Goal: Information Seeking & Learning: Learn about a topic

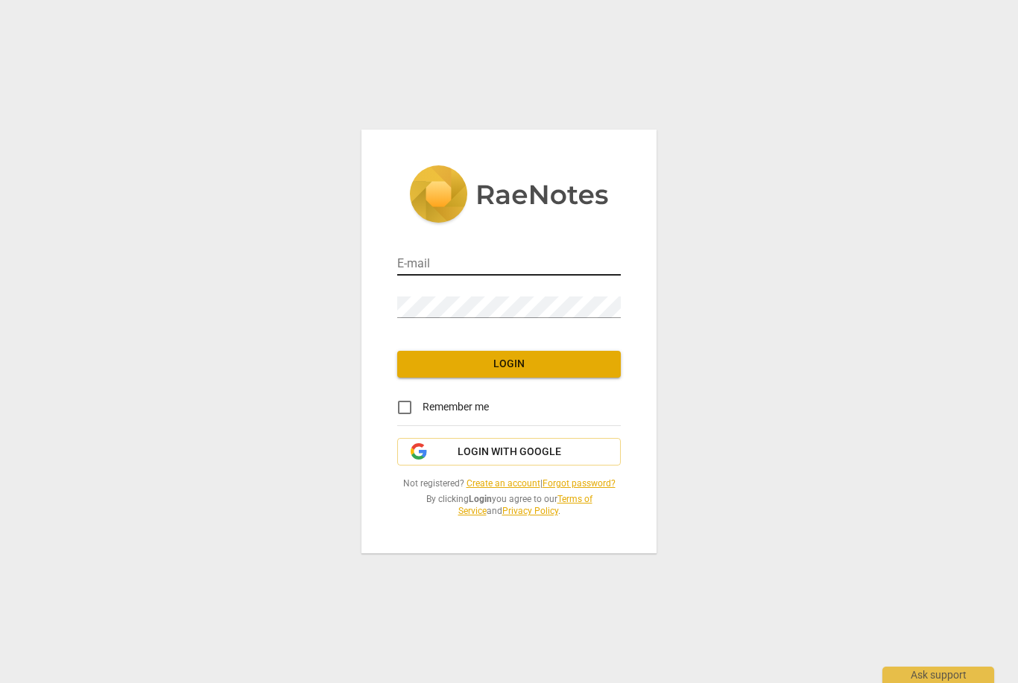
click at [441, 265] on input "email" at bounding box center [508, 265] width 223 height 22
type input "mira@addca.com"
click at [507, 369] on span "Login" at bounding box center [509, 364] width 200 height 15
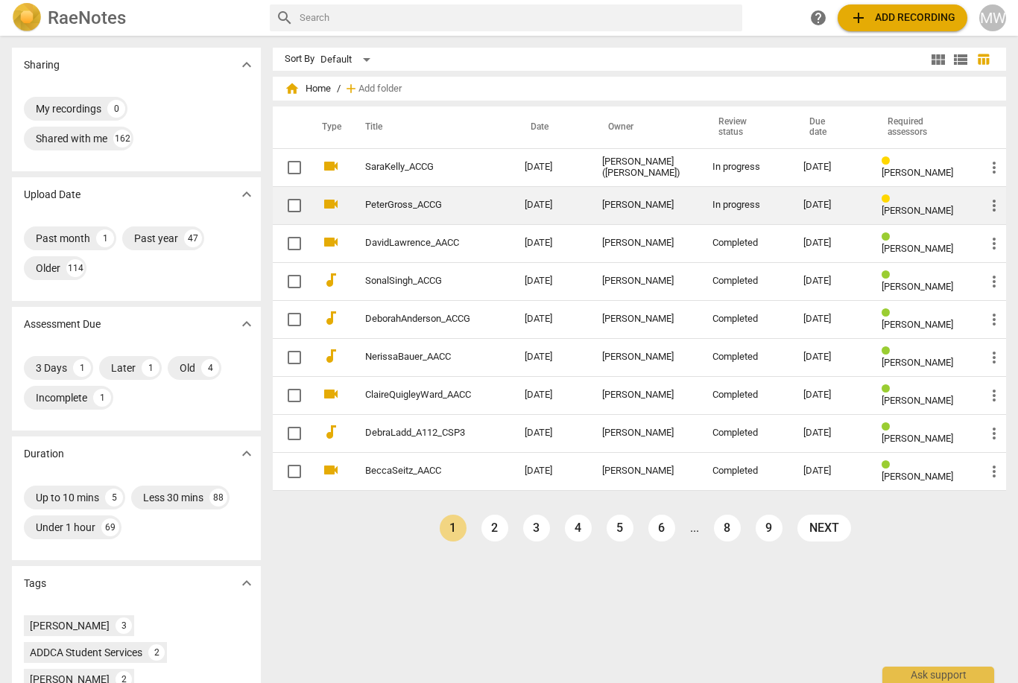
click at [641, 212] on td "[PERSON_NAME]" at bounding box center [645, 205] width 110 height 38
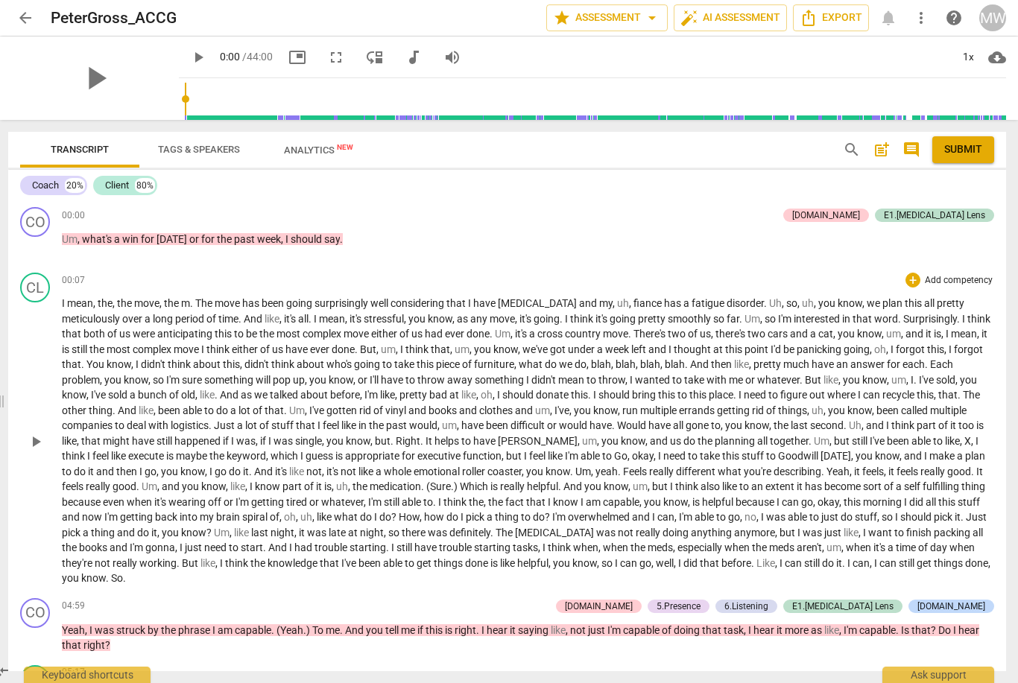
click at [43, 439] on span "play_arrow" at bounding box center [36, 442] width 18 height 18
click at [36, 433] on span "pause" at bounding box center [36, 442] width 18 height 18
click at [319, 320] on span "mean" at bounding box center [332, 319] width 26 height 12
click at [39, 433] on span "pause" at bounding box center [36, 442] width 18 height 18
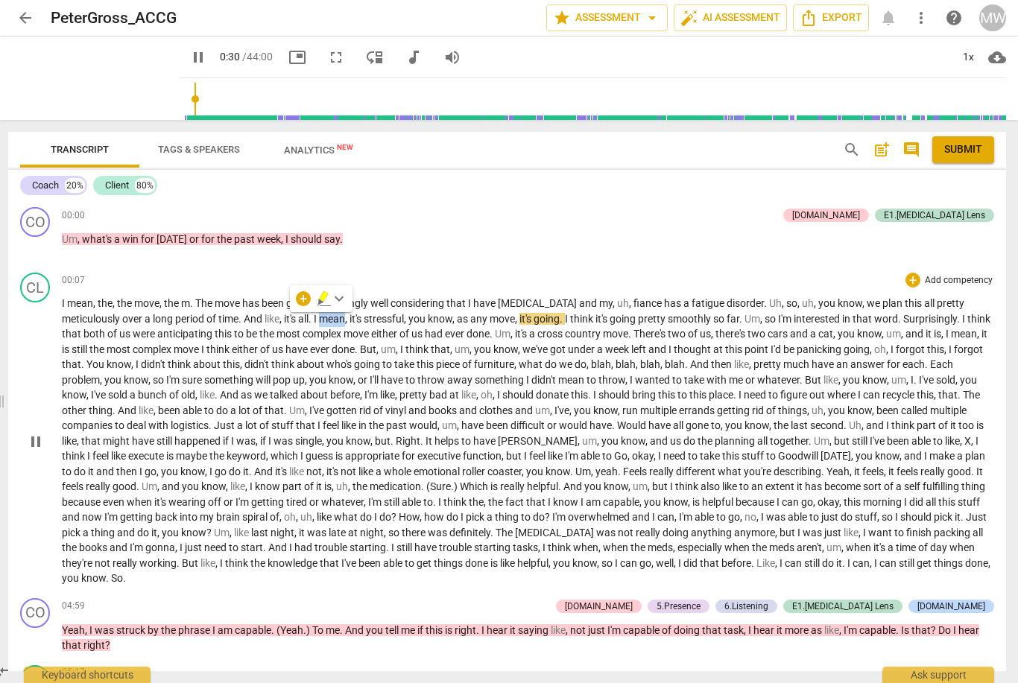
type input "31"
click at [489, 318] on span "move" at bounding box center [501, 319] width 25 height 12
click at [515, 316] on span "," at bounding box center [517, 319] width 4 height 12
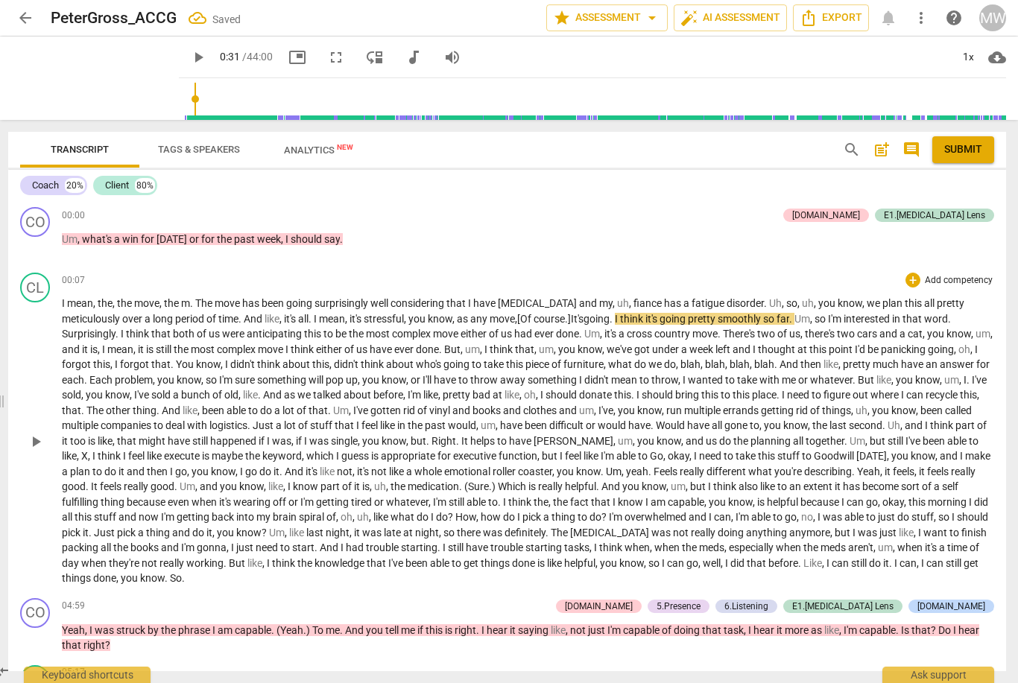
click at [489, 320] on span "move" at bounding box center [501, 319] width 25 height 12
click at [571, 313] on span "It's" at bounding box center [577, 319] width 13 height 12
click at [45, 436] on span "play_arrow" at bounding box center [36, 442] width 24 height 18
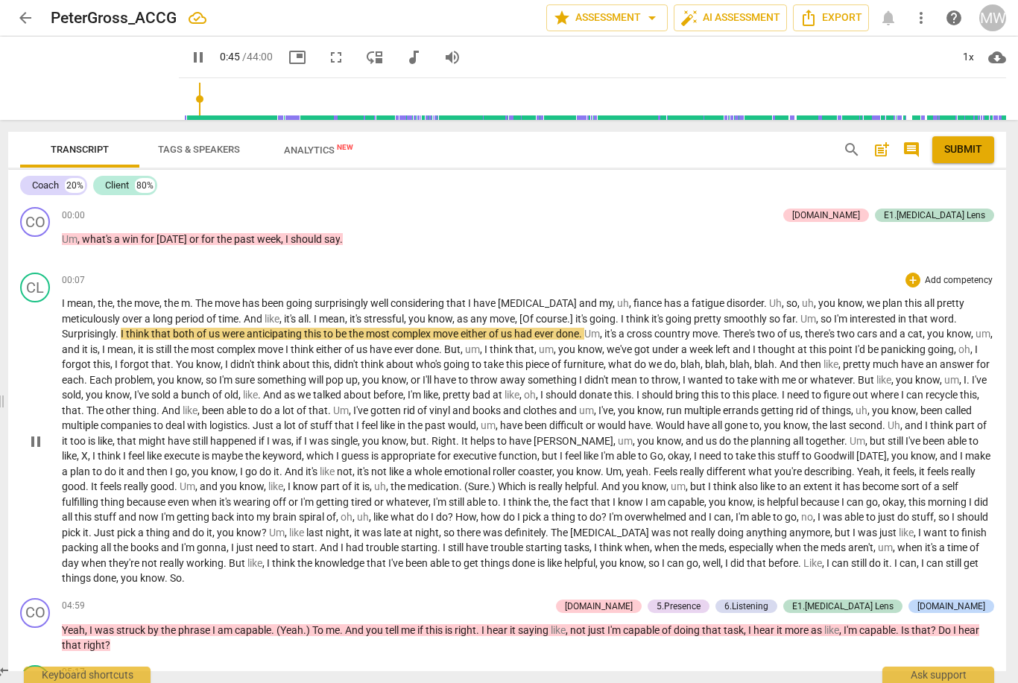
click at [723, 315] on span "smoothly" at bounding box center [745, 319] width 45 height 12
click at [41, 438] on span "pause" at bounding box center [36, 442] width 18 height 18
click at [643, 324] on p "I mean , the , the move , the m . The move has been going surprisingly well con…" at bounding box center [528, 441] width 932 height 291
click at [31, 423] on div "play_arrow pause" at bounding box center [43, 441] width 38 height 279
click at [665, 319] on span "going" at bounding box center [679, 319] width 28 height 12
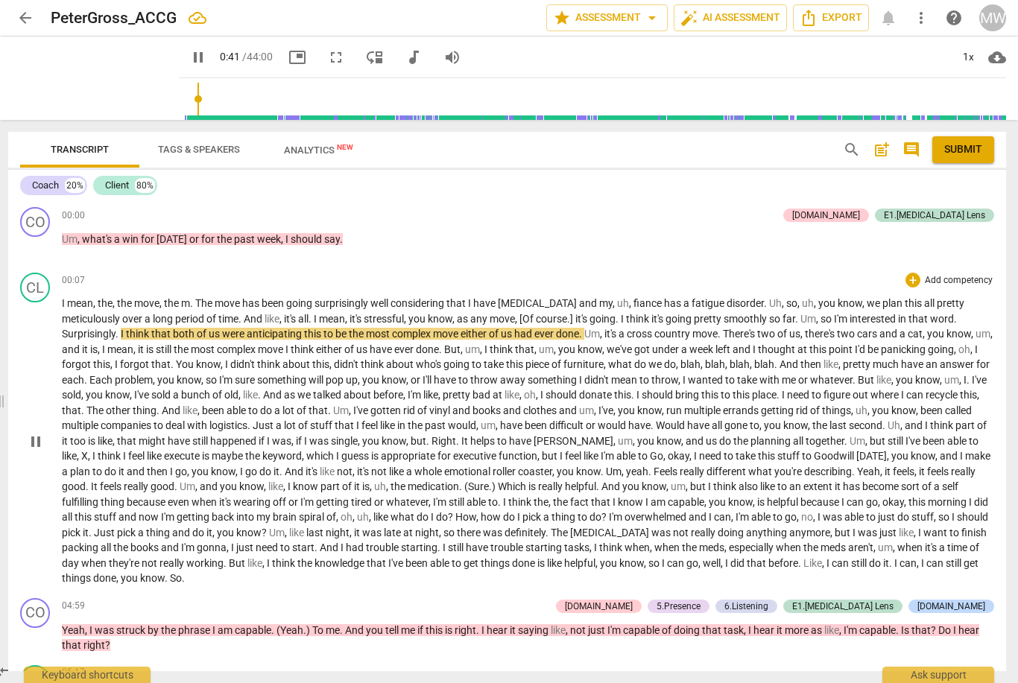
click at [54, 435] on div "play_arrow pause" at bounding box center [43, 441] width 38 height 279
click at [34, 433] on span "pause" at bounding box center [36, 442] width 18 height 18
click at [800, 313] on span "Um" at bounding box center [808, 319] width 16 height 12
click at [42, 441] on span "pause" at bounding box center [36, 442] width 18 height 18
click at [795, 314] on span "." at bounding box center [797, 319] width 5 height 12
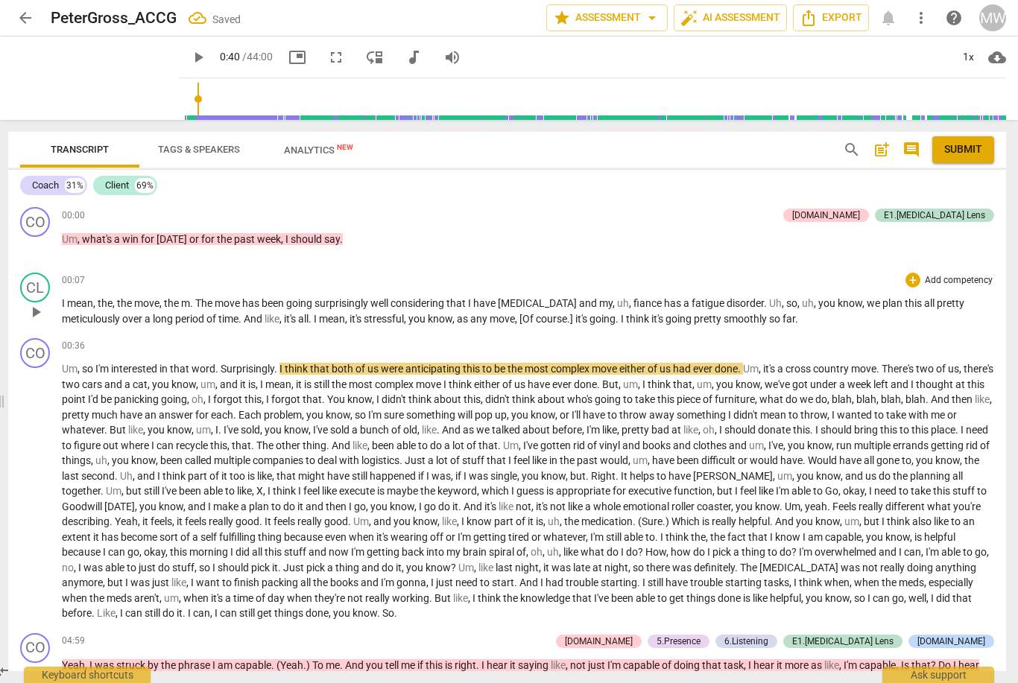
click at [626, 319] on span "think" at bounding box center [638, 319] width 25 height 12
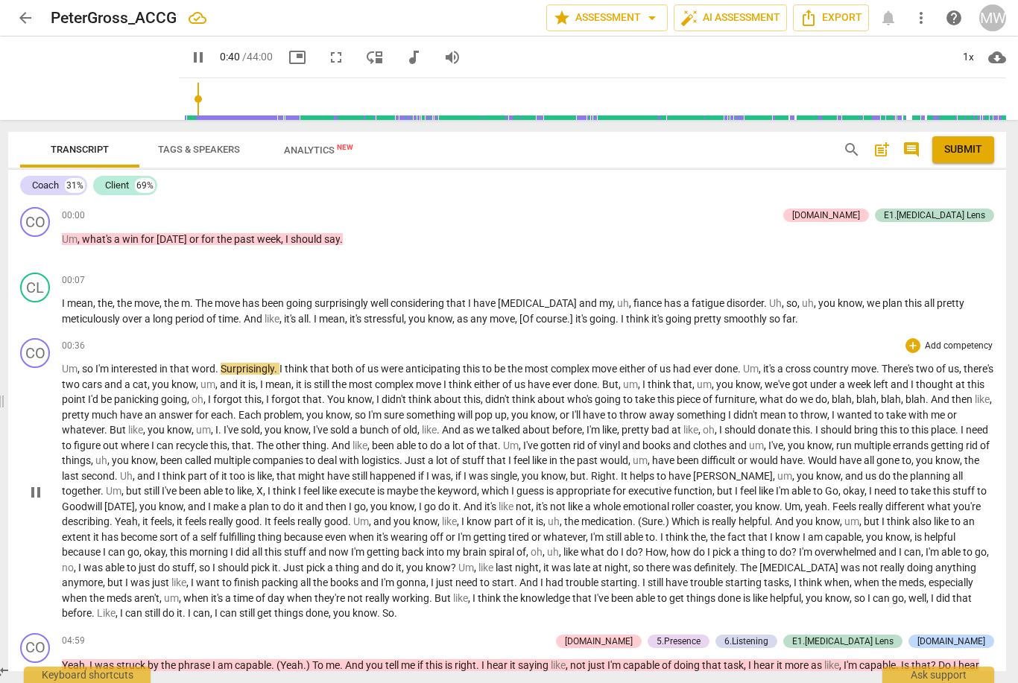
click at [33, 488] on span "pause" at bounding box center [36, 492] width 18 height 18
type input "41"
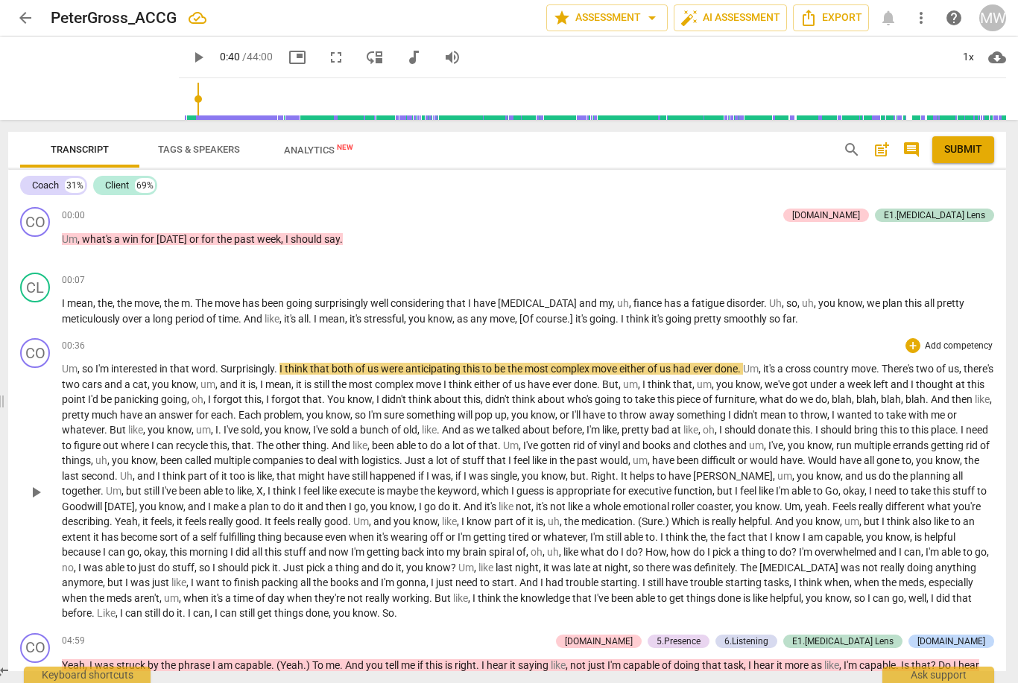
click at [62, 361] on p "Um , so I'm interested in that word . Surprisingly . I think that both of us we…" at bounding box center [528, 491] width 932 height 260
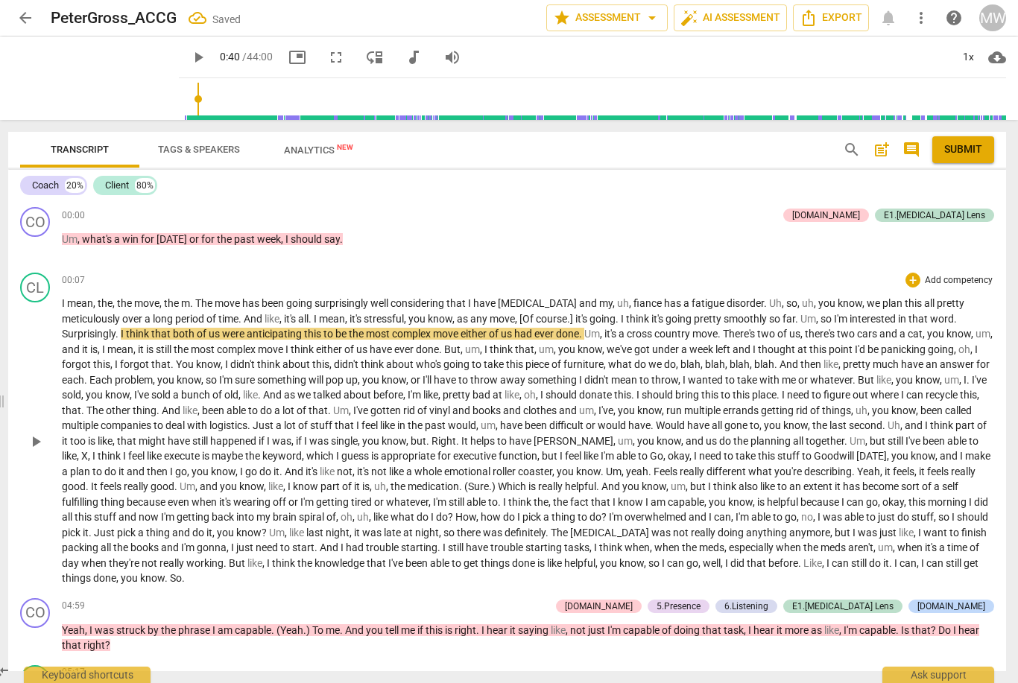
click at [763, 325] on p "I mean , the , the move , the m . The move has been going surprisingly well con…" at bounding box center [528, 441] width 932 height 291
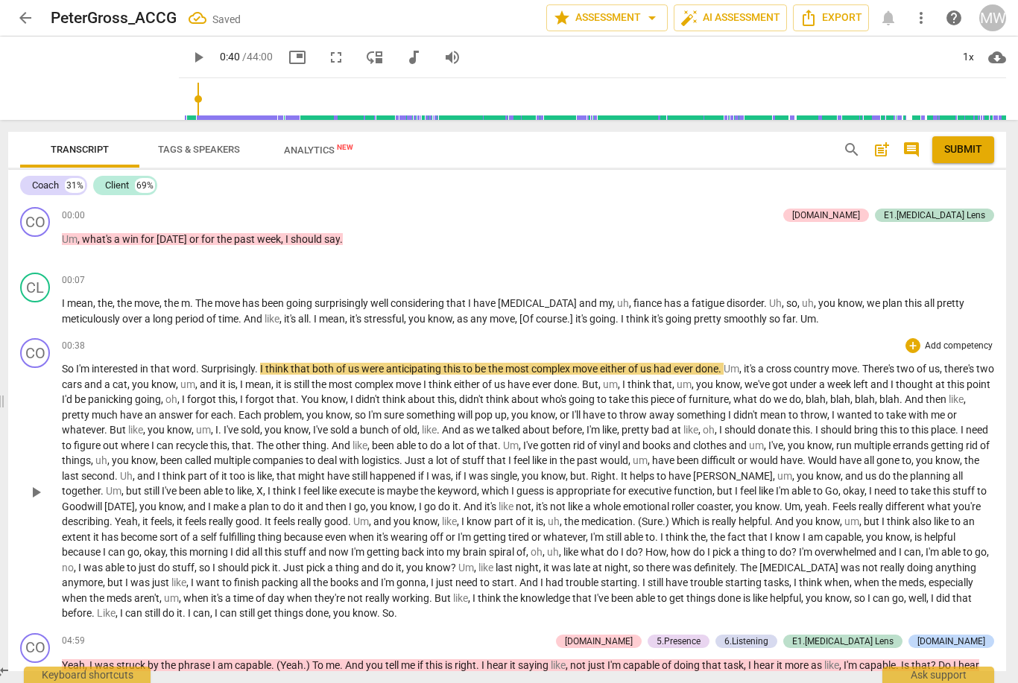
click at [205, 364] on span "Surprisingly" at bounding box center [228, 369] width 54 height 12
click at [164, 366] on span "that" at bounding box center [161, 369] width 22 height 12
click at [245, 378] on span "I" at bounding box center [242, 384] width 5 height 12
click at [246, 358] on div "00:38 + Add competency keyboard_arrow_right So I'm interested in the word surpr…" at bounding box center [528, 479] width 932 height 283
click at [246, 361] on p "So I'm interested in the word surprisingly . I think that both of us were antic…" at bounding box center [528, 491] width 932 height 260
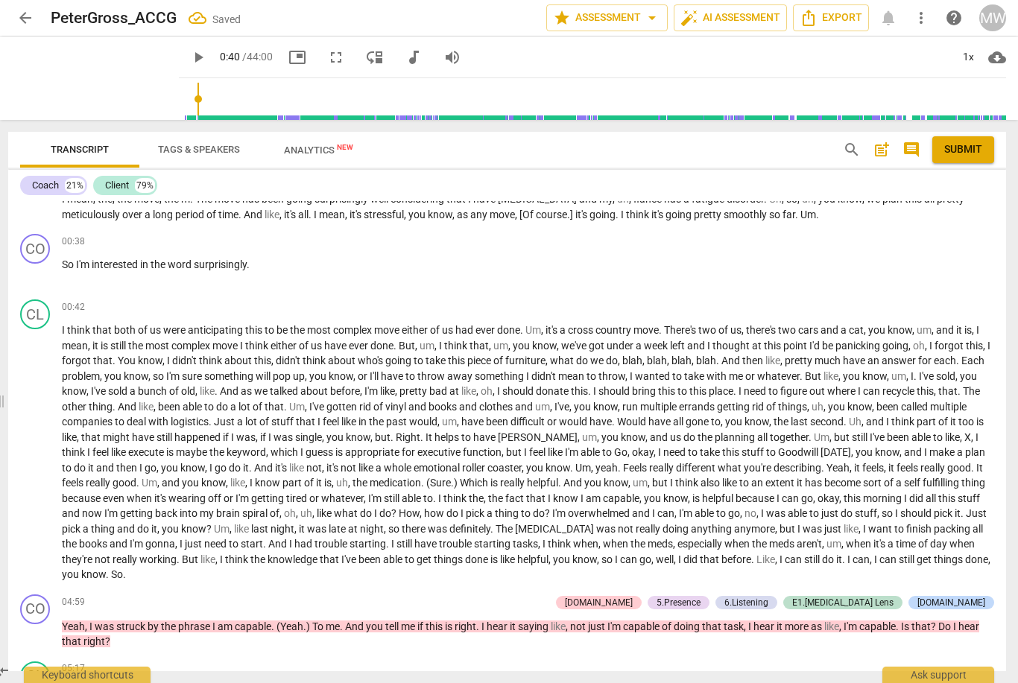
scroll to position [105, 0]
click at [37, 456] on span "play_arrow" at bounding box center [36, 453] width 18 height 18
click at [34, 445] on span "pause" at bounding box center [36, 453] width 18 height 18
click at [340, 431] on span "you" at bounding box center [335, 437] width 19 height 12
click at [35, 448] on span "pause" at bounding box center [36, 453] width 18 height 18
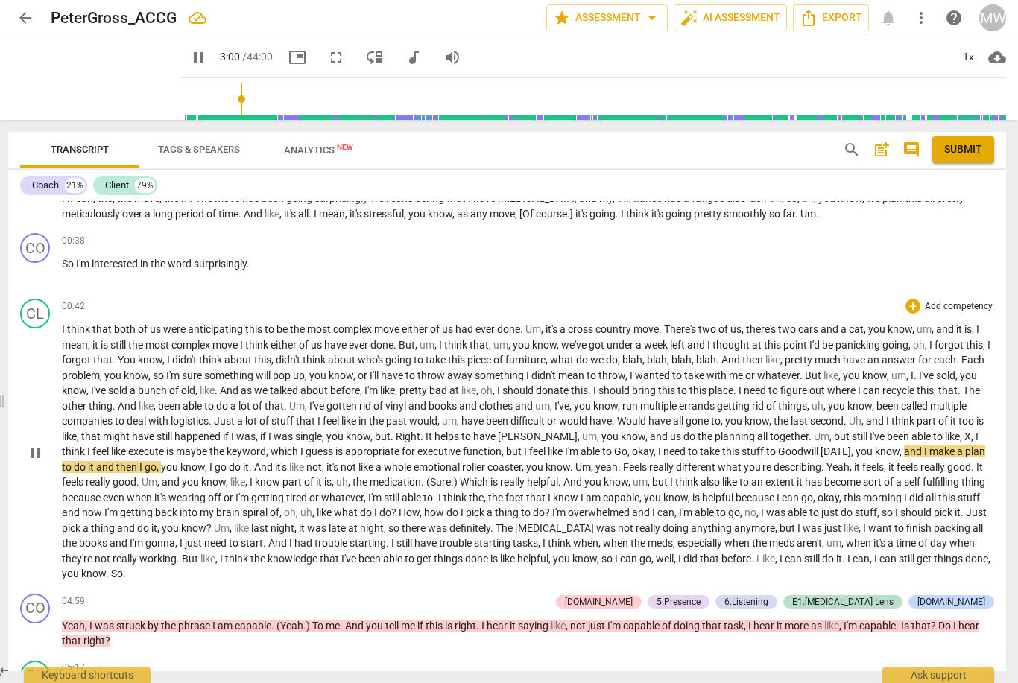
type input "180"
click at [971, 435] on span "," at bounding box center [973, 437] width 4 height 12
click at [24, 456] on span "play_arrow" at bounding box center [36, 453] width 24 height 18
click at [39, 444] on span "pause" at bounding box center [36, 453] width 18 height 18
click at [601, 438] on span "you" at bounding box center [610, 437] width 19 height 12
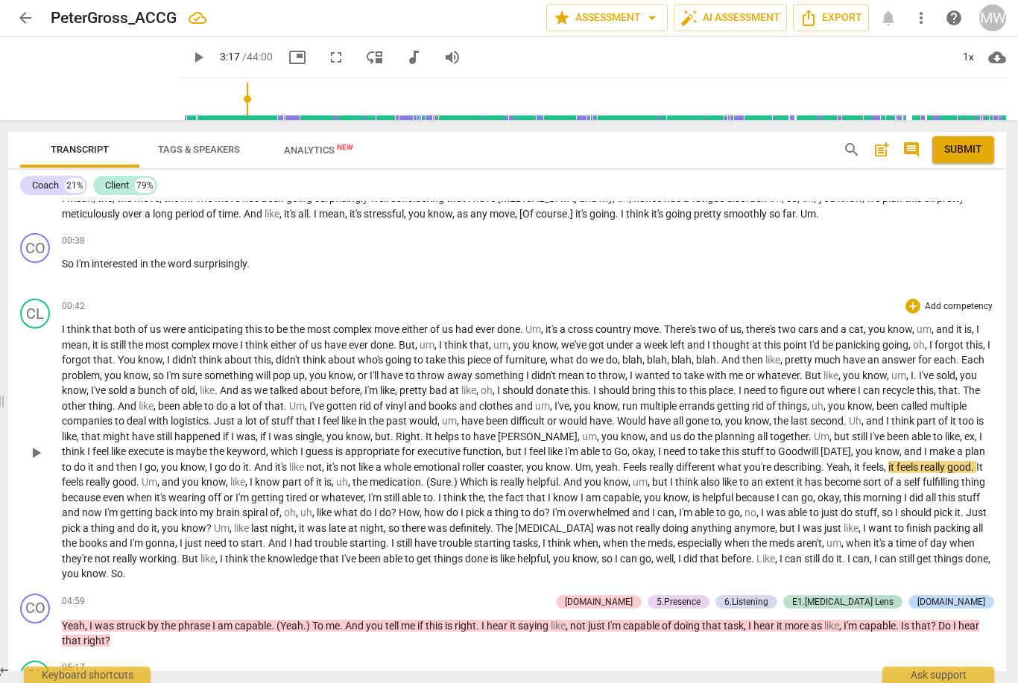
click at [287, 431] on span "was" at bounding box center [284, 437] width 22 height 12
click at [305, 445] on span "guess" at bounding box center [320, 451] width 30 height 12
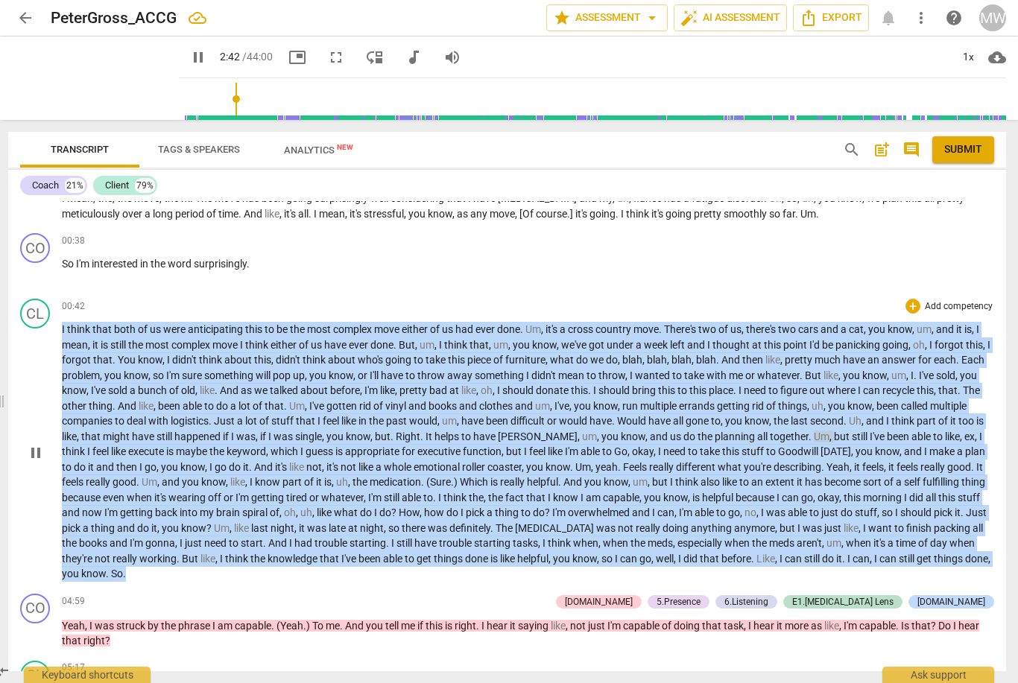
click at [417, 445] on span "executive" at bounding box center [439, 451] width 45 height 12
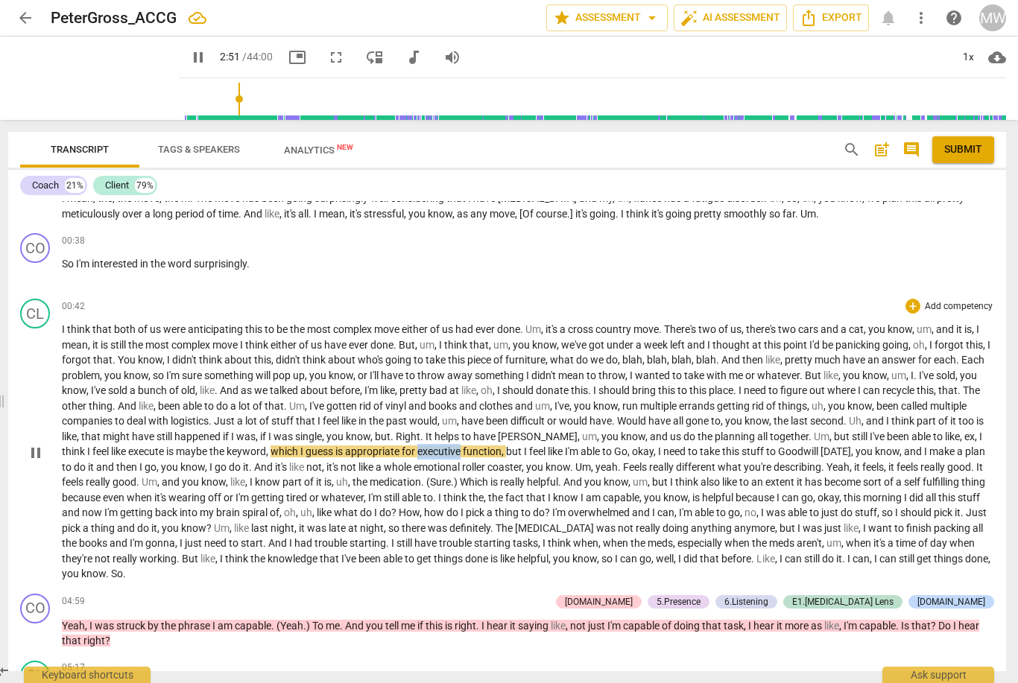
click at [401, 446] on span "for" at bounding box center [409, 451] width 16 height 12
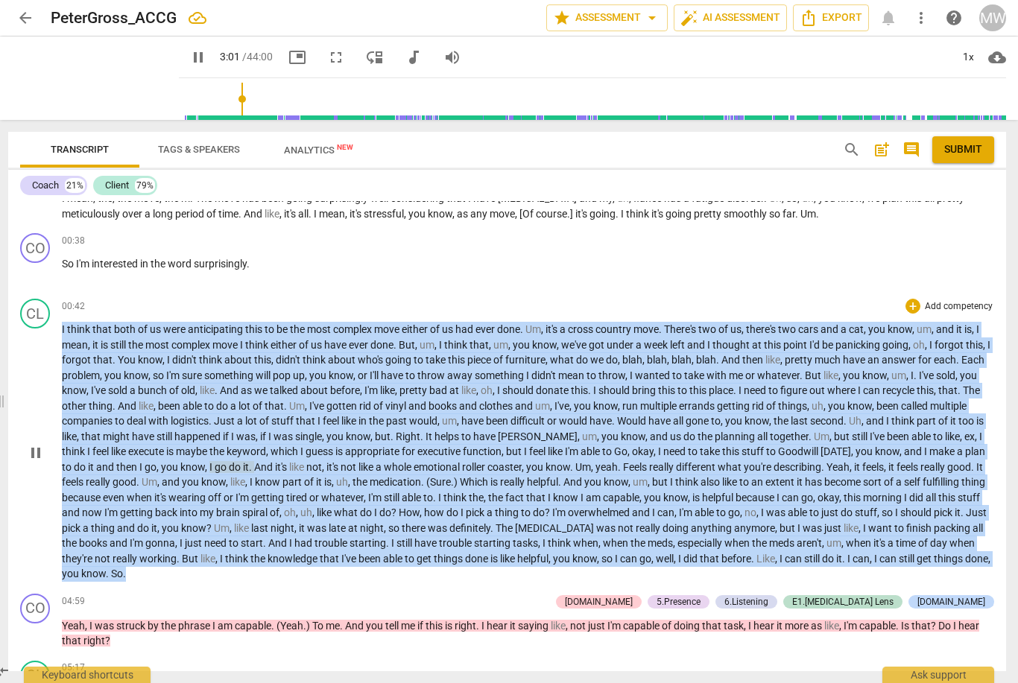
click at [524, 448] on span "I" at bounding box center [526, 451] width 5 height 12
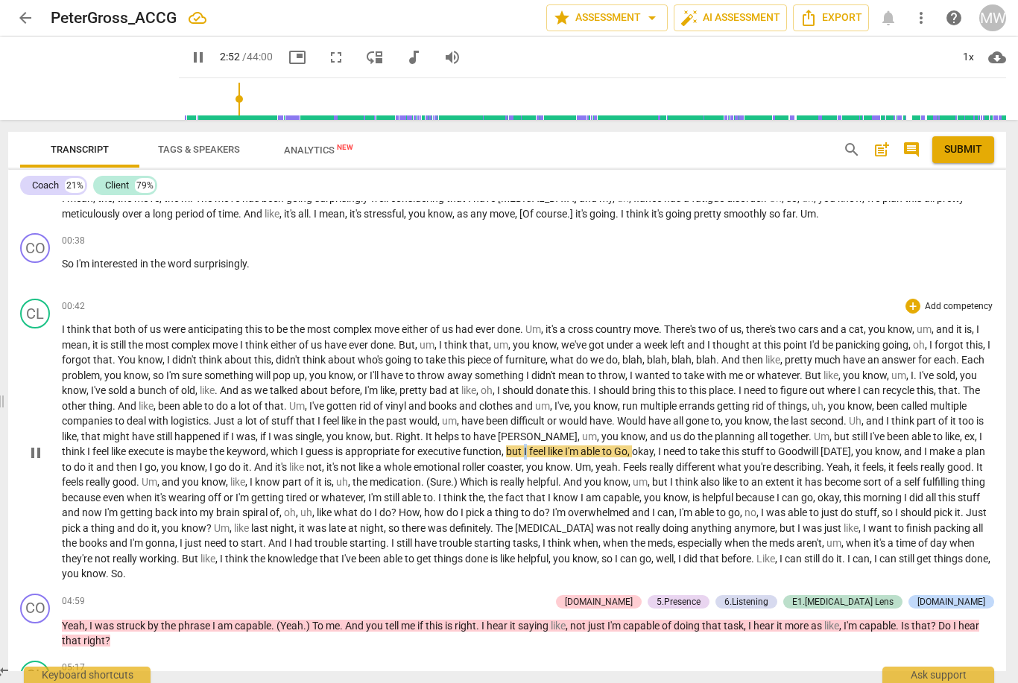
click at [487, 465] on span "coaster" at bounding box center [504, 467] width 34 height 12
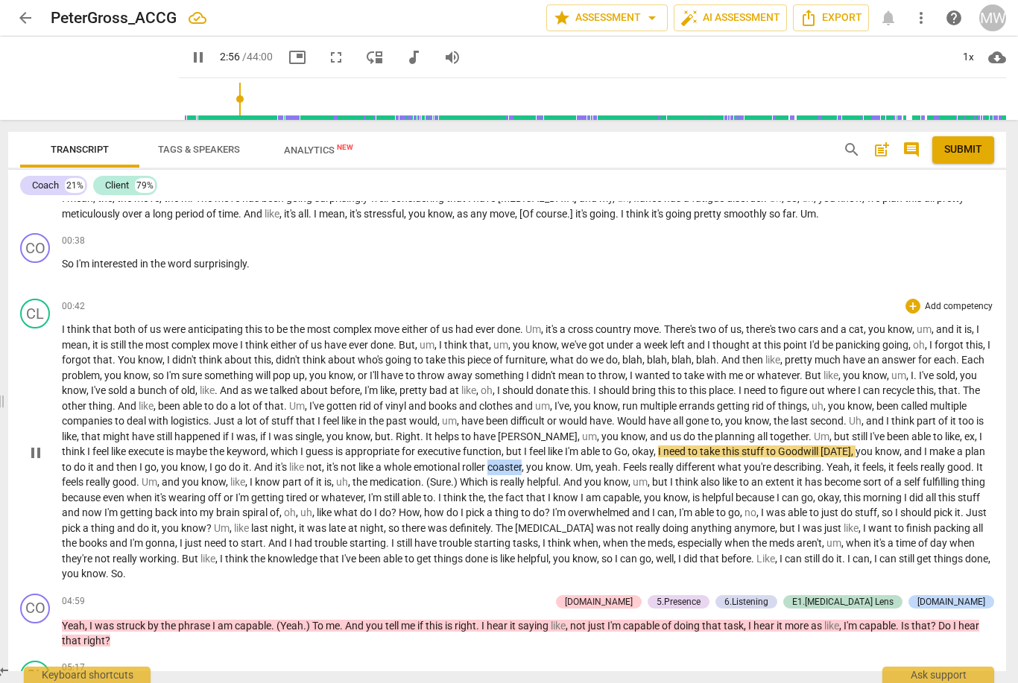
click at [487, 464] on span "coaster" at bounding box center [504, 467] width 34 height 12
click at [47, 445] on span "pause" at bounding box center [36, 453] width 24 height 18
type input "195"
click at [595, 461] on span "yeah" at bounding box center [606, 467] width 22 height 12
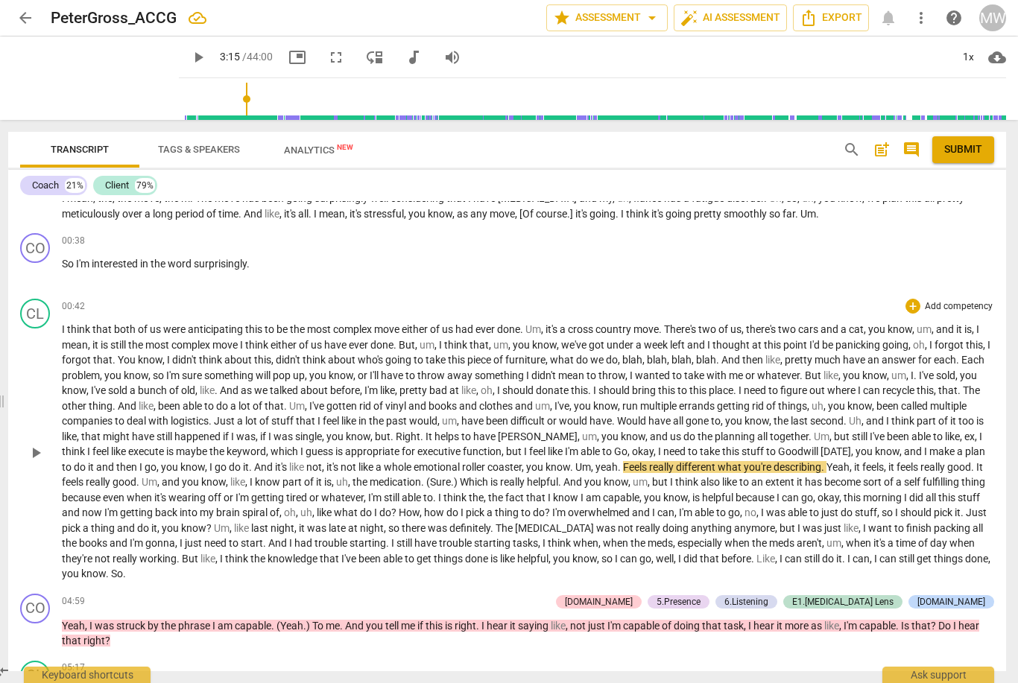
click at [591, 461] on span "," at bounding box center [593, 467] width 4 height 12
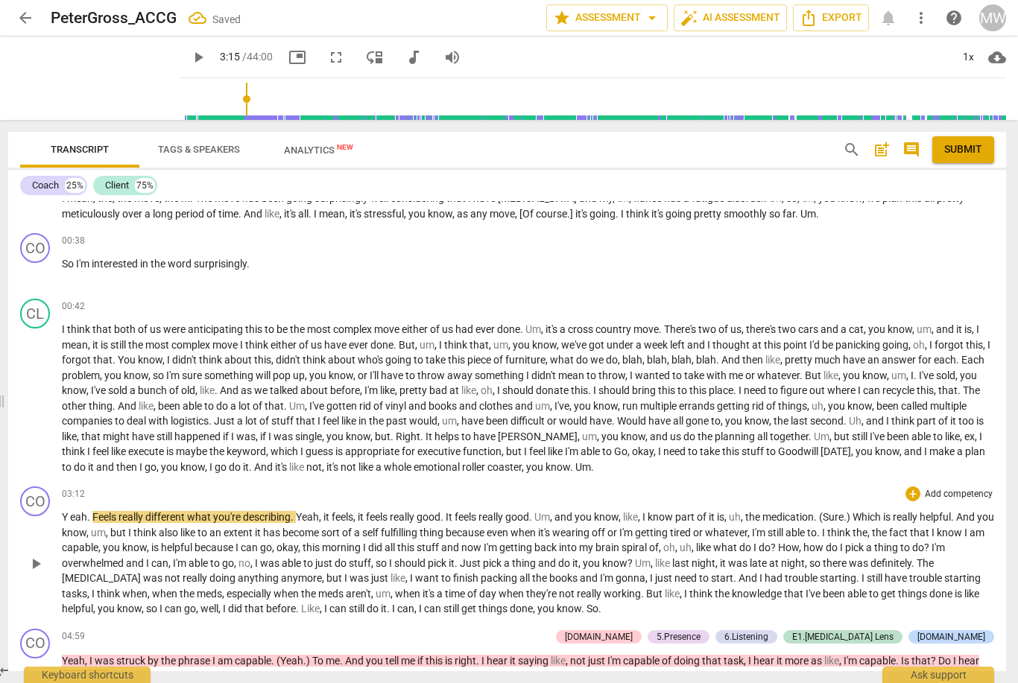
click at [77, 511] on span "eah" at bounding box center [78, 517] width 17 height 12
click at [305, 514] on span "Yeah" at bounding box center [304, 517] width 23 height 12
click at [292, 503] on div "03:12 + Add competency keyboard_arrow_right Y eah . Feels really different what…" at bounding box center [528, 551] width 932 height 130
click at [317, 512] on span "," at bounding box center [319, 517] width 4 height 12
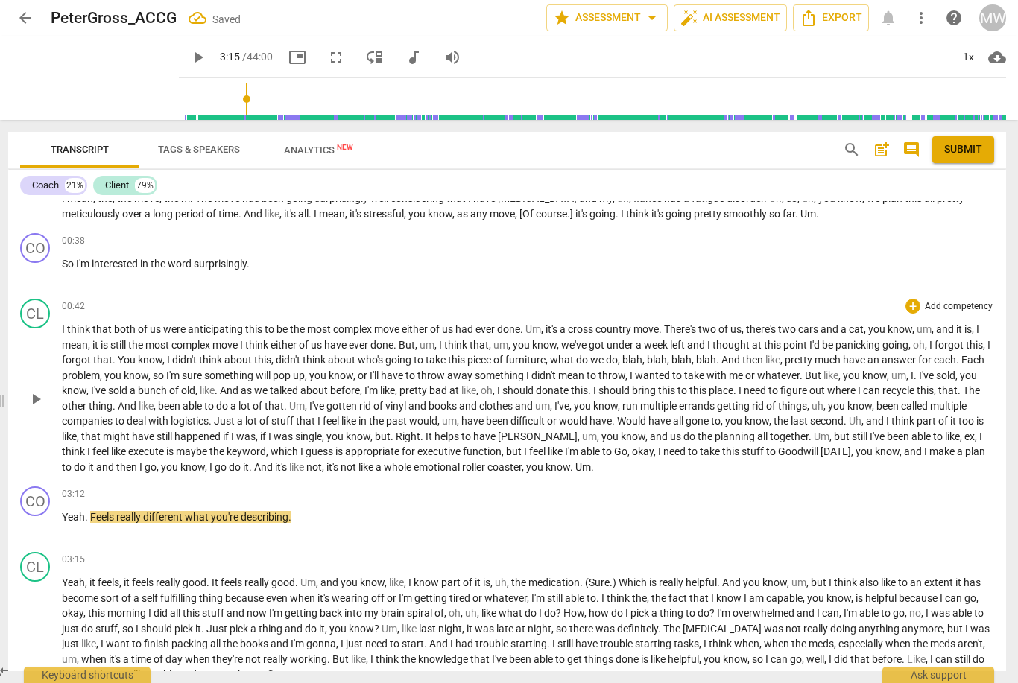
click at [384, 463] on span "whole" at bounding box center [399, 467] width 30 height 12
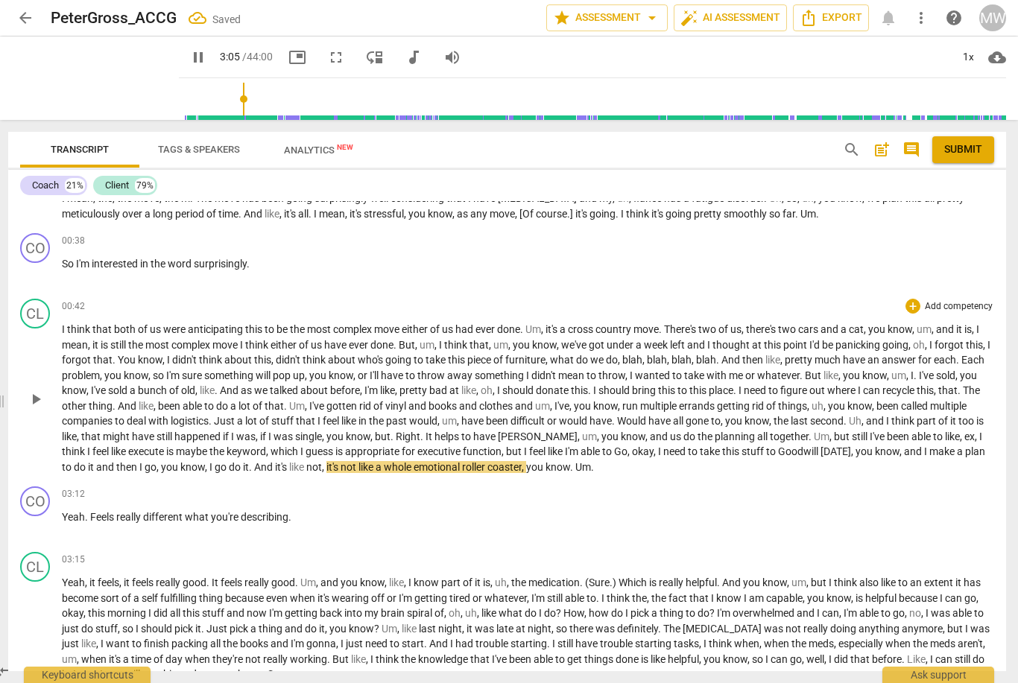
click at [384, 466] on span "whole" at bounding box center [399, 467] width 30 height 12
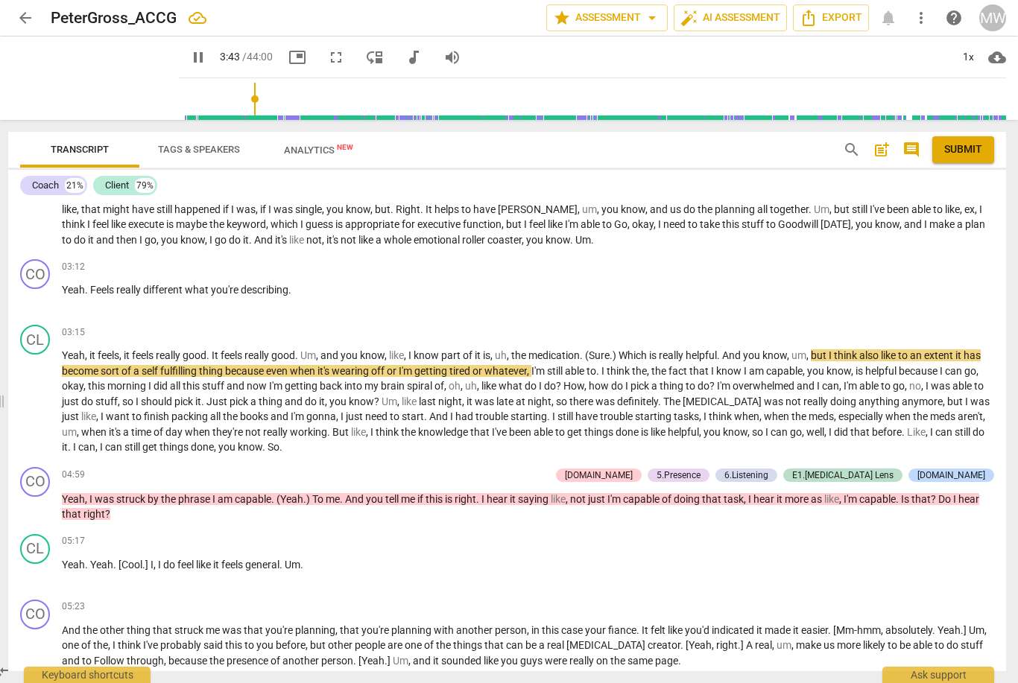
scroll to position [331, 0]
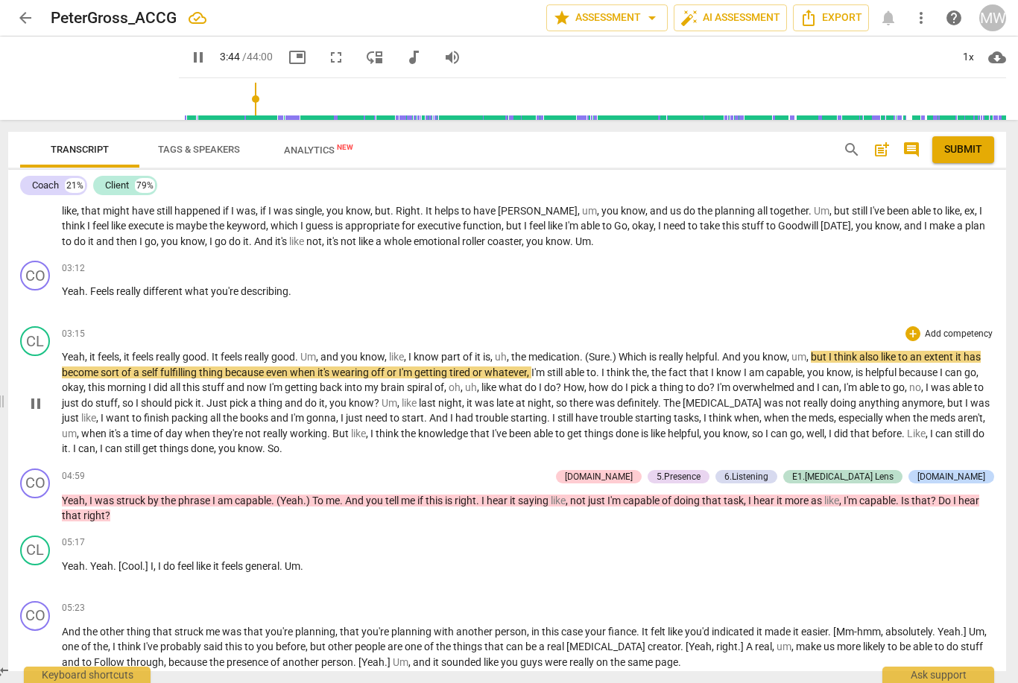
click at [32, 404] on span "pause" at bounding box center [36, 404] width 18 height 18
type input "225"
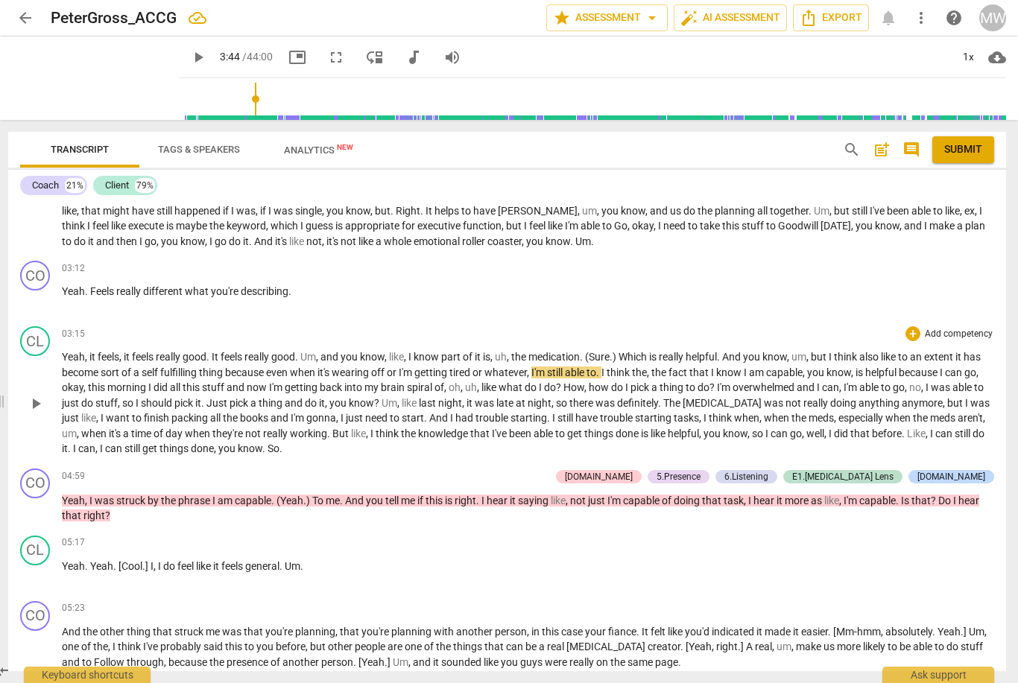
click at [597, 351] on span "(Sure" at bounding box center [597, 357] width 25 height 12
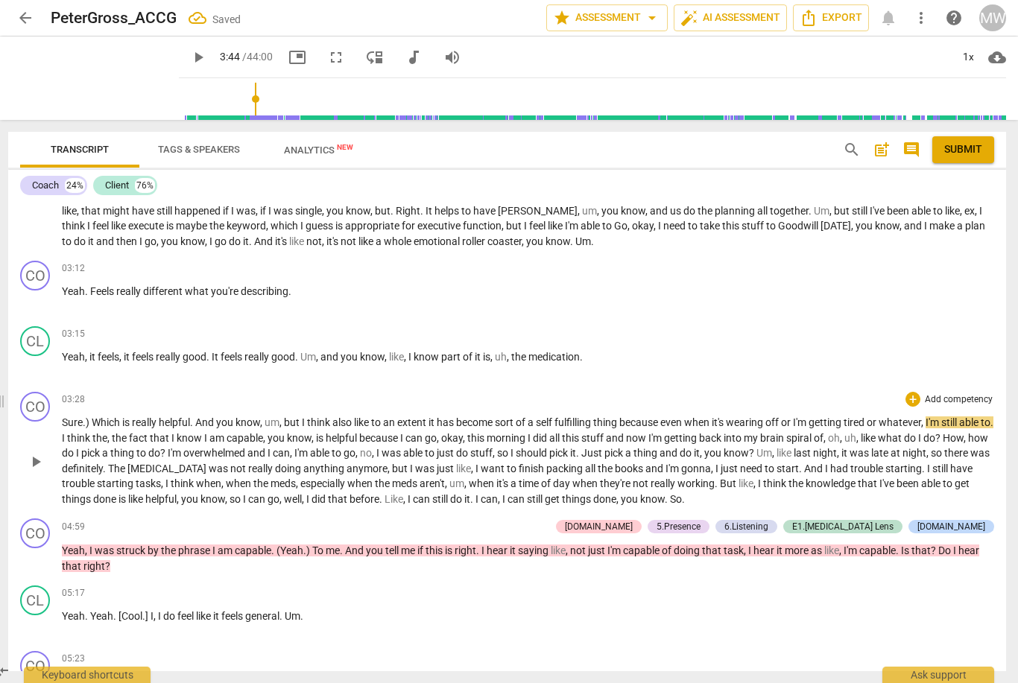
click at [92, 416] on span "Which" at bounding box center [107, 422] width 31 height 12
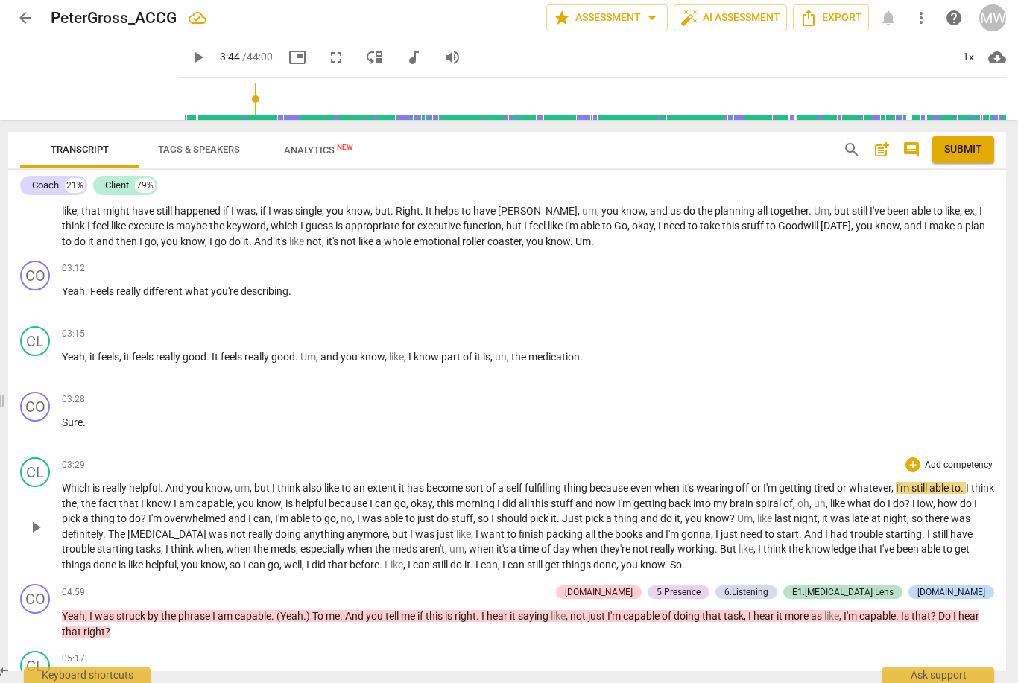
click at [32, 526] on span "play_arrow" at bounding box center [36, 527] width 18 height 18
click at [34, 518] on span "pause" at bounding box center [36, 527] width 18 height 18
click at [39, 518] on span "play_arrow" at bounding box center [36, 527] width 18 height 18
click at [847, 504] on span "like" at bounding box center [838, 504] width 17 height 12
click at [847, 503] on span "like" at bounding box center [838, 504] width 17 height 12
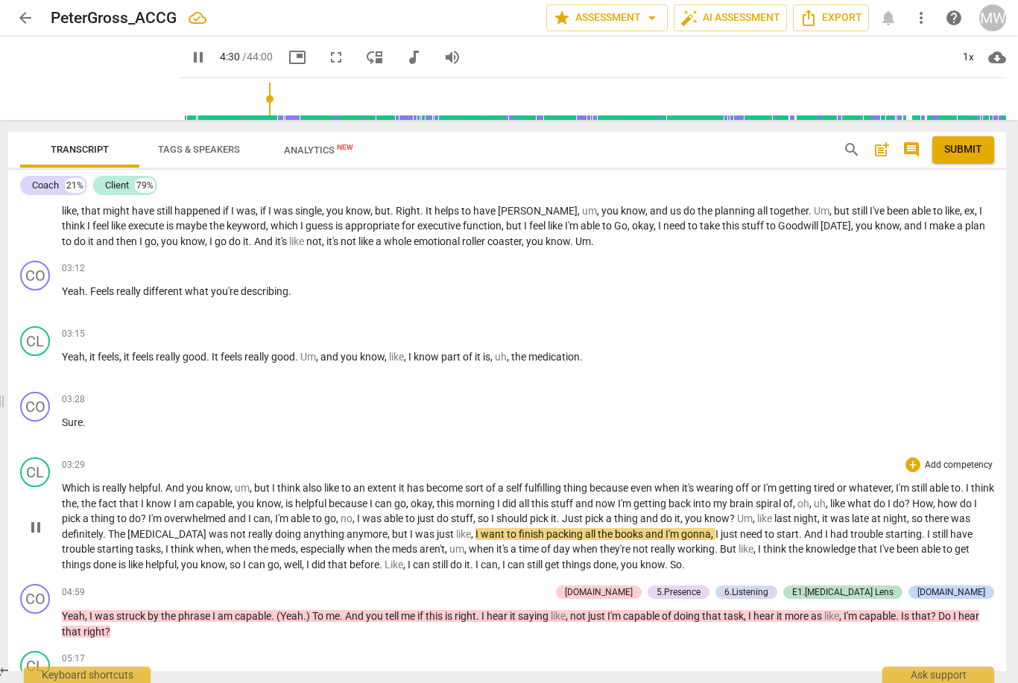
click at [28, 518] on span "pause" at bounding box center [36, 527] width 18 height 18
type input "271"
click at [387, 532] on span "," at bounding box center [389, 534] width 4 height 12
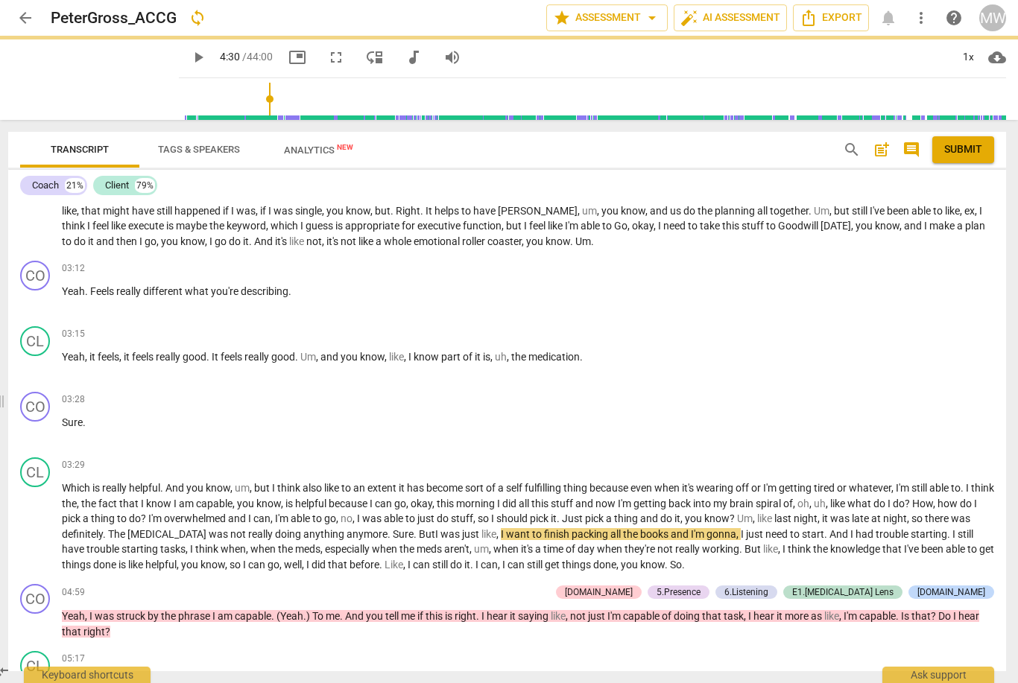
click at [367, 532] on span "anymore. Sure." at bounding box center [381, 534] width 70 height 12
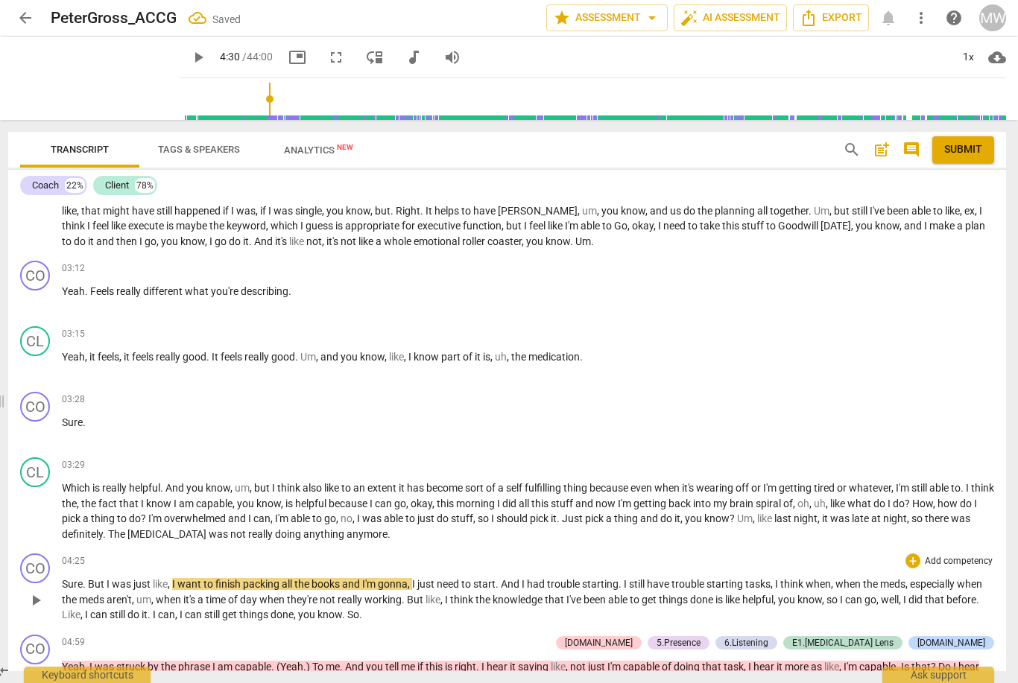
click at [91, 578] on span "But" at bounding box center [97, 584] width 19 height 12
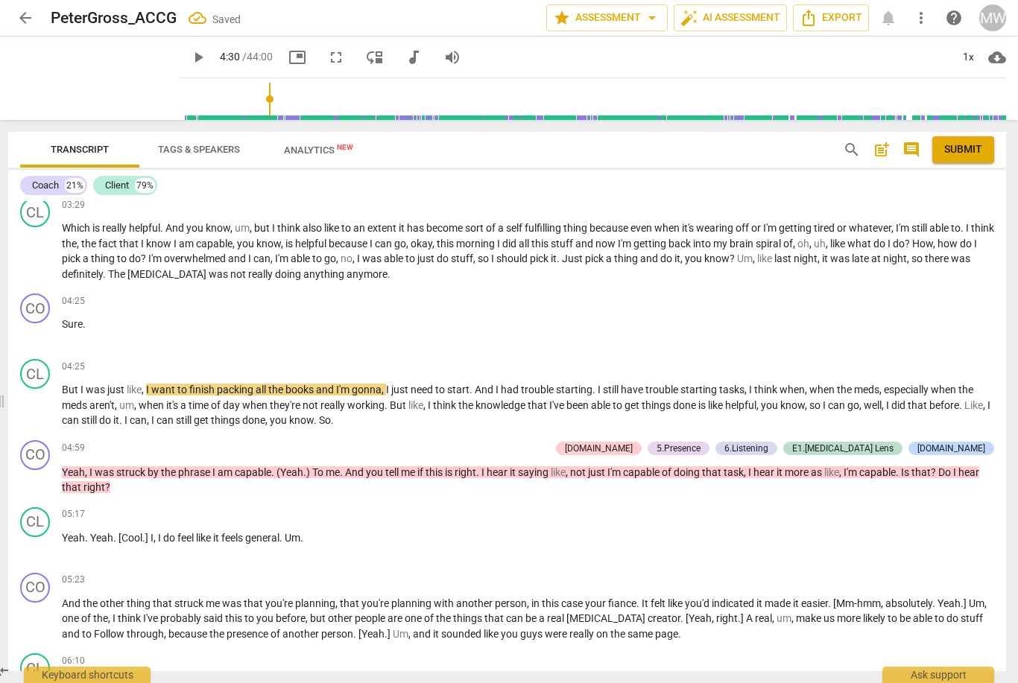
scroll to position [590, 0]
click at [41, 402] on span "play_arrow" at bounding box center [36, 407] width 18 height 18
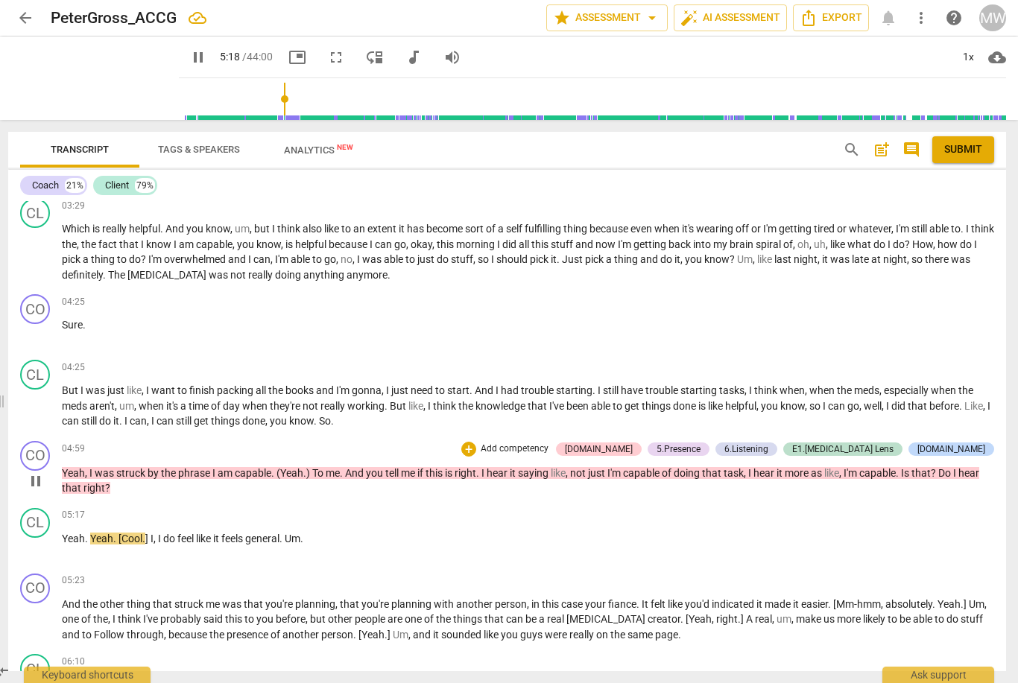
click at [28, 477] on span "pause" at bounding box center [36, 481] width 18 height 18
click at [201, 467] on span "phrase" at bounding box center [195, 473] width 34 height 12
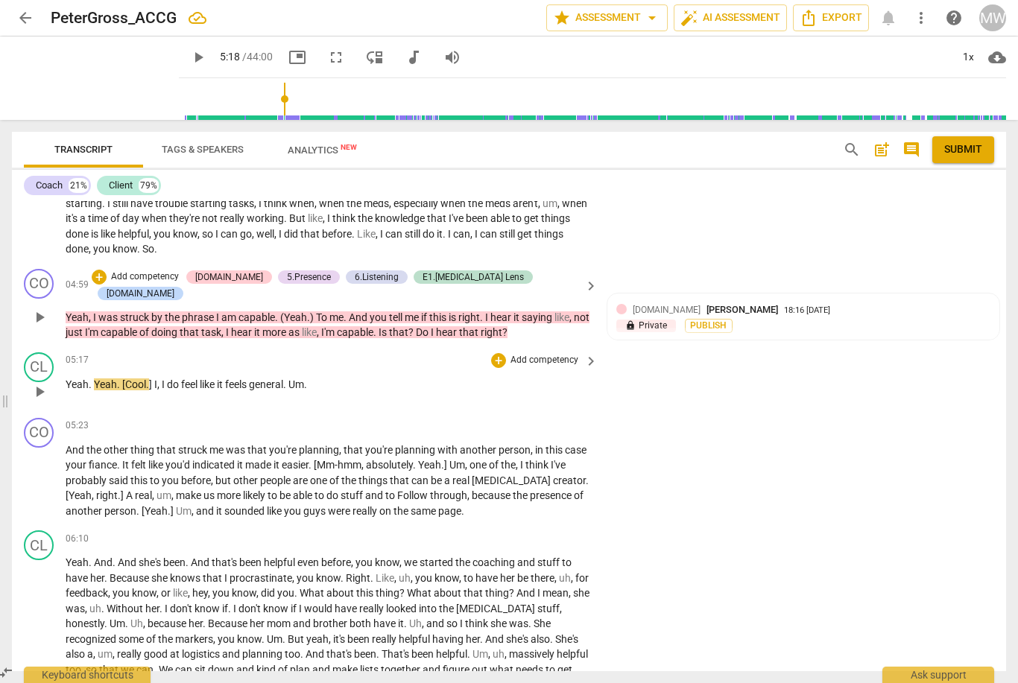
scroll to position [982, 0]
click at [37, 308] on span "play_arrow" at bounding box center [40, 317] width 18 height 18
click at [43, 315] on span "pause" at bounding box center [40, 317] width 18 height 18
type input "307"
click at [311, 311] on span ")" at bounding box center [313, 317] width 6 height 12
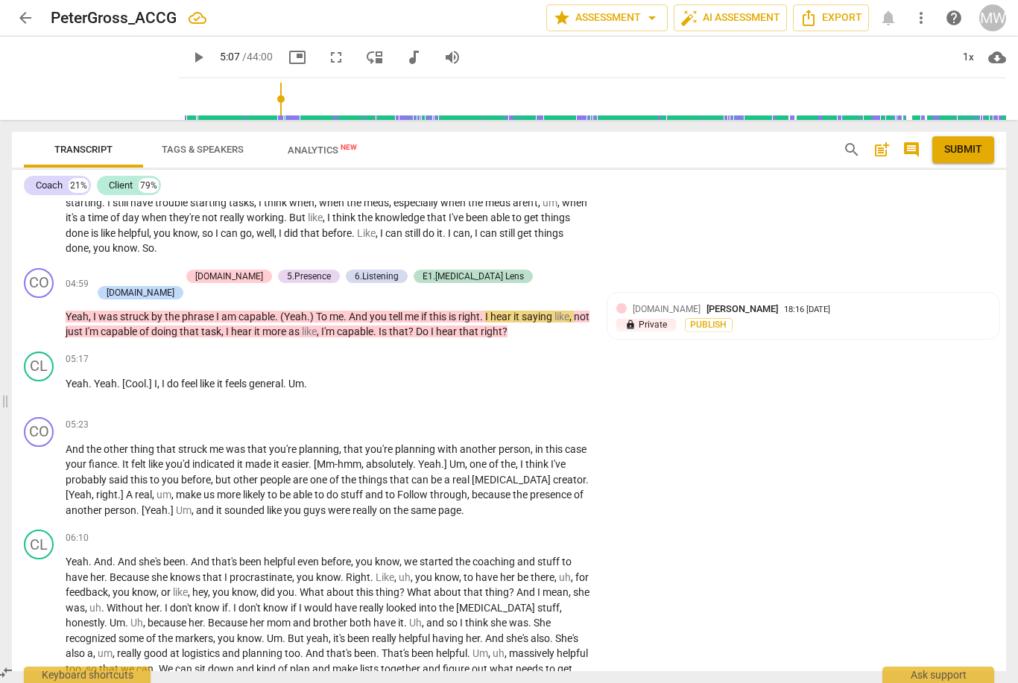
click at [327, 311] on span "To" at bounding box center [322, 317] width 13 height 12
click at [313, 311] on span ")" at bounding box center [313, 317] width 6 height 12
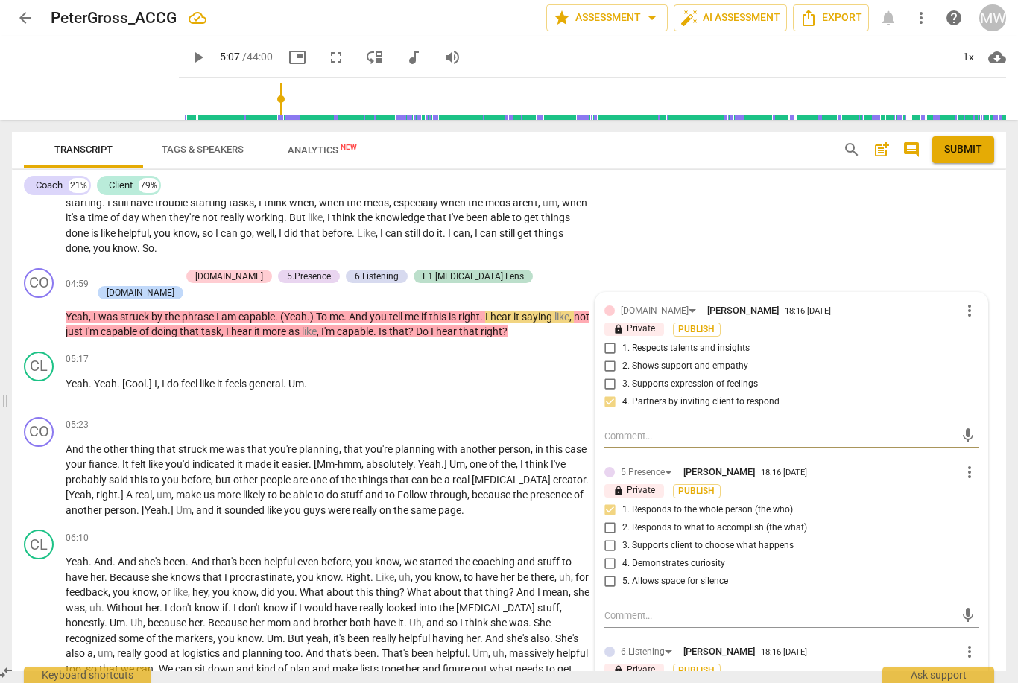
scroll to position [0, 0]
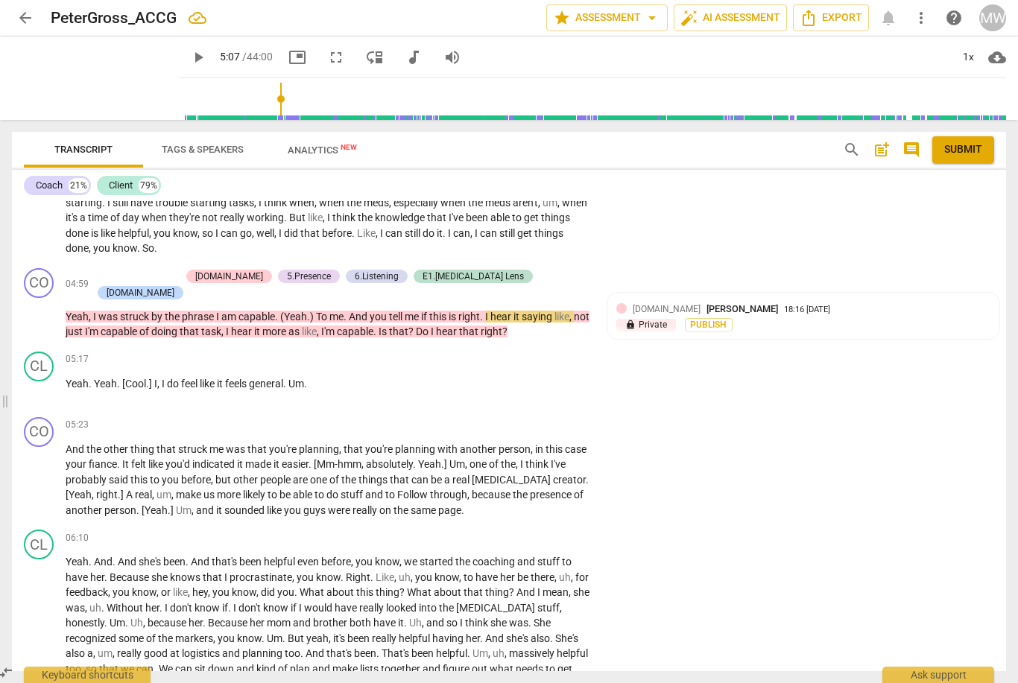
click at [309, 309] on p "Yeah , I was struck by the phrase I am capable . (Yeah . ) To me . And you tell…" at bounding box center [328, 324] width 524 height 31
click at [372, 326] on span "capable" at bounding box center [355, 332] width 36 height 12
click at [315, 311] on span ")" at bounding box center [313, 317] width 6 height 12
click at [288, 311] on span "(Yeah" at bounding box center [293, 317] width 27 height 12
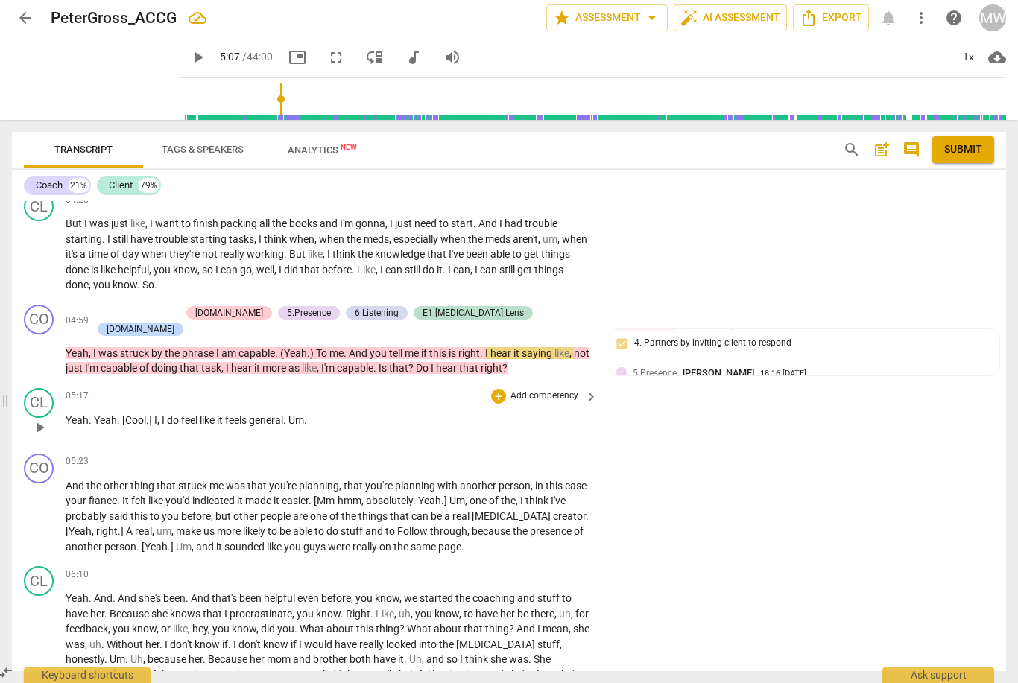
click at [261, 414] on span "general" at bounding box center [266, 420] width 34 height 12
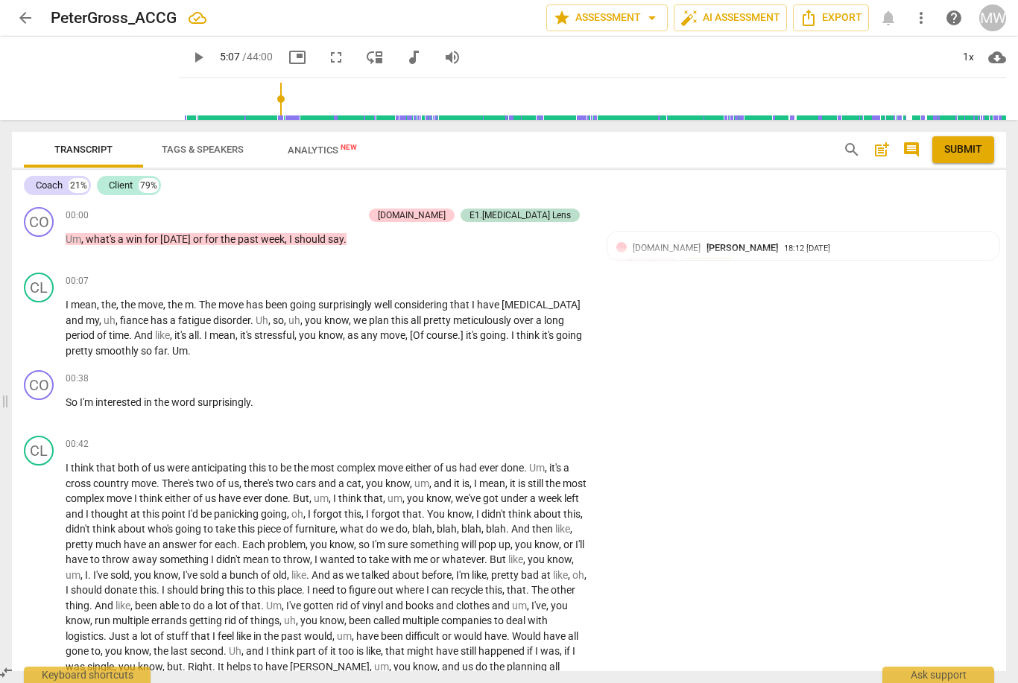
scroll to position [0, 0]
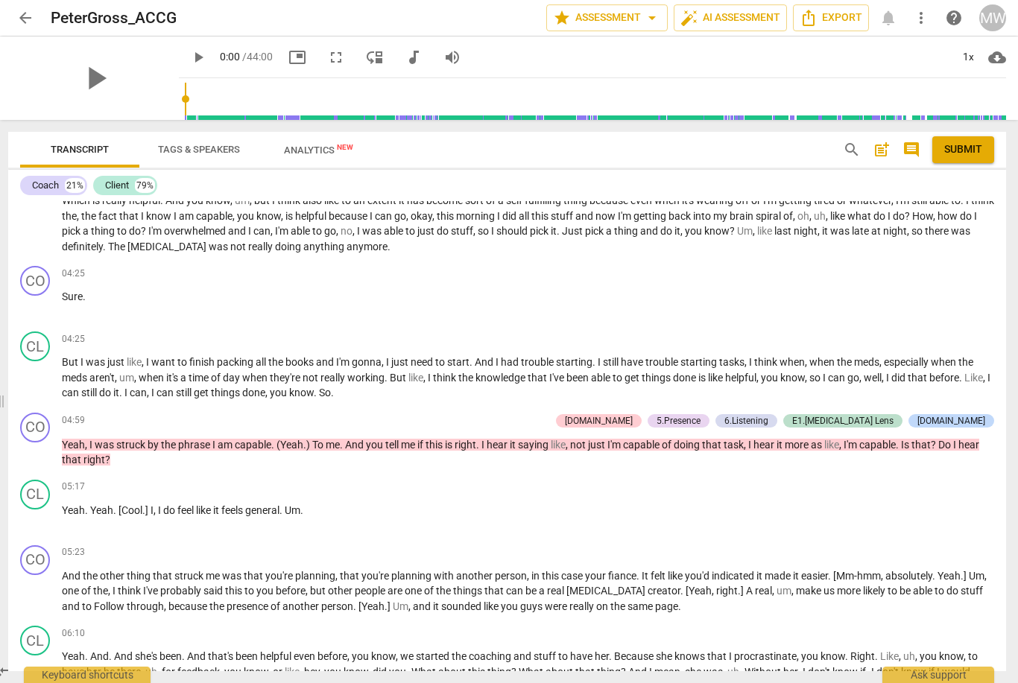
scroll to position [618, 0]
click at [314, 439] on span "To" at bounding box center [318, 445] width 13 height 12
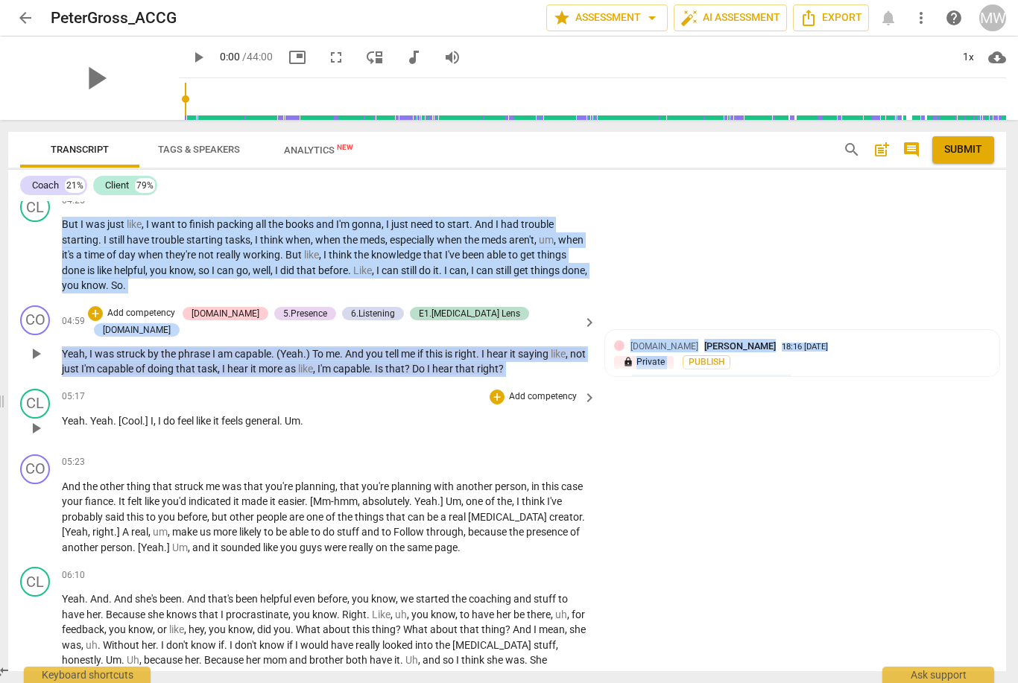
scroll to position [933, 0]
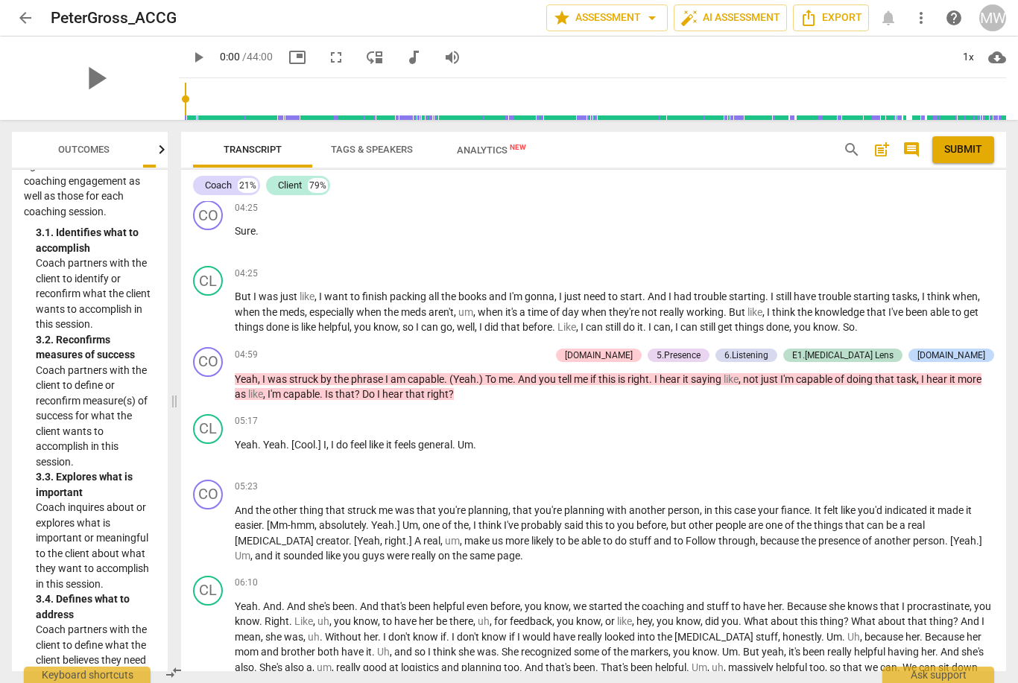
scroll to position [744, 0]
click at [473, 374] on span "(Yeah" at bounding box center [462, 380] width 27 height 12
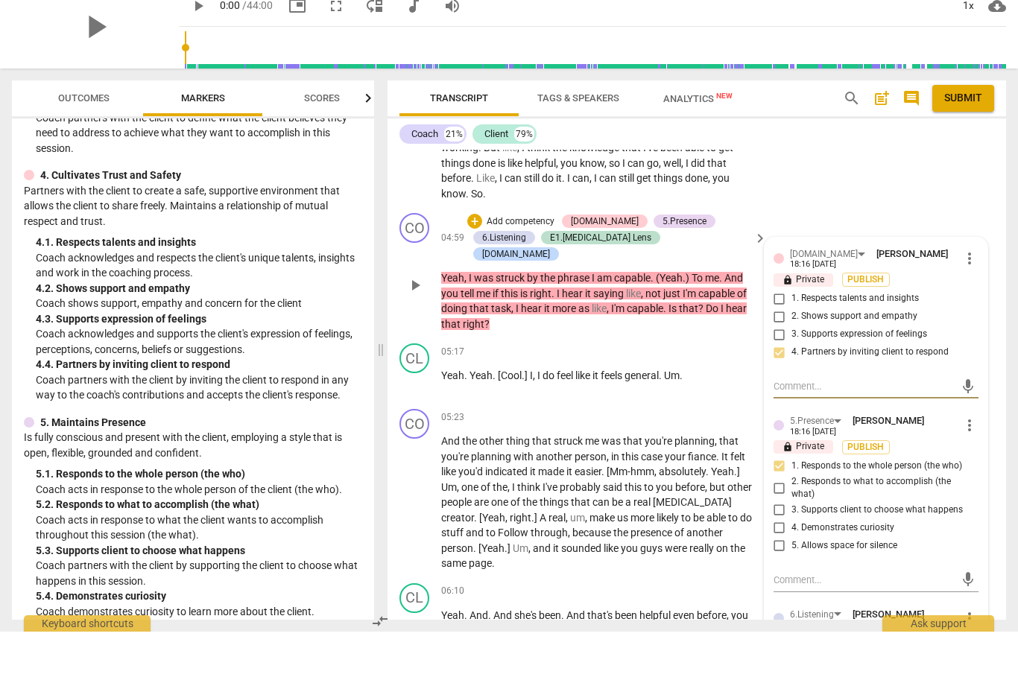
scroll to position [1304, 0]
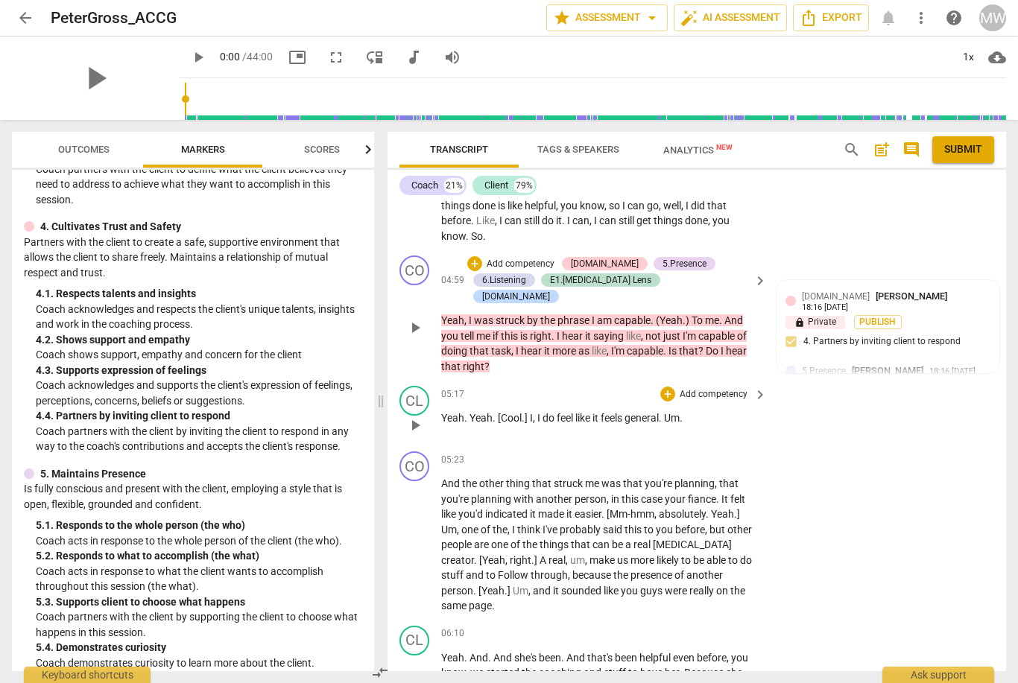
click at [825, 383] on div "CL play_arrow pause 05:17 + Add competency keyboard_arrow_right Yeah . Yeah . […" at bounding box center [696, 413] width 618 height 66
click at [688, 314] on span ")" at bounding box center [688, 320] width 6 height 12
click at [663, 331] on p "Yeah , I was struck by the phrase I am capable . (Yeah . ) To me . And you tell…" at bounding box center [600, 343] width 318 height 61
click at [672, 330] on span "just" at bounding box center [672, 336] width 19 height 12
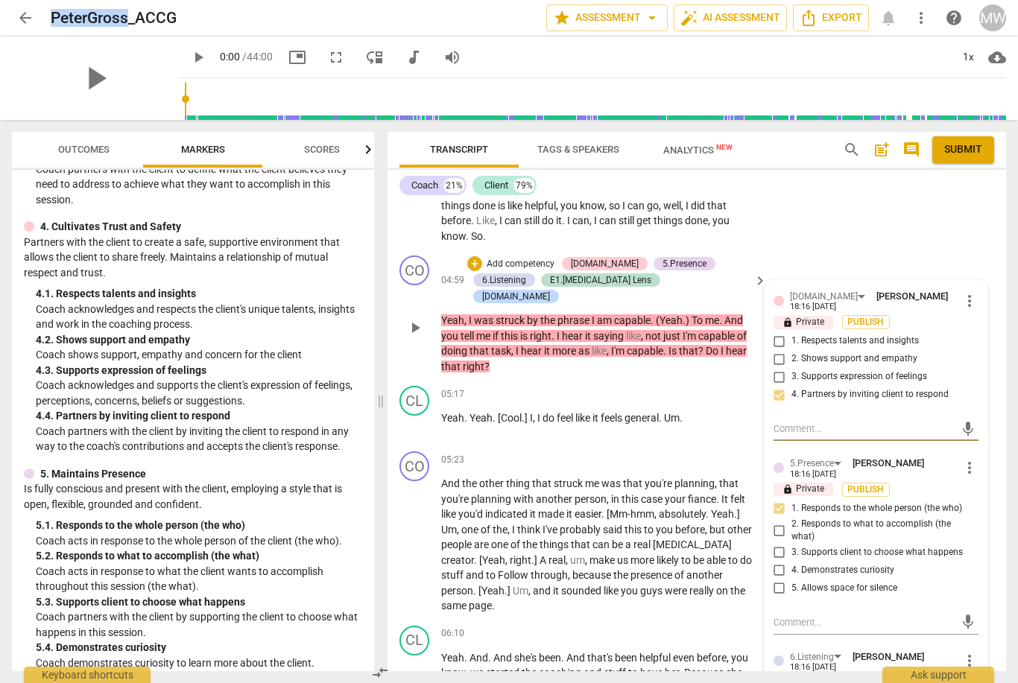
click at [663, 330] on span "not" at bounding box center [654, 336] width 18 height 12
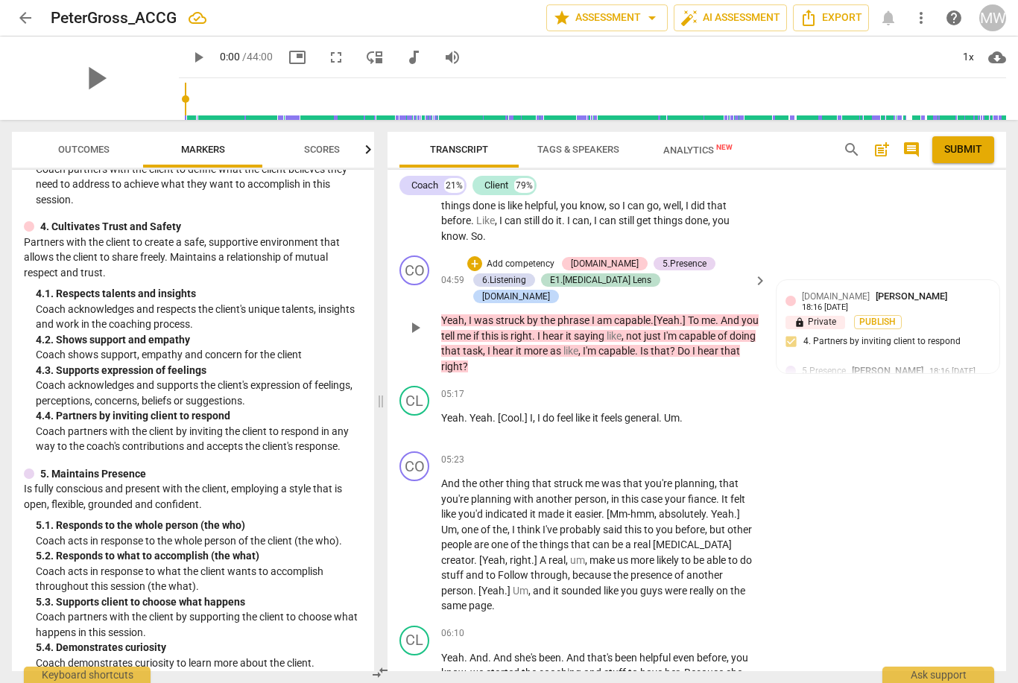
click at [405, 319] on span "play_arrow" at bounding box center [415, 328] width 24 height 18
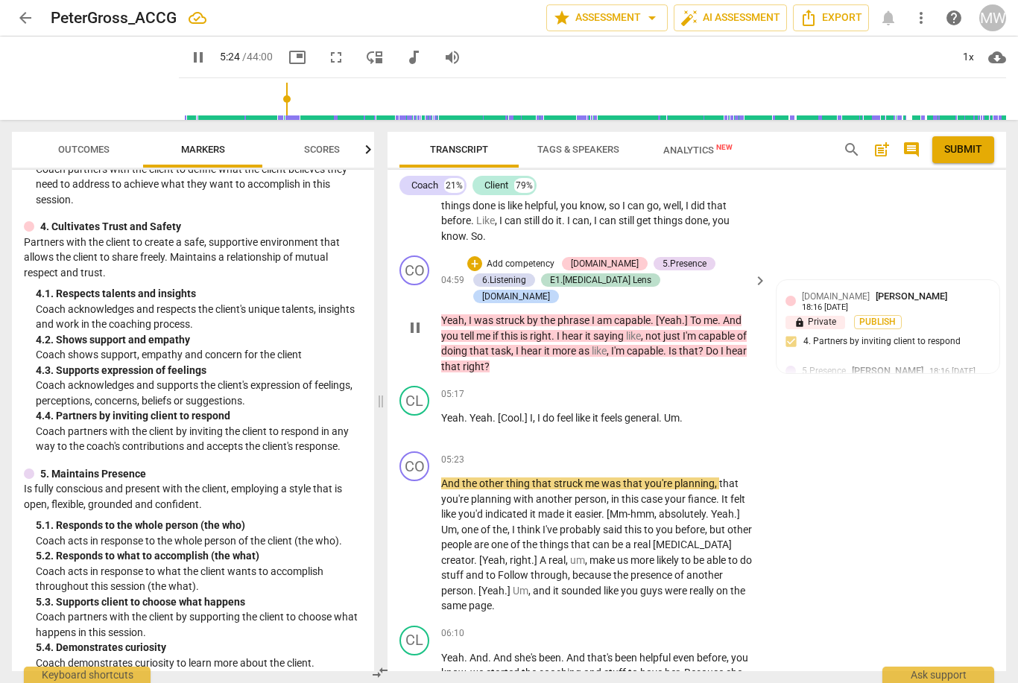
click at [404, 319] on span "pause" at bounding box center [415, 328] width 24 height 18
type input "325"
click at [509, 412] on span "[Cool" at bounding box center [510, 418] width 24 height 12
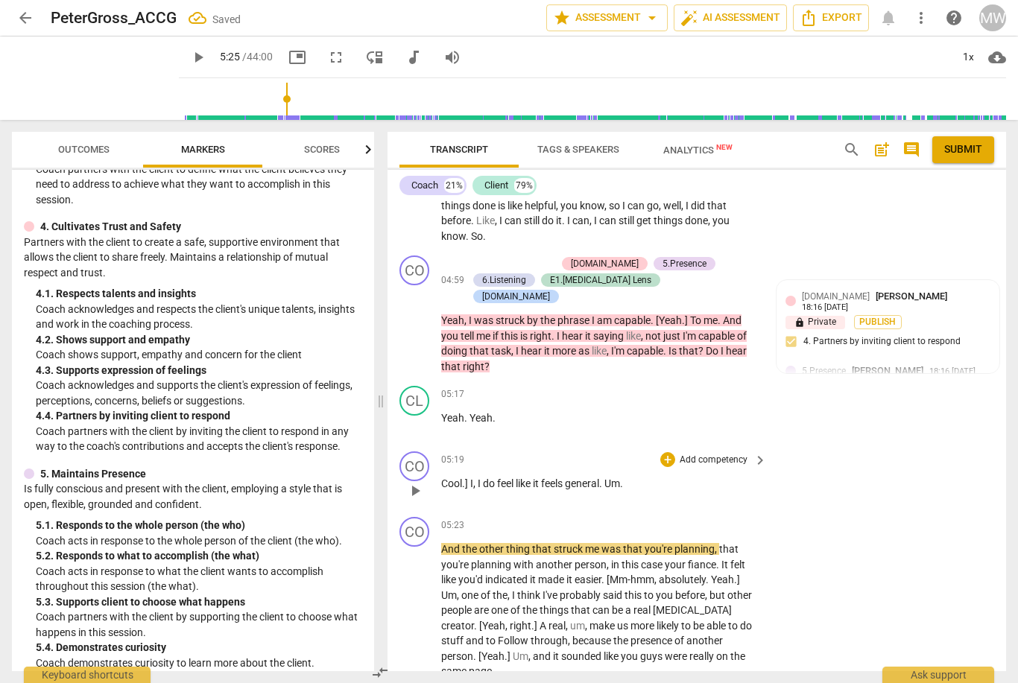
click at [476, 477] on span "," at bounding box center [475, 483] width 4 height 12
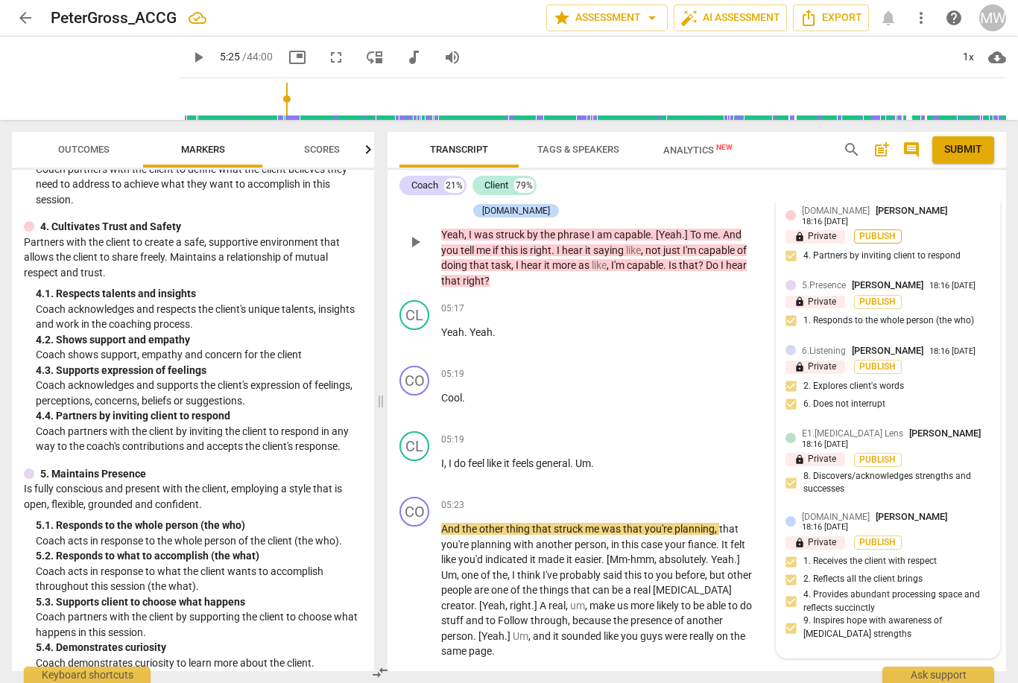
scroll to position [1389, 0]
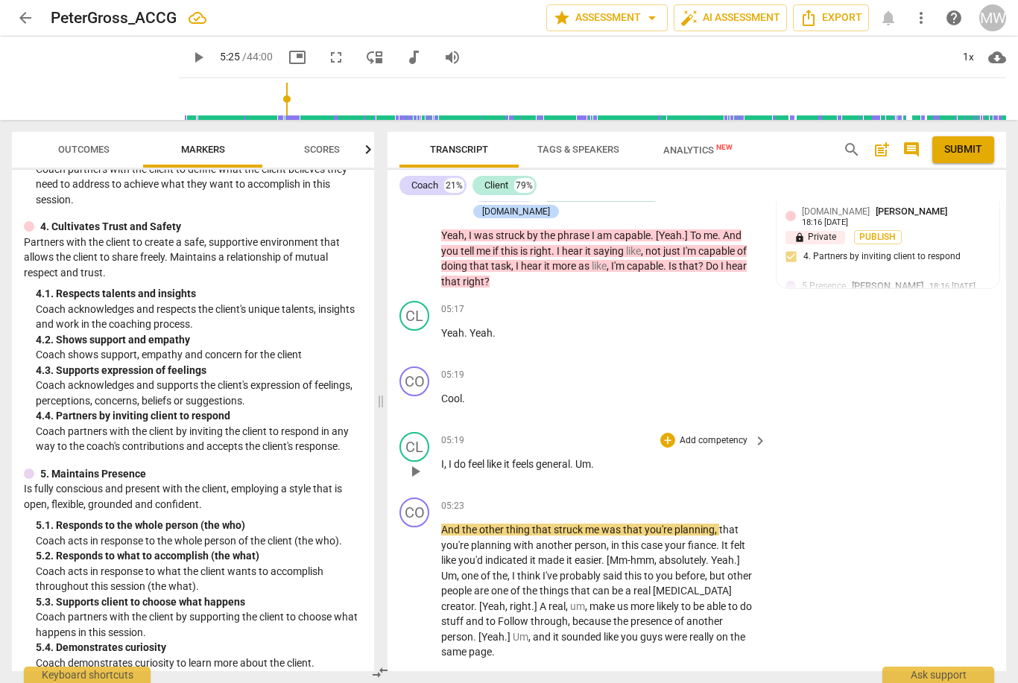
click at [414, 460] on button "play_arrow" at bounding box center [415, 472] width 24 height 24
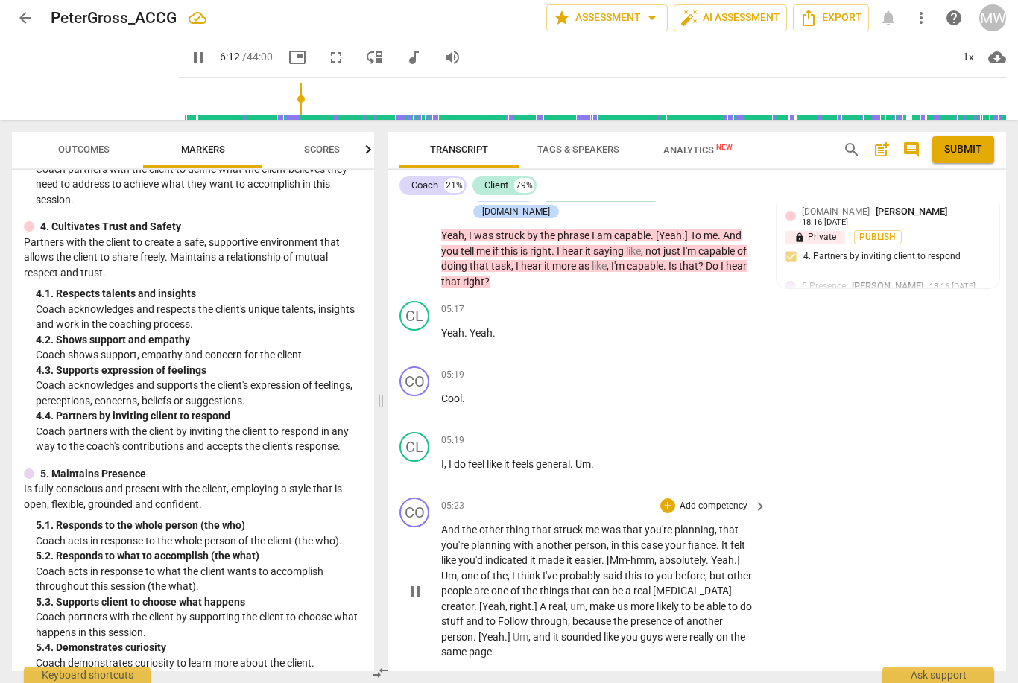
click at [406, 582] on span "pause" at bounding box center [415, 591] width 18 height 18
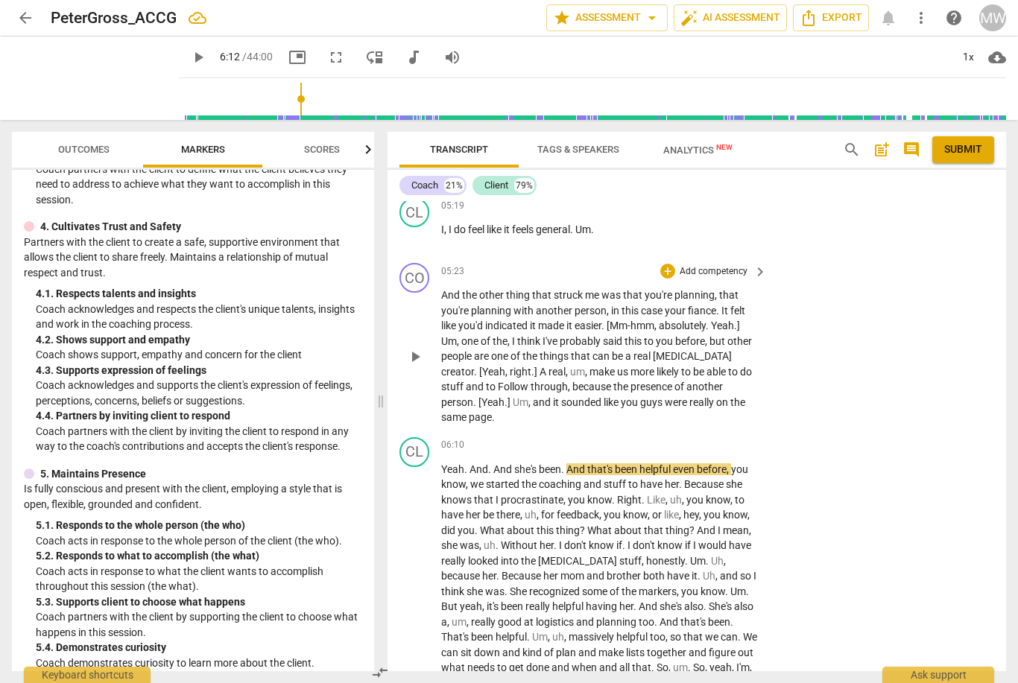
scroll to position [1584, 0]
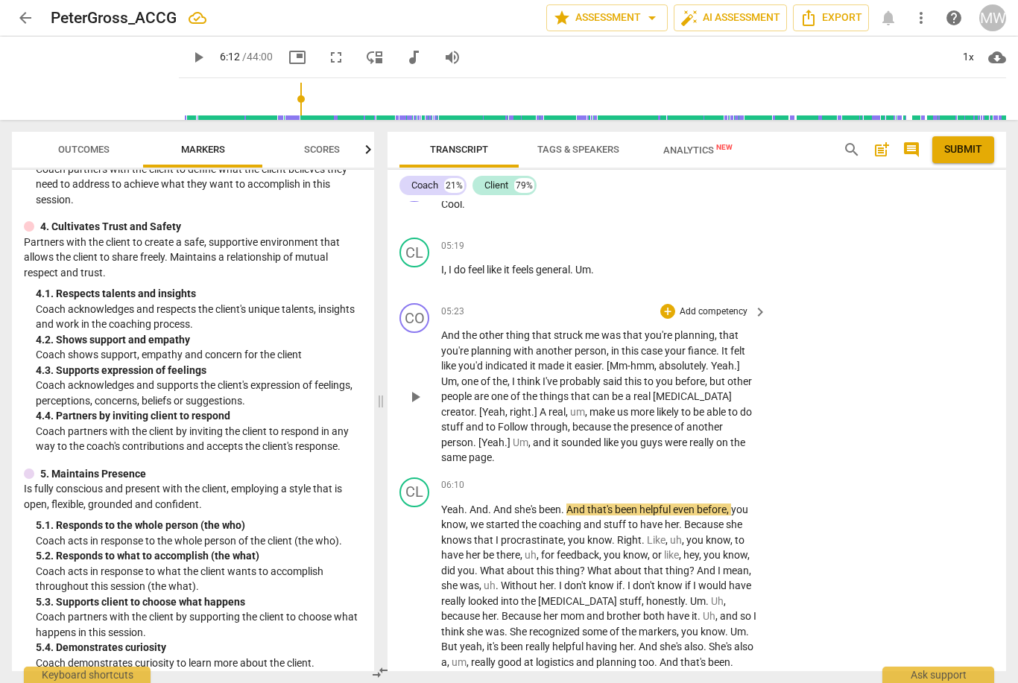
click at [606, 360] on span "." at bounding box center [603, 366] width 5 height 12
click at [512, 360] on span "indicated" at bounding box center [507, 366] width 45 height 12
click at [501, 345] on span "planning" at bounding box center [492, 351] width 42 height 12
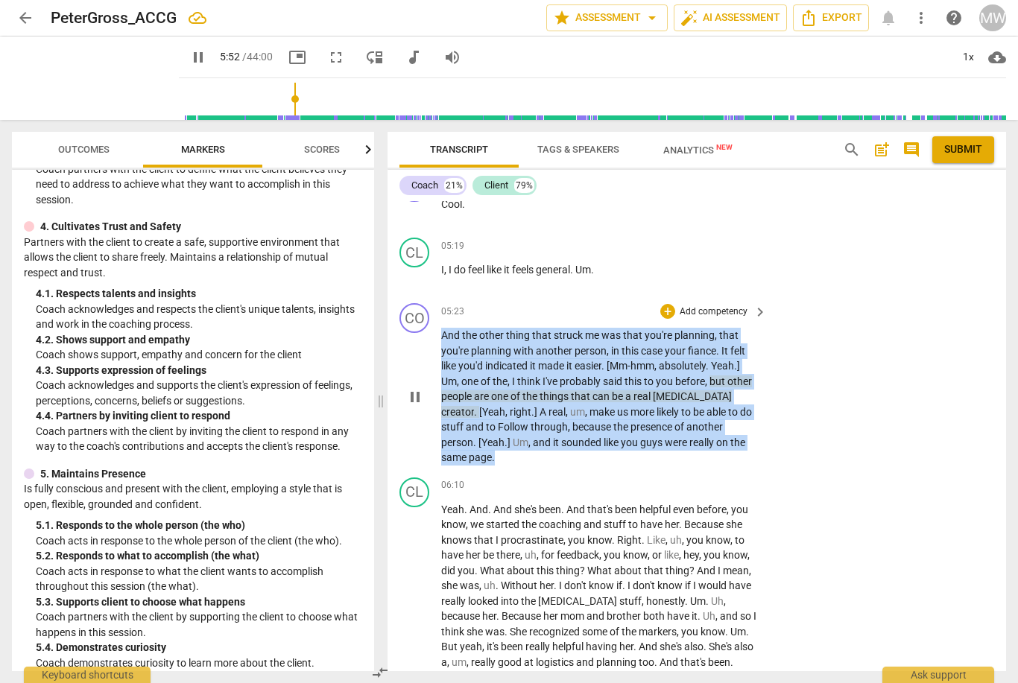
click at [808, 388] on div "CO play_arrow pause 05:23 + Add competency keyboard_arrow_right And the other t…" at bounding box center [696, 384] width 618 height 174
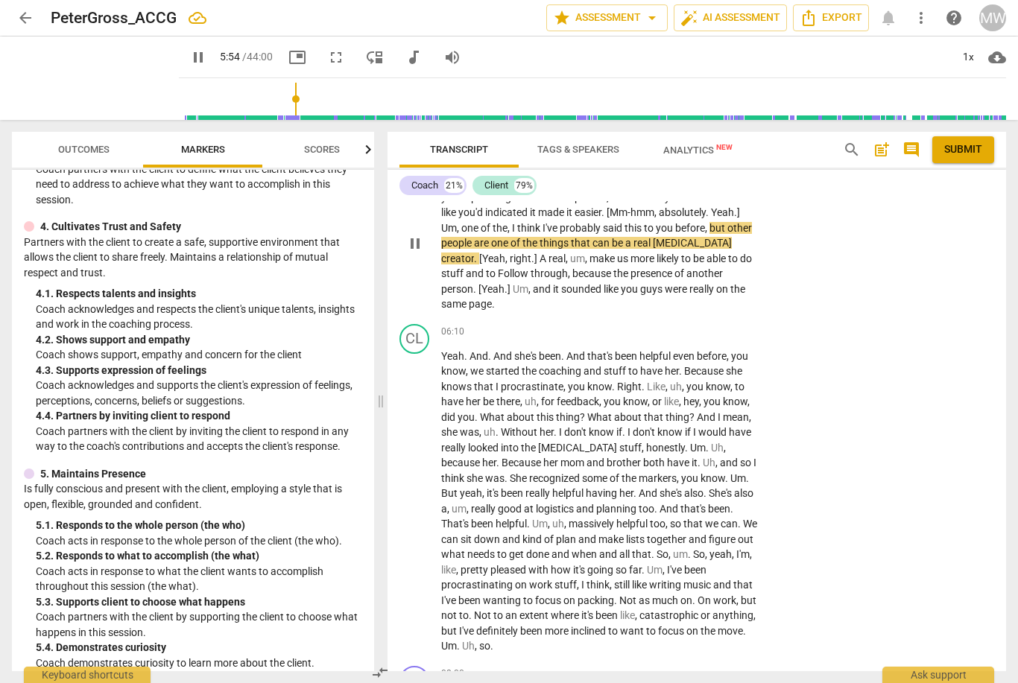
scroll to position [1736, 0]
click at [411, 493] on span "pause" at bounding box center [415, 502] width 18 height 18
click at [455, 351] on span "Yeah" at bounding box center [452, 357] width 23 height 12
click at [421, 490] on button "play_arrow" at bounding box center [415, 502] width 24 height 24
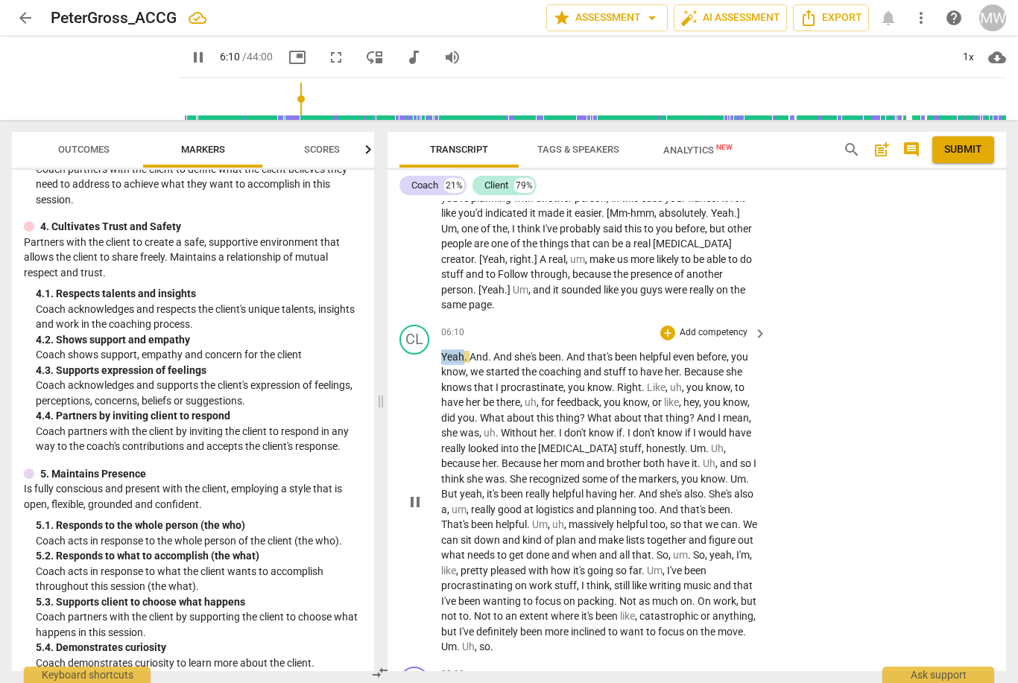
click at [405, 493] on span "pause" at bounding box center [415, 502] width 24 height 18
click at [406, 493] on span "play_arrow" at bounding box center [415, 502] width 18 height 18
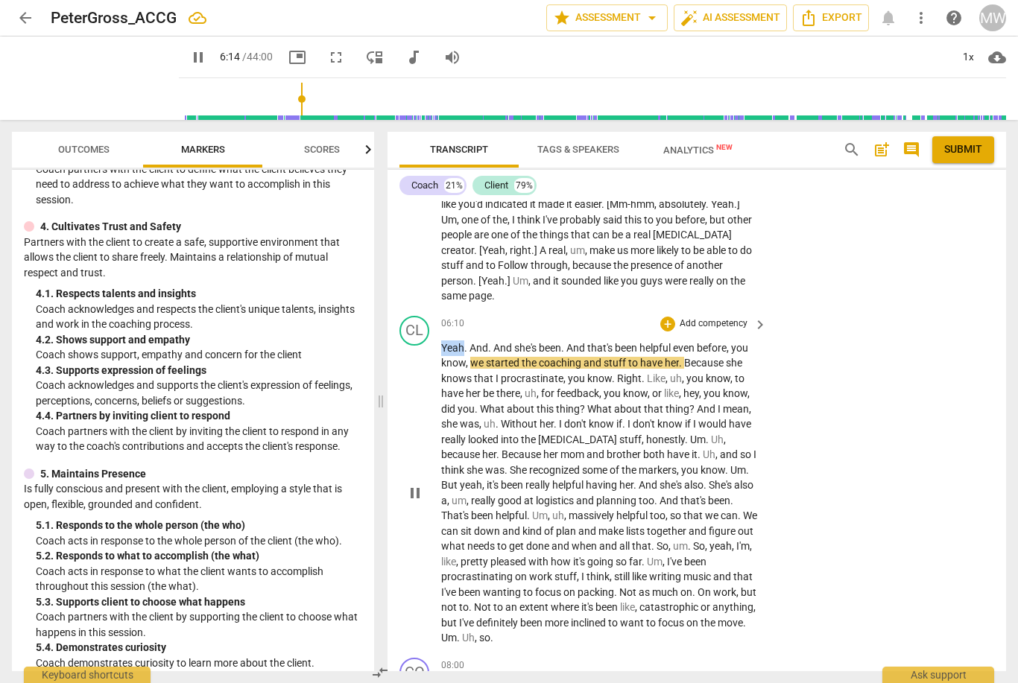
scroll to position [1745, 0]
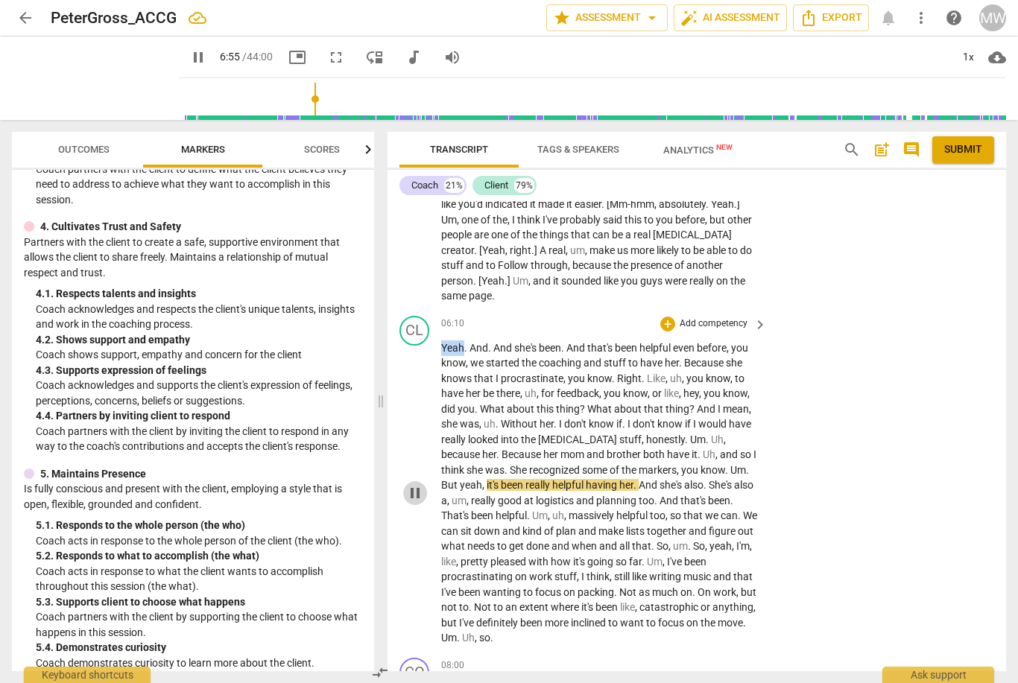
click at [410, 484] on span "pause" at bounding box center [415, 493] width 18 height 18
click at [617, 372] on span "Right" at bounding box center [629, 378] width 25 height 12
click at [612, 372] on span "." at bounding box center [614, 378] width 5 height 12
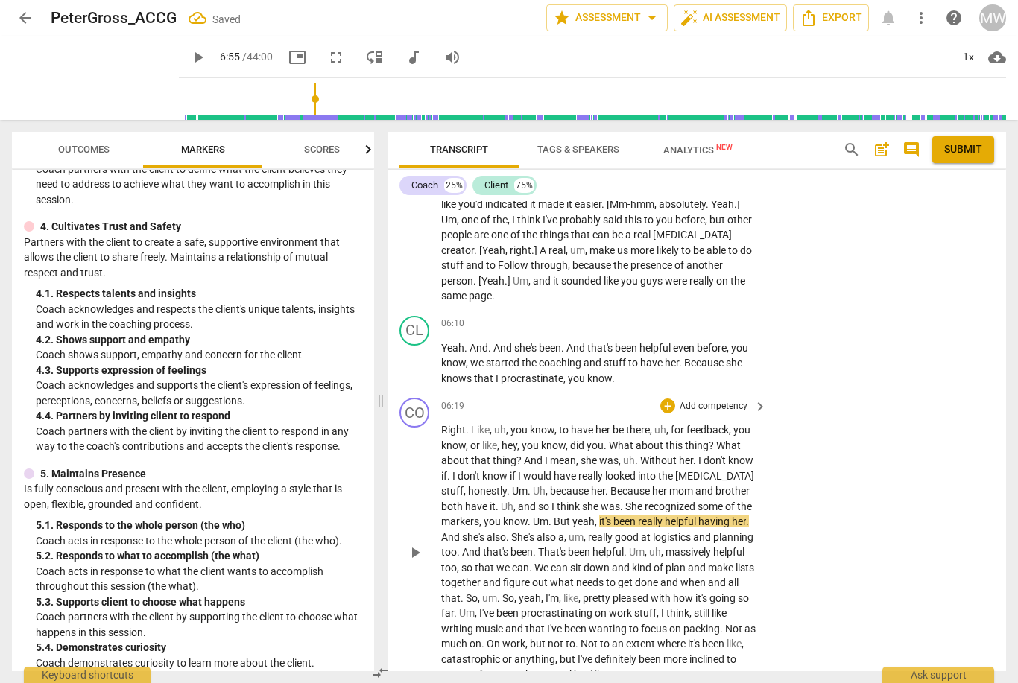
click at [463, 424] on span "Right" at bounding box center [453, 430] width 25 height 12
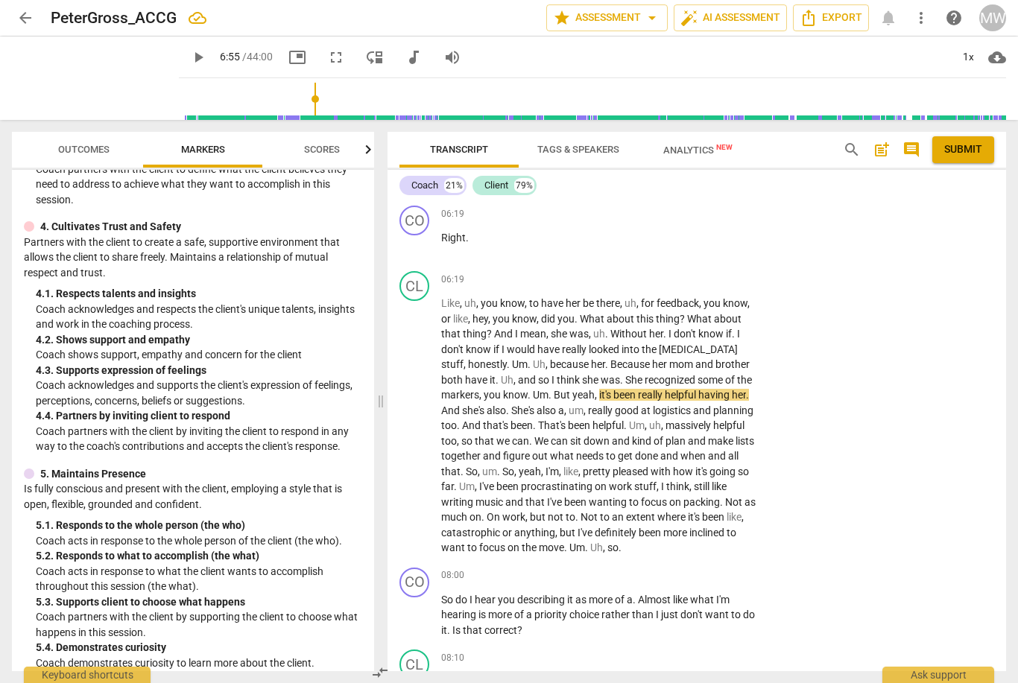
scroll to position [1937, 0]
click at [643, 344] on span "the" at bounding box center [649, 350] width 17 height 12
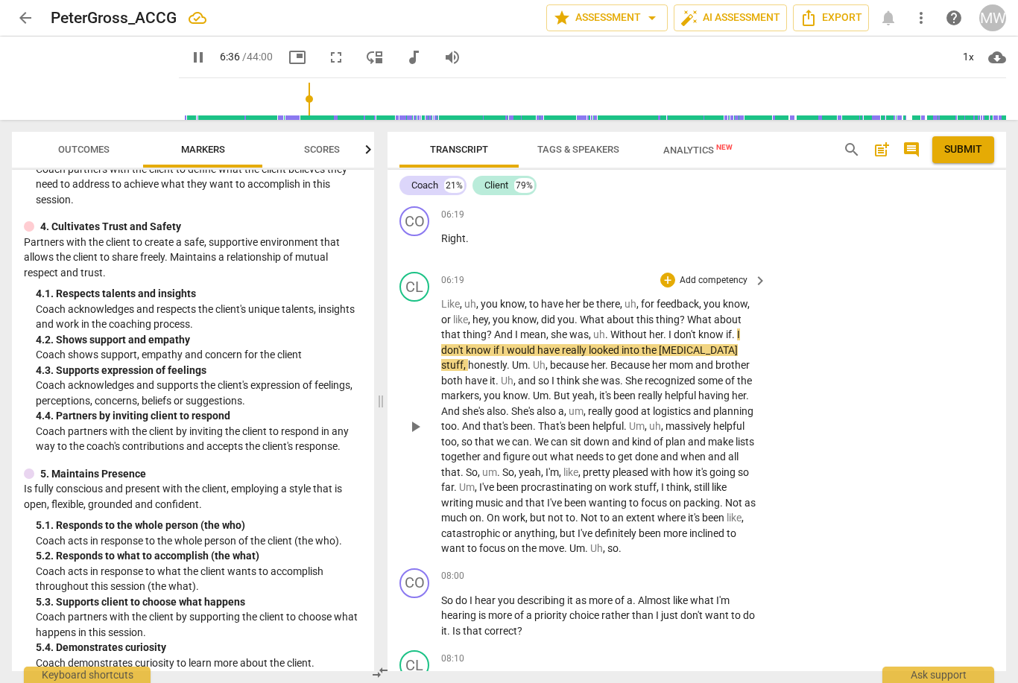
click at [632, 344] on span "into" at bounding box center [631, 350] width 20 height 12
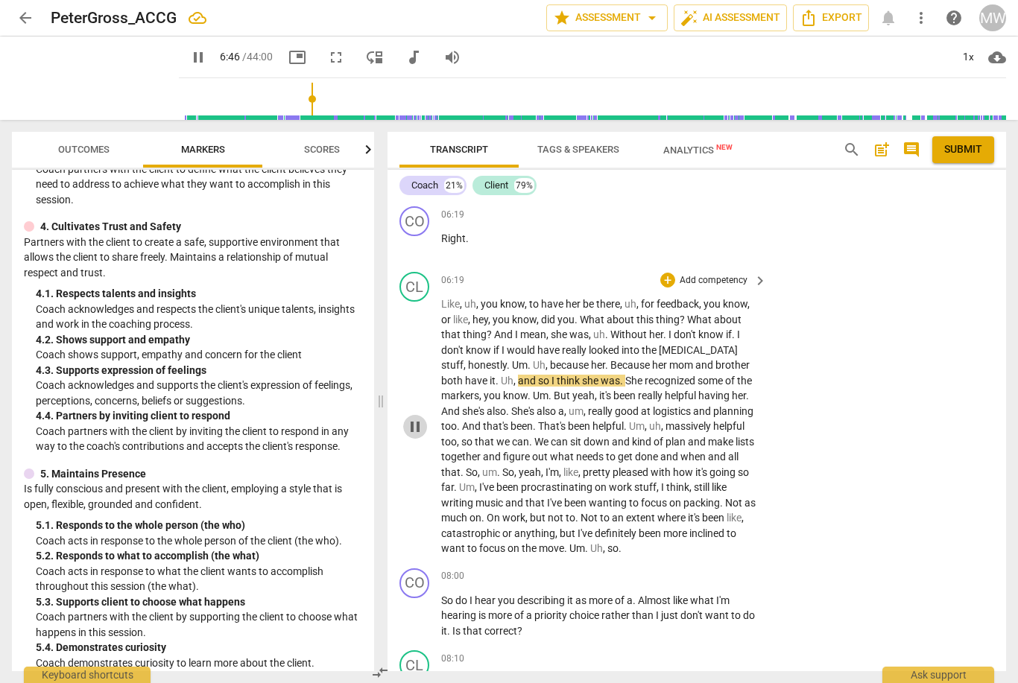
click at [407, 418] on span "pause" at bounding box center [415, 427] width 18 height 18
type input "406"
click at [495, 375] on span "." at bounding box center [497, 381] width 5 height 12
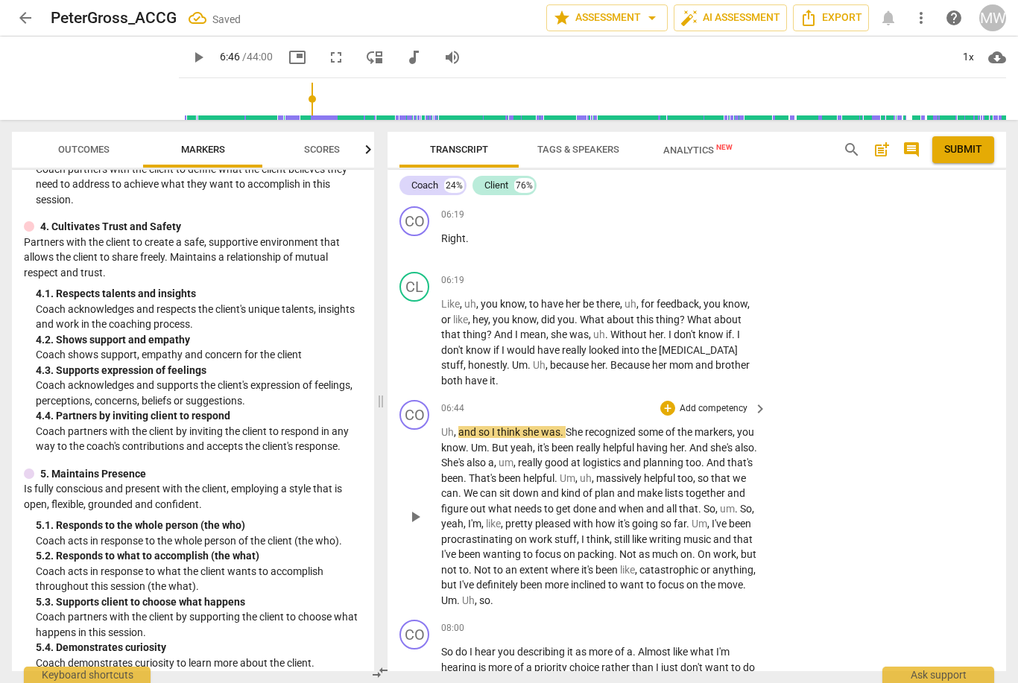
click at [454, 426] on span "," at bounding box center [456, 432] width 4 height 12
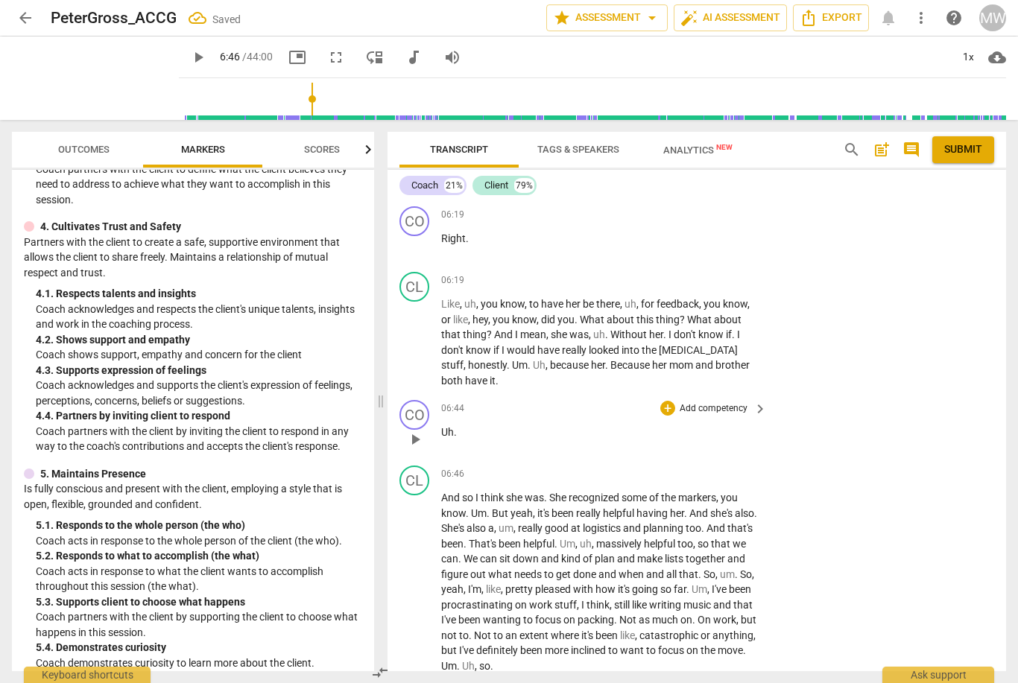
click at [450, 426] on span "Uh" at bounding box center [447, 432] width 13 height 12
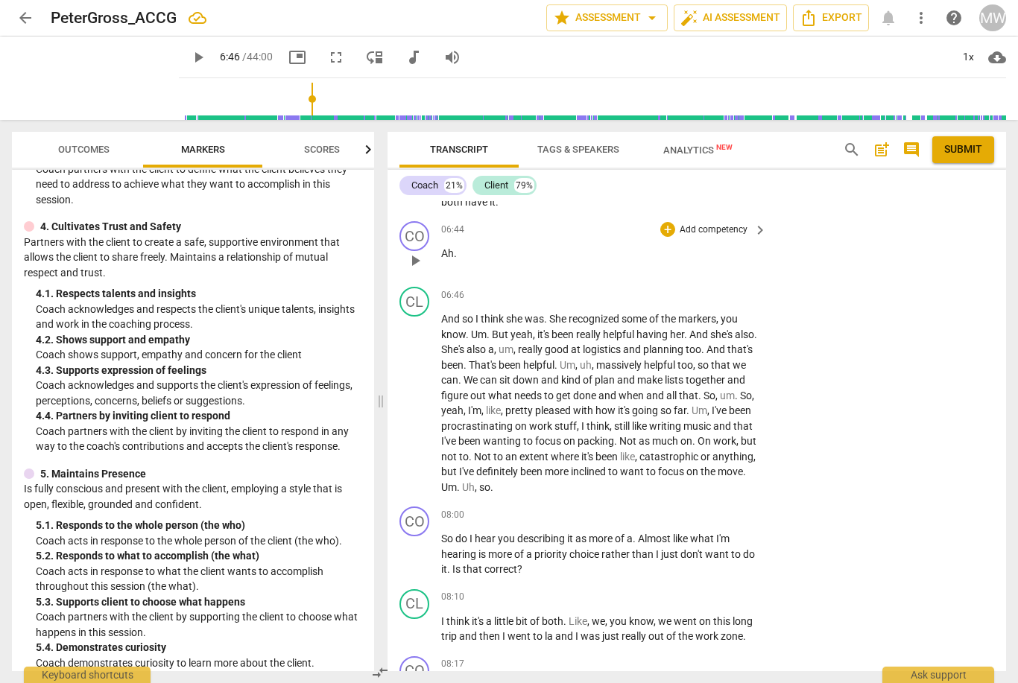
scroll to position [2116, 0]
click at [413, 394] on span "play_arrow" at bounding box center [415, 403] width 18 height 18
click at [397, 339] on div "CL play_arrow pause 06:46 + Add competency keyboard_arrow_right And so I think …" at bounding box center [696, 390] width 618 height 220
click at [410, 394] on span "pause" at bounding box center [415, 403] width 18 height 18
type input "416"
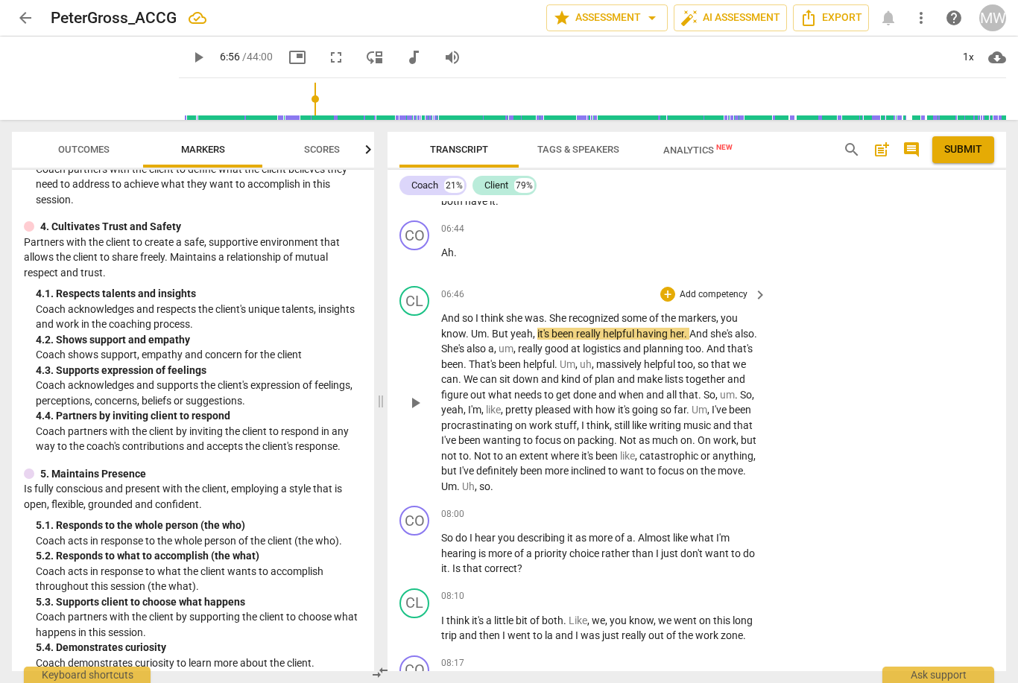
click at [621, 312] on span "recognized" at bounding box center [594, 318] width 53 height 12
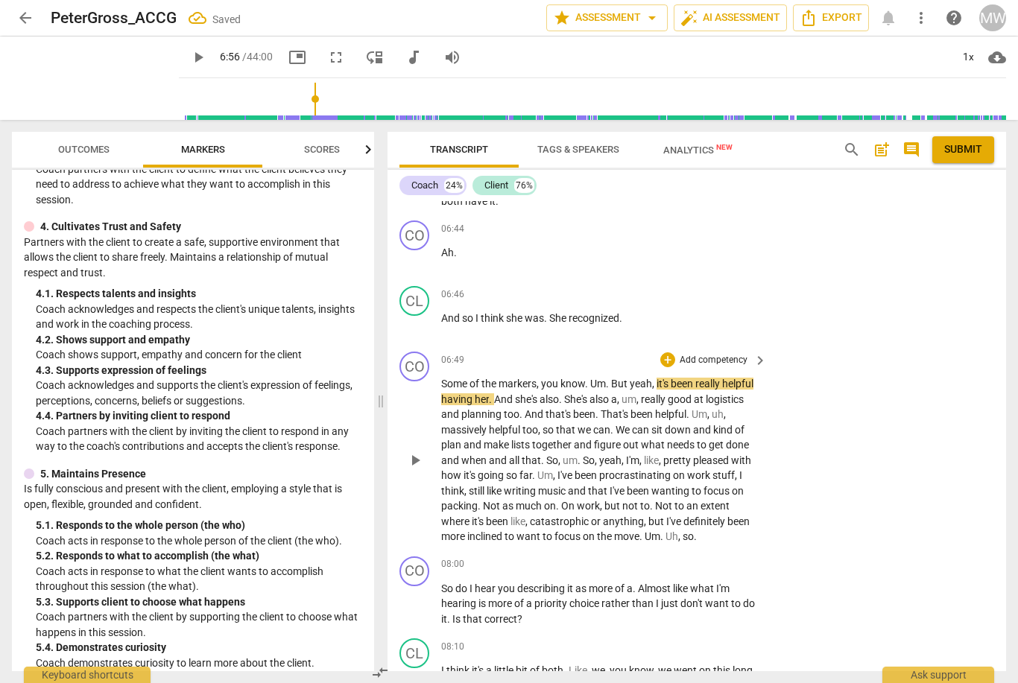
click at [444, 378] on span "Some" at bounding box center [455, 384] width 28 height 12
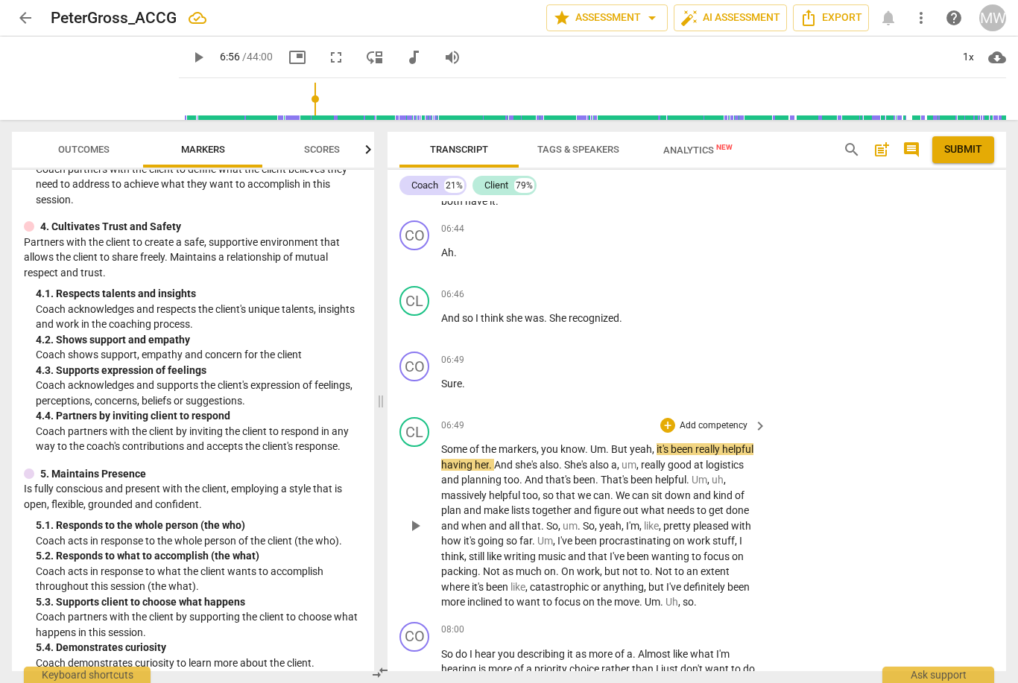
click at [403, 517] on span "play_arrow" at bounding box center [415, 526] width 24 height 18
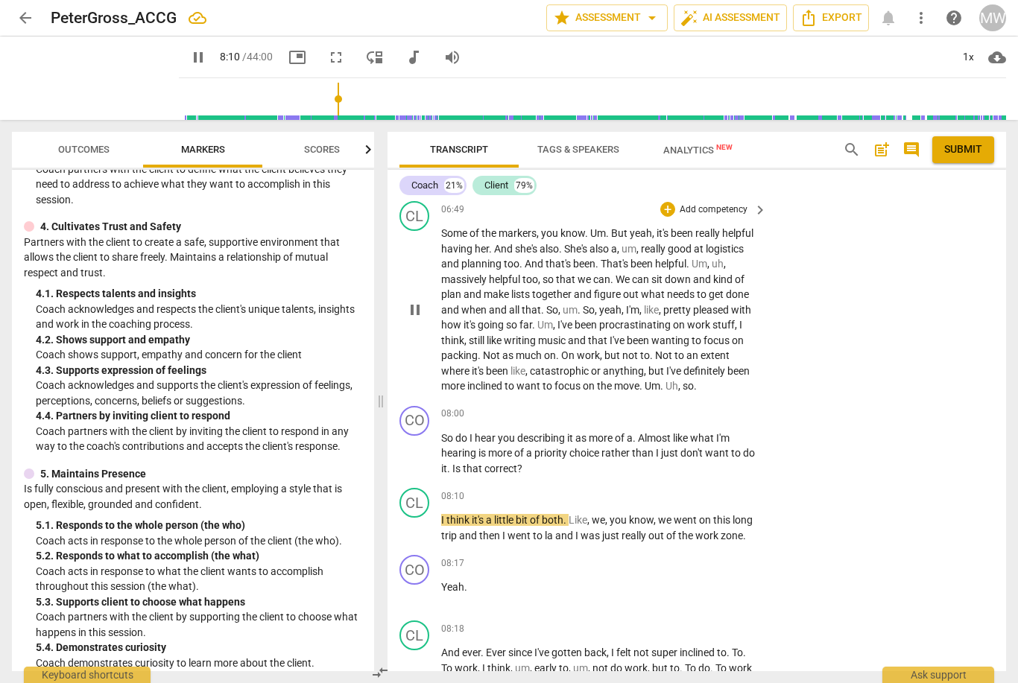
scroll to position [2331, 0]
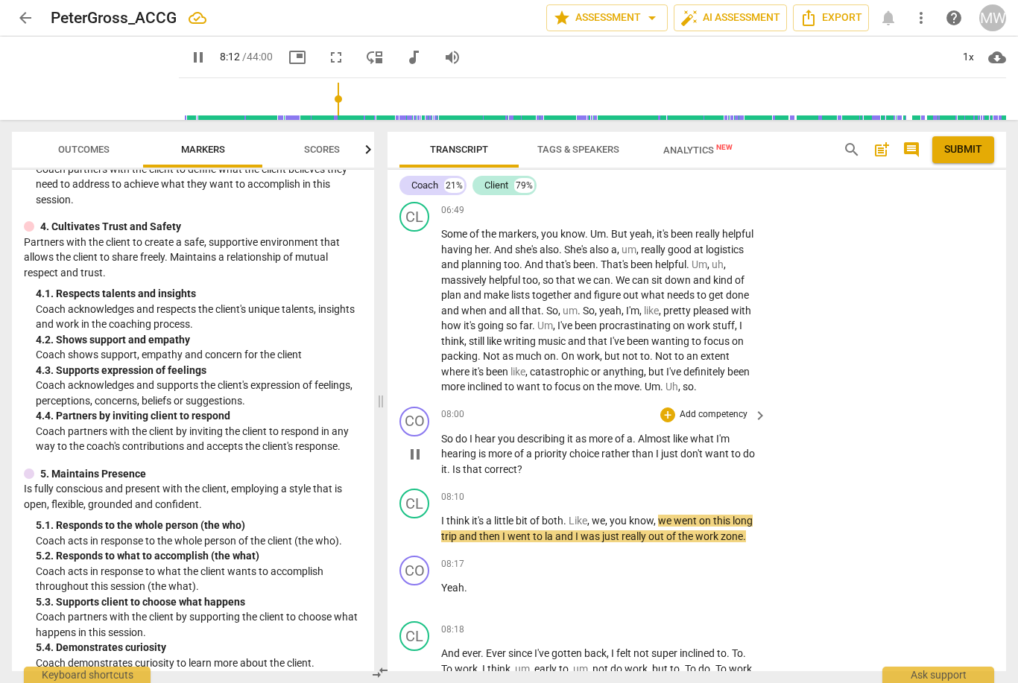
click at [411, 445] on span "pause" at bounding box center [415, 454] width 18 height 18
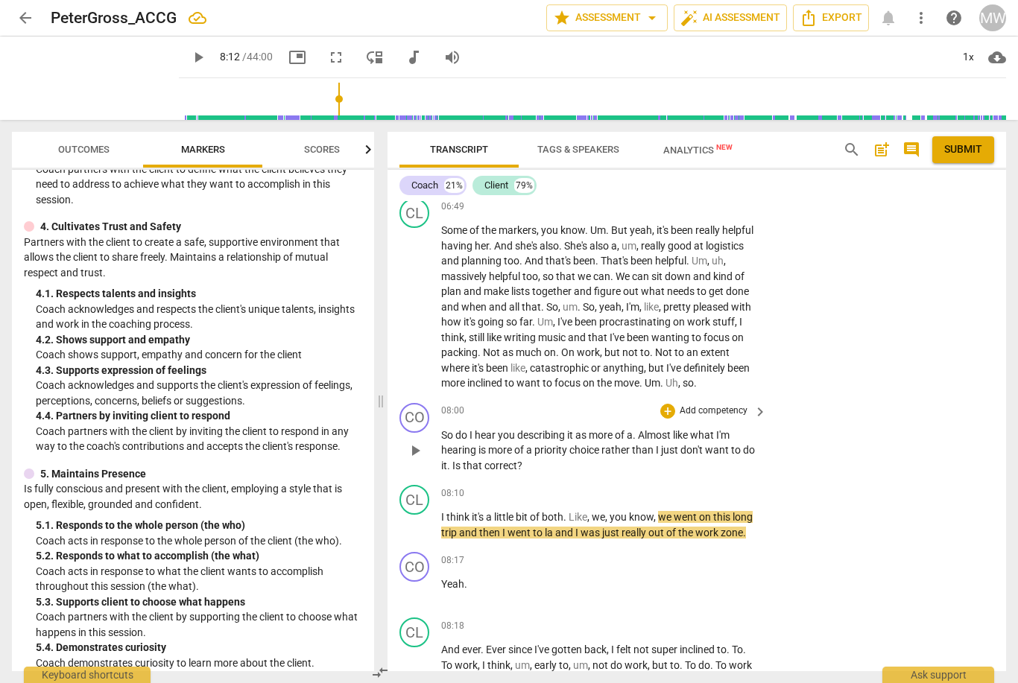
scroll to position [2324, 0]
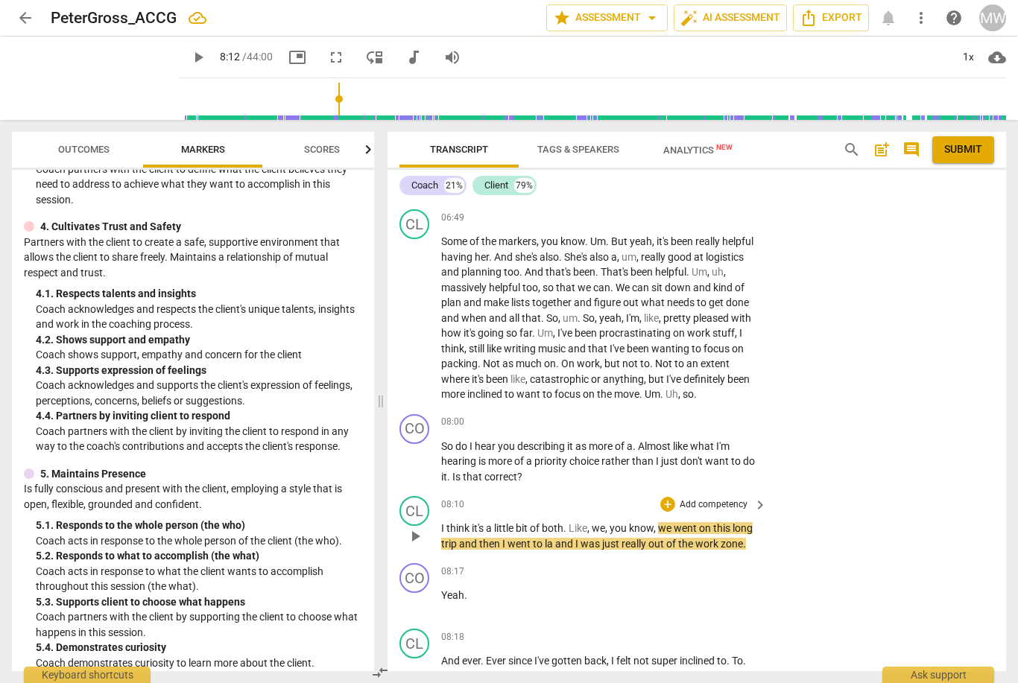
click at [412, 524] on button "play_arrow" at bounding box center [415, 536] width 24 height 24
click at [417, 527] on span "pause" at bounding box center [415, 536] width 18 height 18
type input "498"
click at [557, 538] on span "and" at bounding box center [565, 544] width 20 height 12
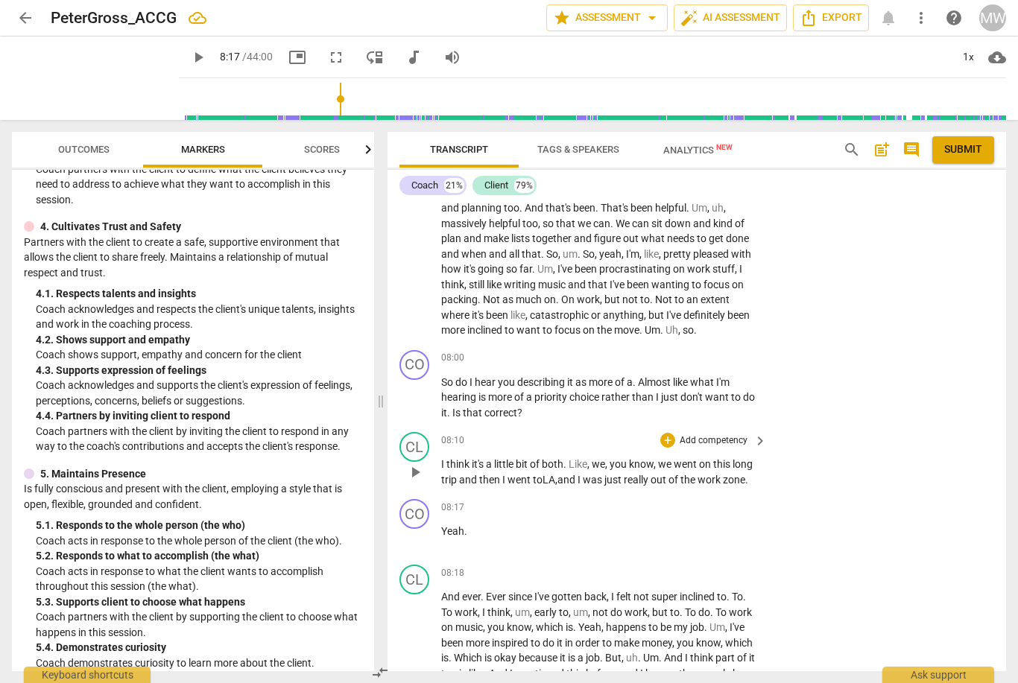
scroll to position [2373, 0]
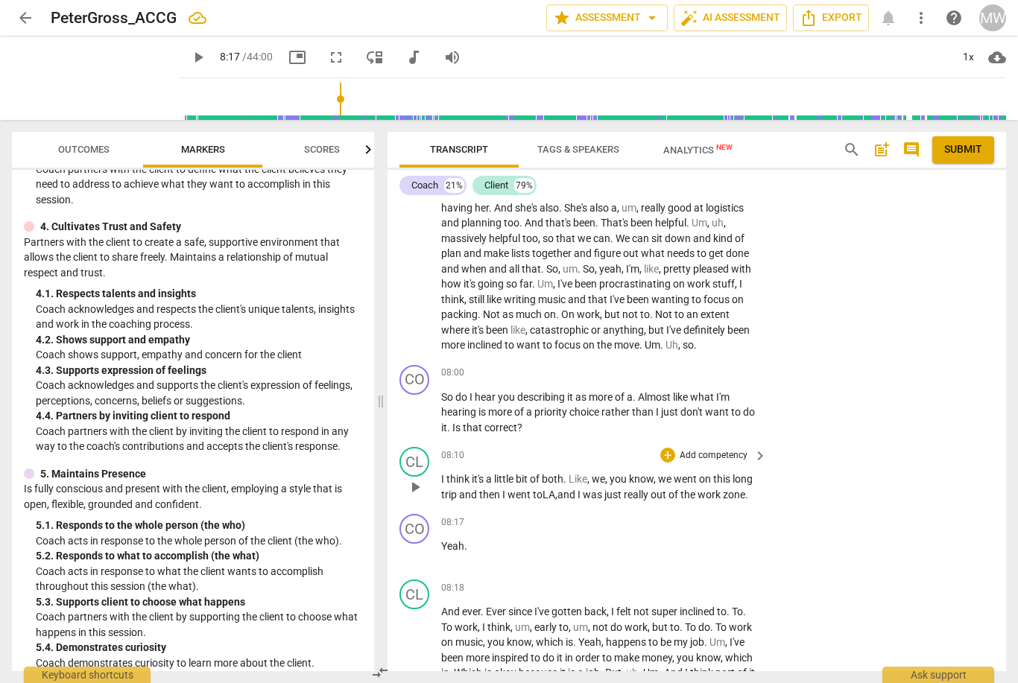
click at [418, 478] on span "play_arrow" at bounding box center [415, 487] width 18 height 18
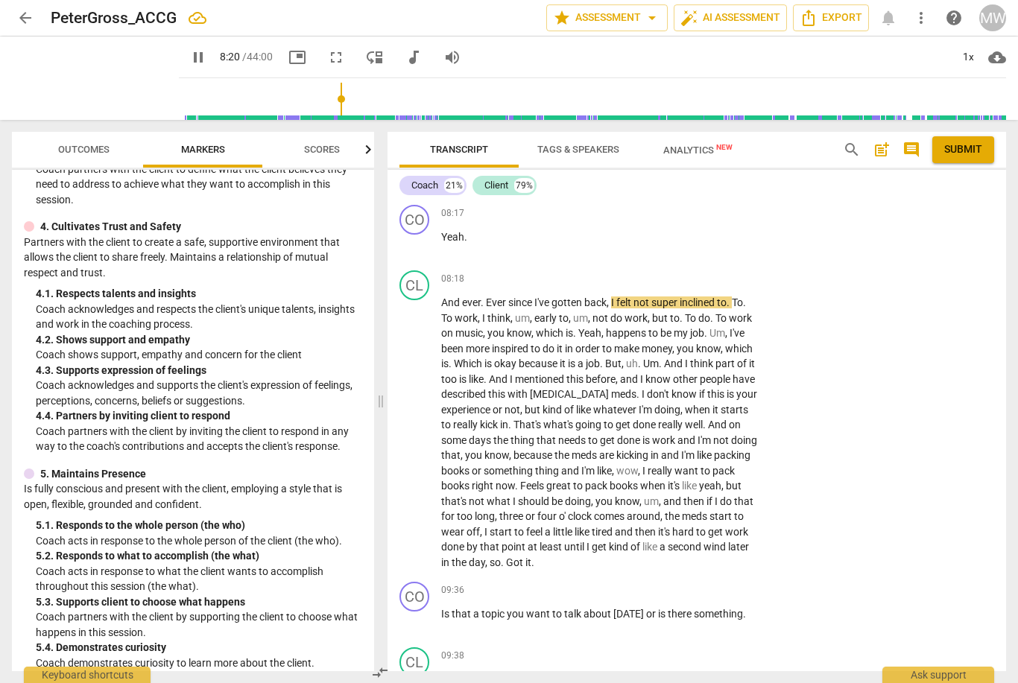
scroll to position [2685, 0]
click at [414, 422] on span "pause" at bounding box center [415, 431] width 18 height 18
type input "509"
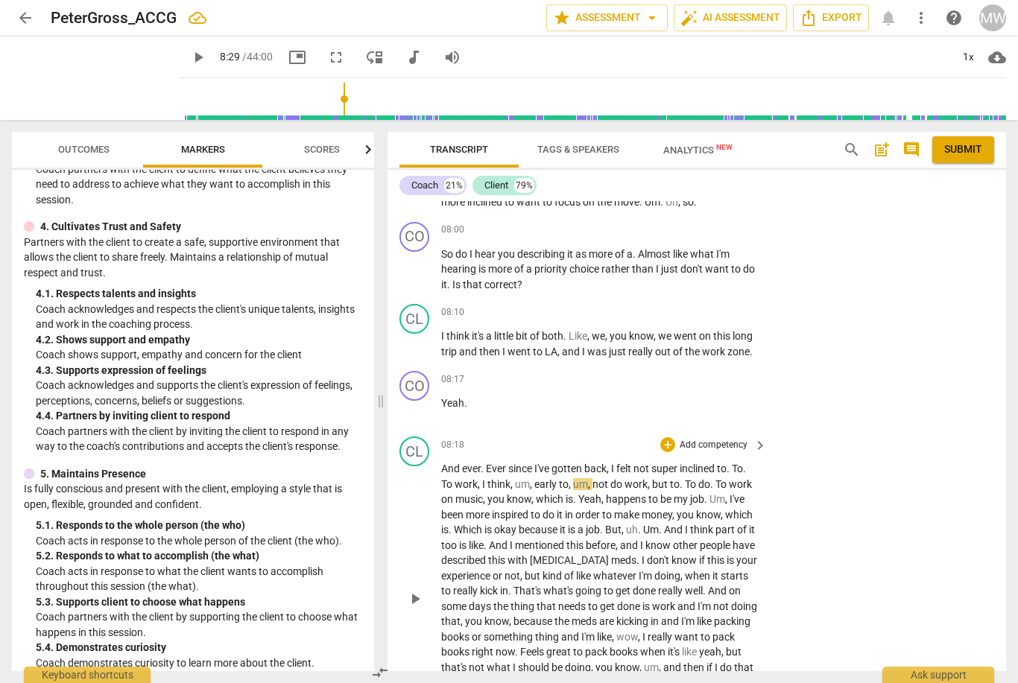
scroll to position [2513, 0]
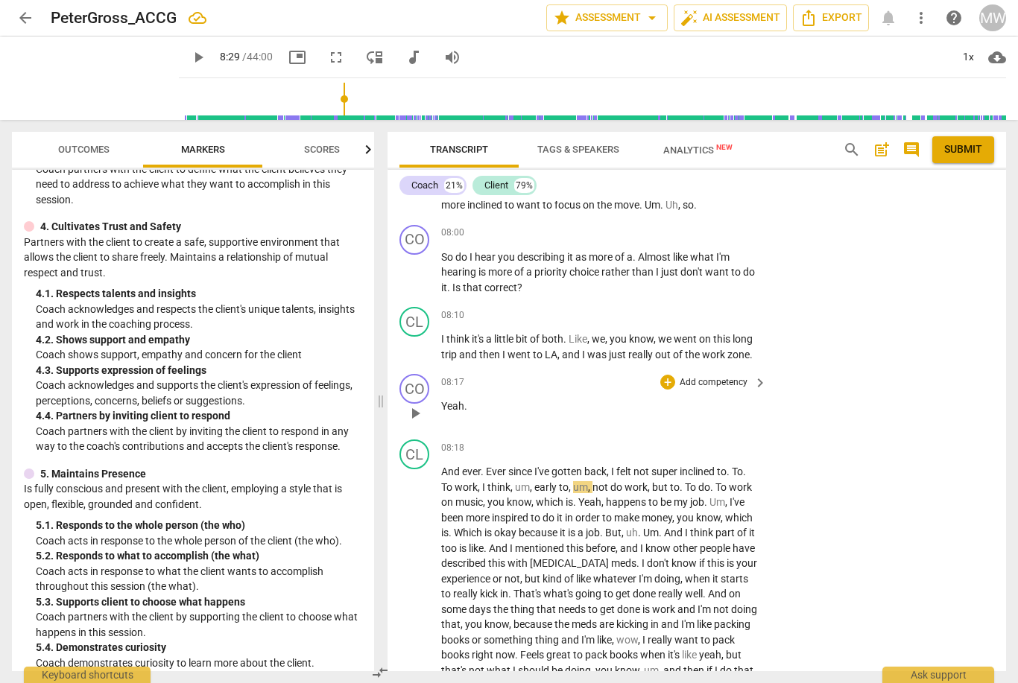
click at [441, 400] on span "Yeah" at bounding box center [452, 406] width 23 height 12
click at [489, 399] on p "[Yeah ." at bounding box center [600, 407] width 318 height 16
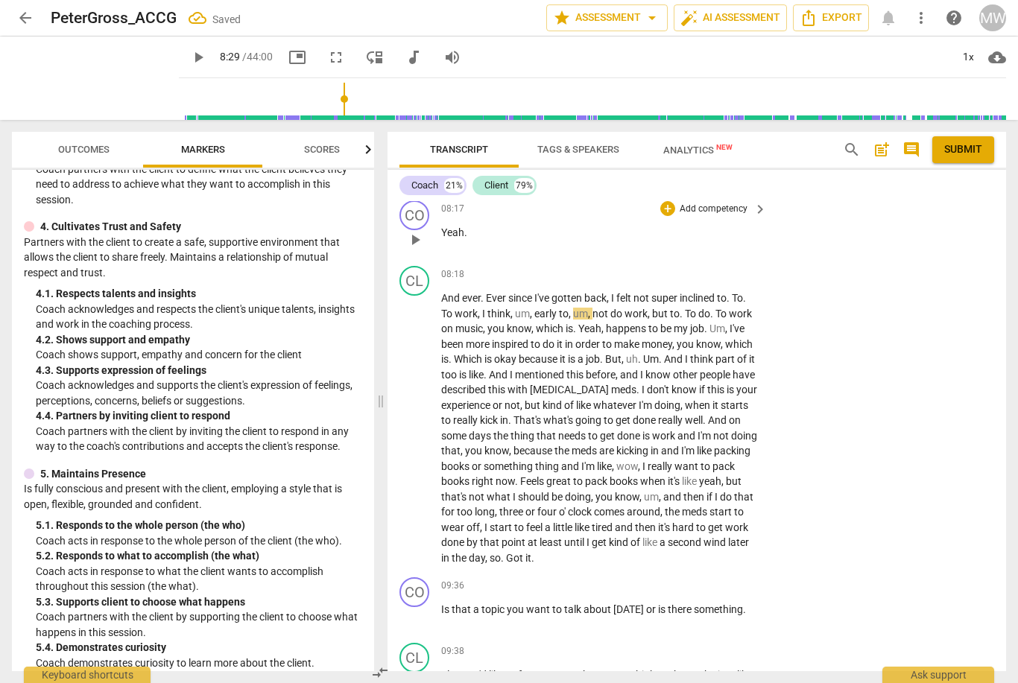
scroll to position [2686, 0]
click at [405, 420] on span "play_arrow" at bounding box center [415, 429] width 24 height 18
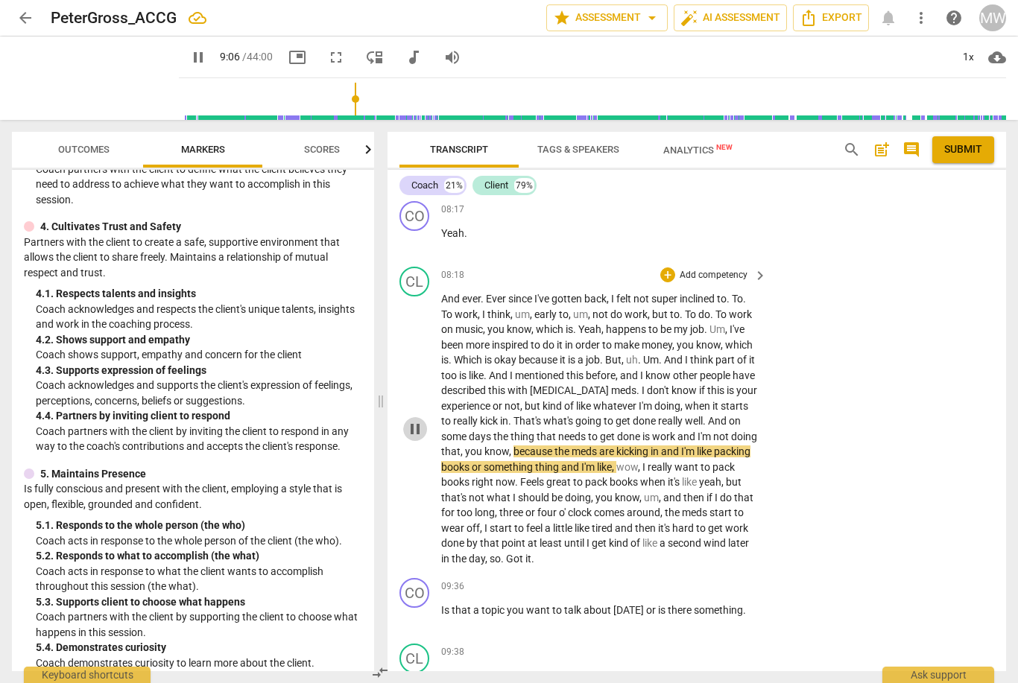
click at [413, 420] on span "pause" at bounding box center [415, 429] width 18 height 18
type input "547"
click at [686, 431] on span "and" at bounding box center [687, 437] width 20 height 12
click at [537, 445] on span "know" at bounding box center [524, 451] width 25 height 12
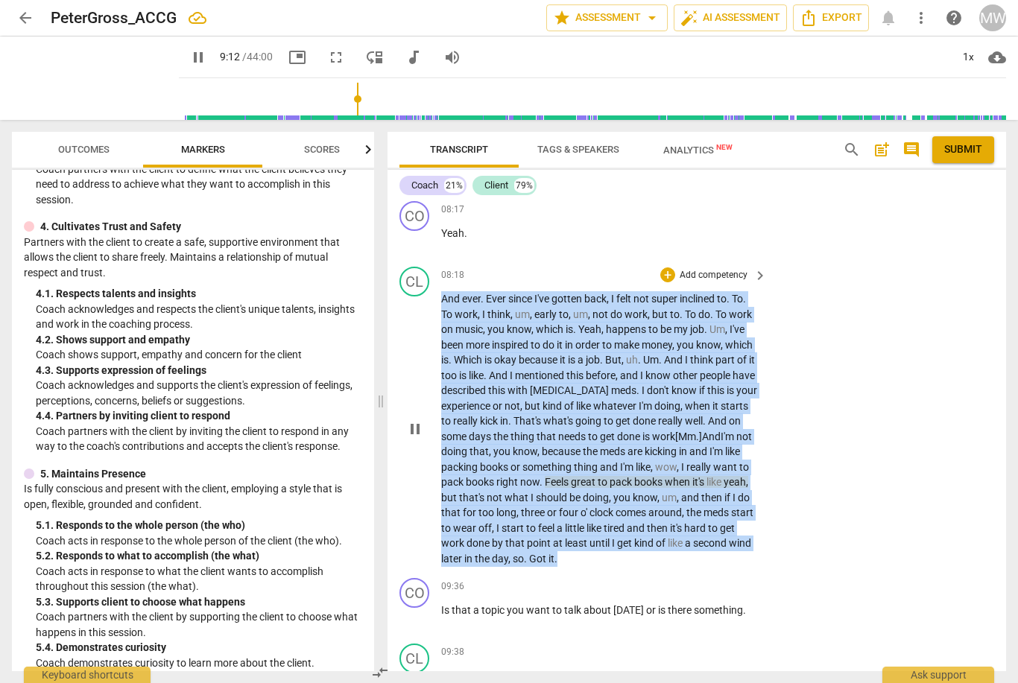
click at [415, 420] on span "pause" at bounding box center [415, 429] width 18 height 18
click at [425, 420] on span "play_arrow" at bounding box center [415, 429] width 24 height 18
click at [399, 380] on div "CL play_arrow pause 08:18 + Add competency keyboard_arrow_right And ever . Ever…" at bounding box center [696, 416] width 618 height 311
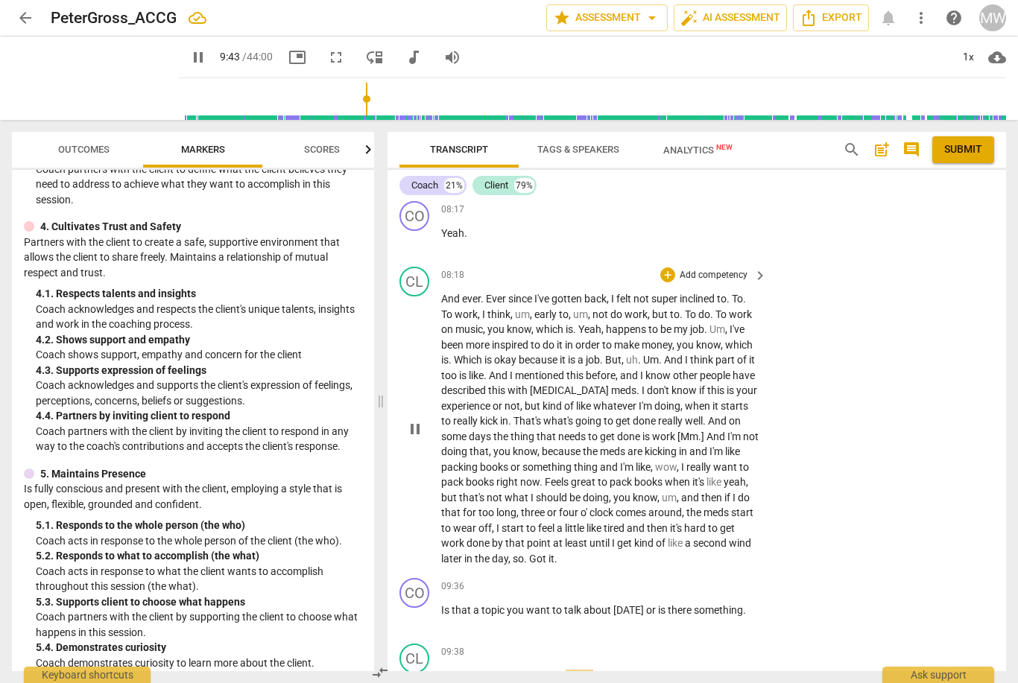
click at [548, 553] on span "Got" at bounding box center [538, 559] width 19 height 12
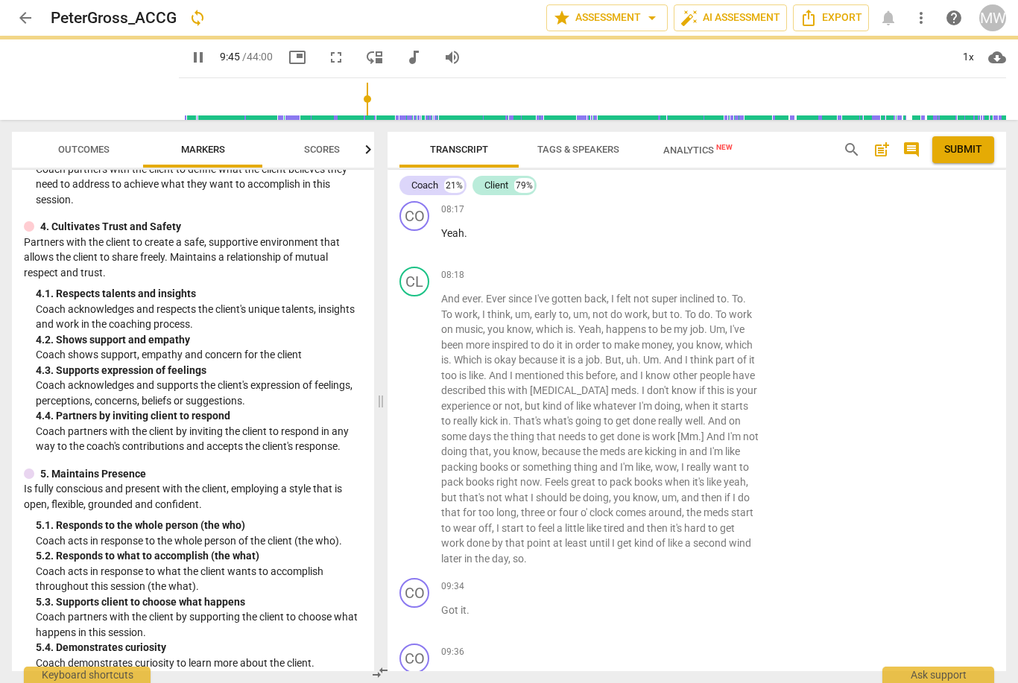
scroll to position [3159, 0]
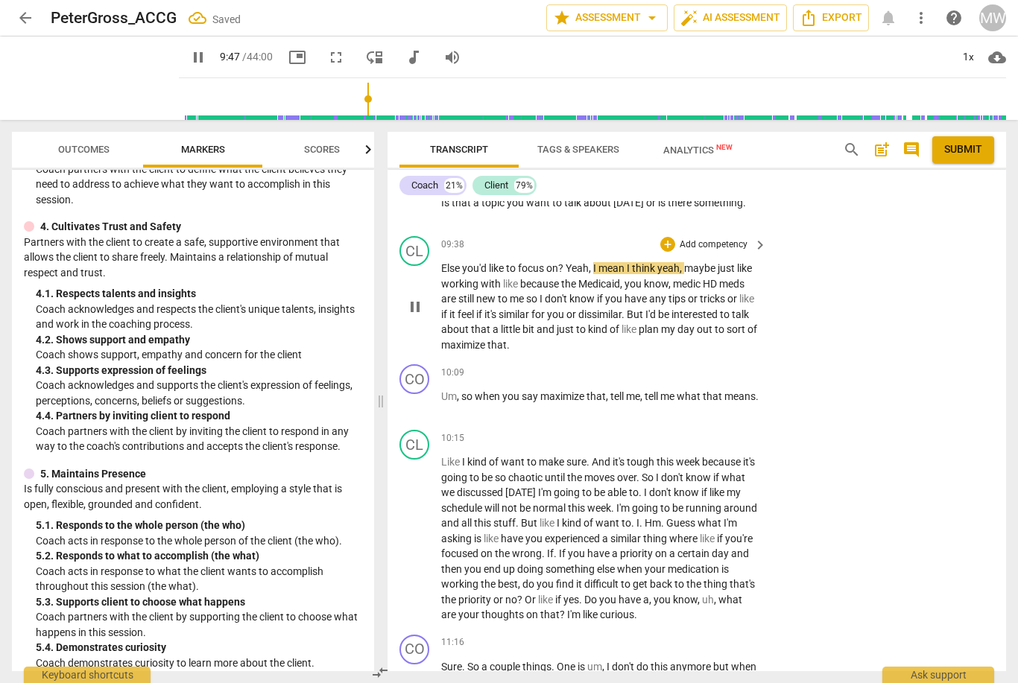
click at [417, 298] on span "pause" at bounding box center [415, 307] width 18 height 18
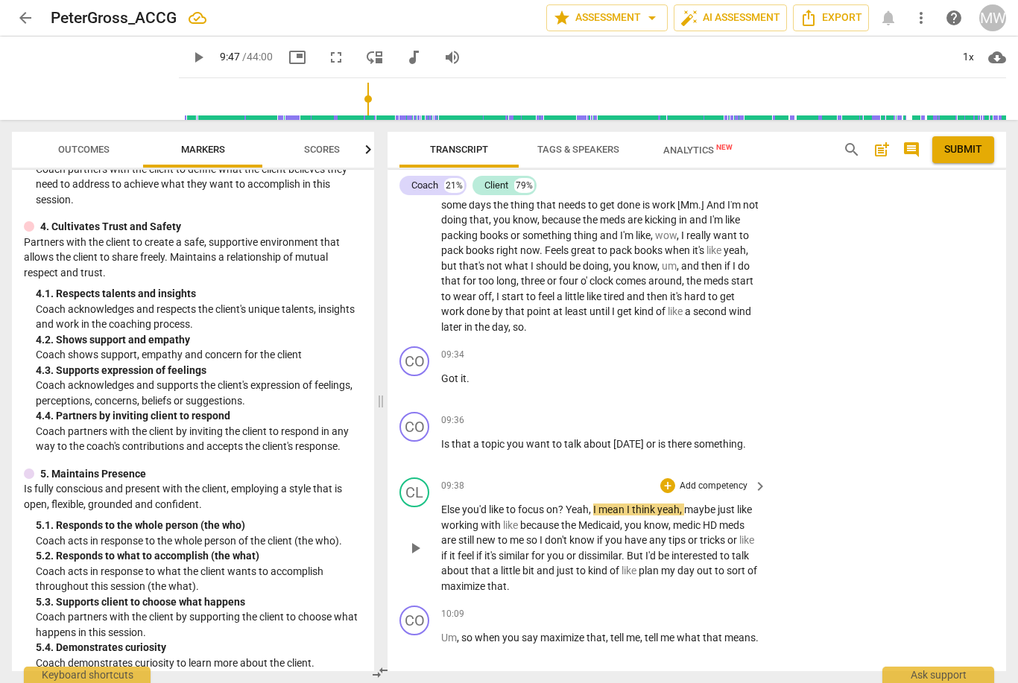
scroll to position [2916, 0]
click at [442, 505] on span "Else" at bounding box center [451, 511] width 21 height 12
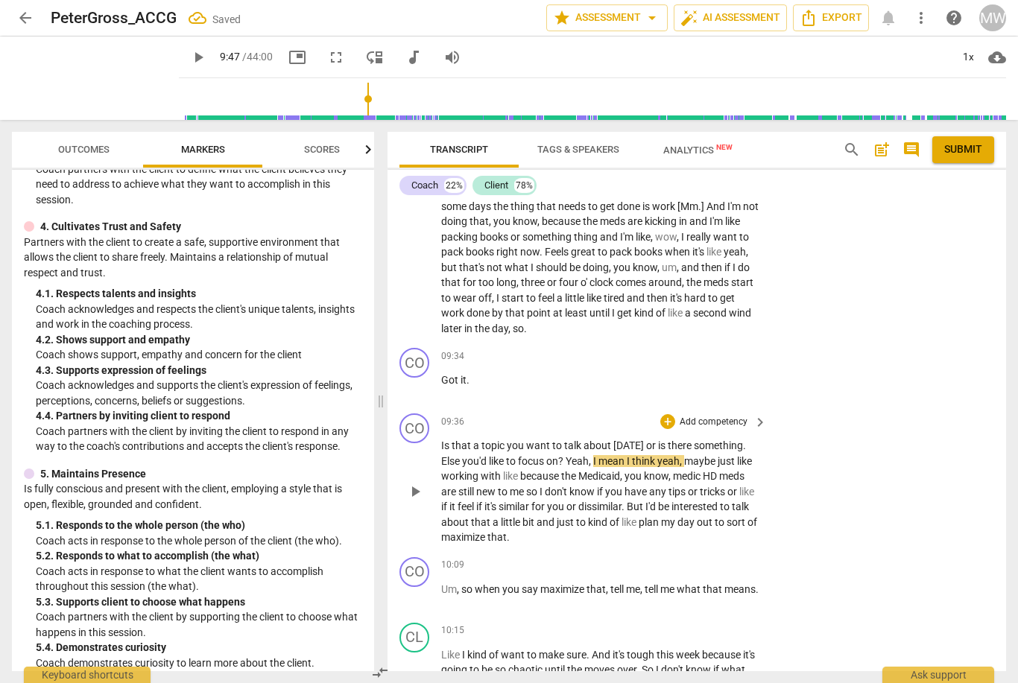
click at [562, 455] on span "?" at bounding box center [561, 461] width 7 height 12
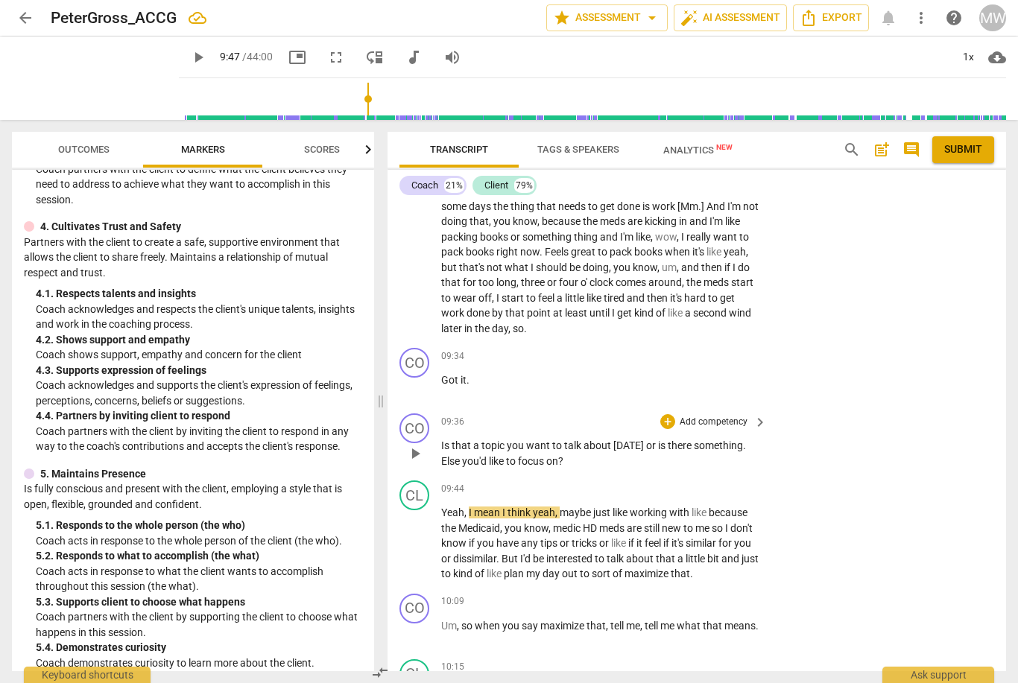
click at [442, 439] on span "Is" at bounding box center [446, 445] width 10 height 12
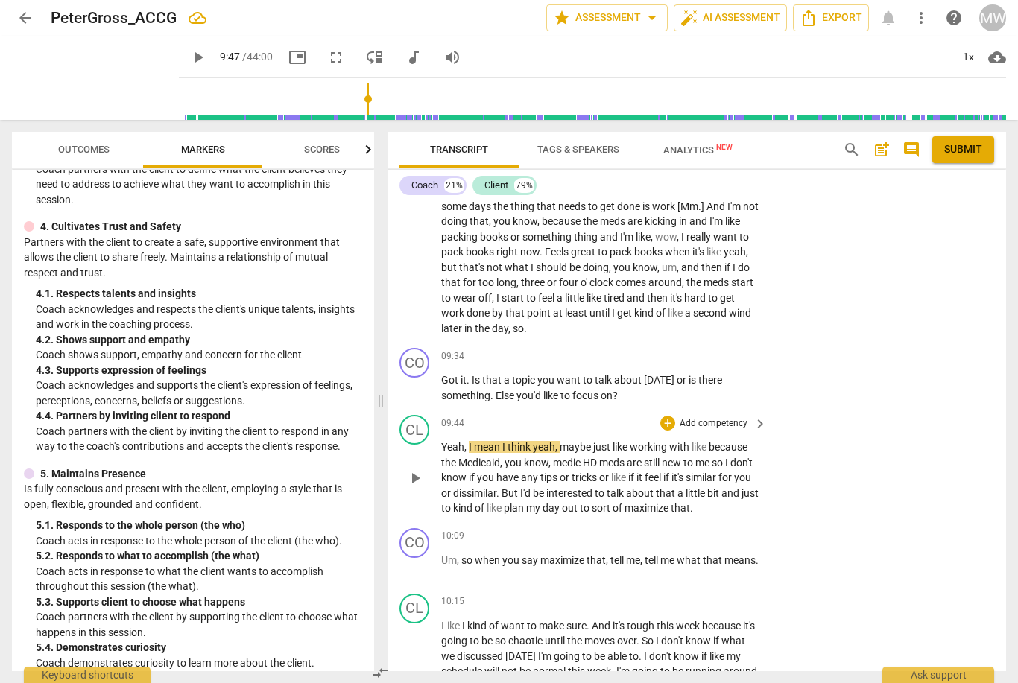
click at [415, 469] on span "play_arrow" at bounding box center [415, 478] width 18 height 18
click at [413, 469] on span "pause" at bounding box center [415, 478] width 18 height 18
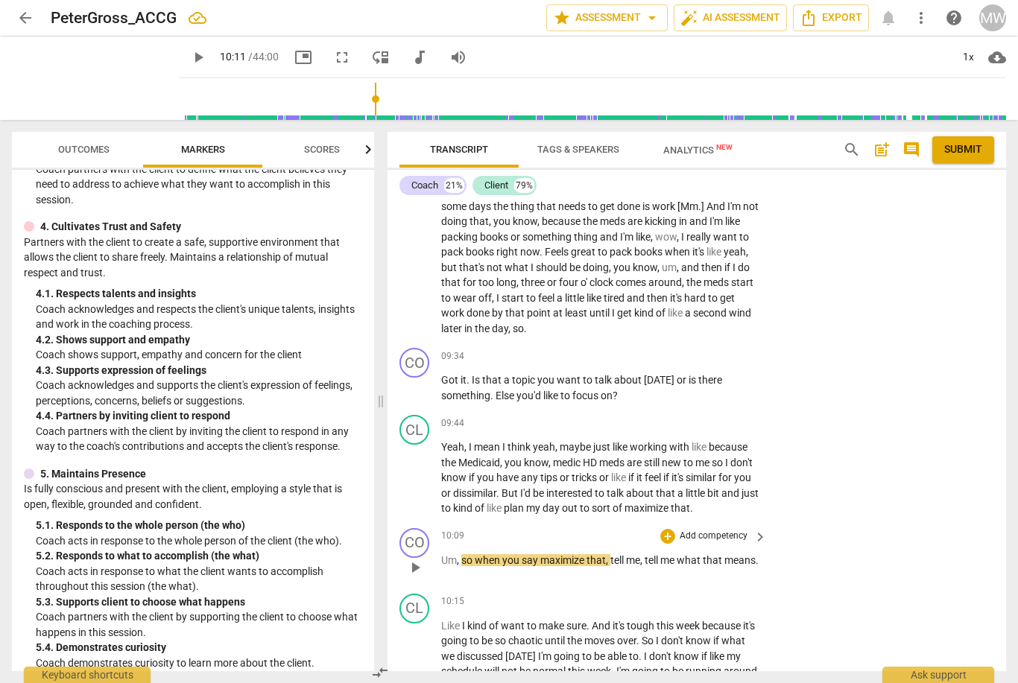
click at [444, 554] on span "Um" at bounding box center [449, 560] width 16 height 12
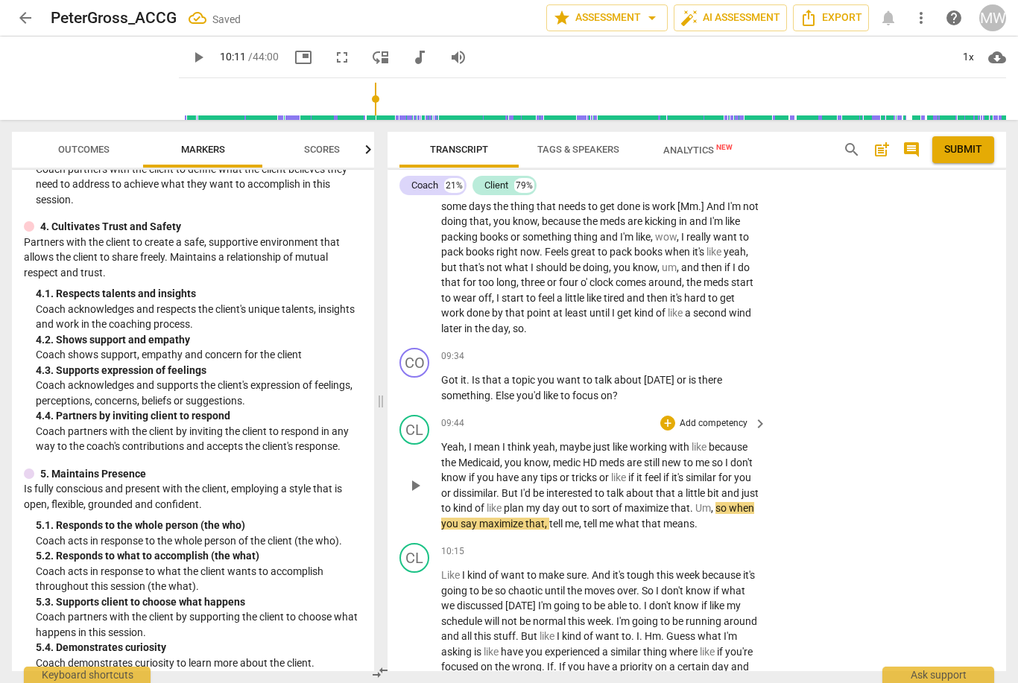
click at [565, 518] on span "tell" at bounding box center [557, 524] width 16 height 12
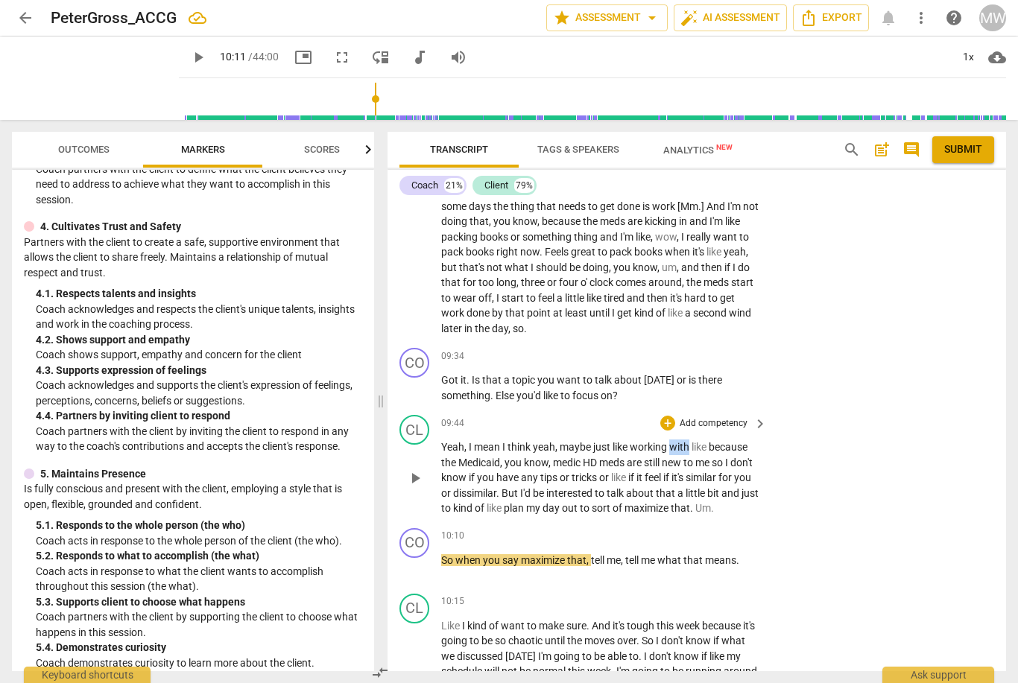
click at [407, 469] on span "play_arrow" at bounding box center [415, 478] width 18 height 18
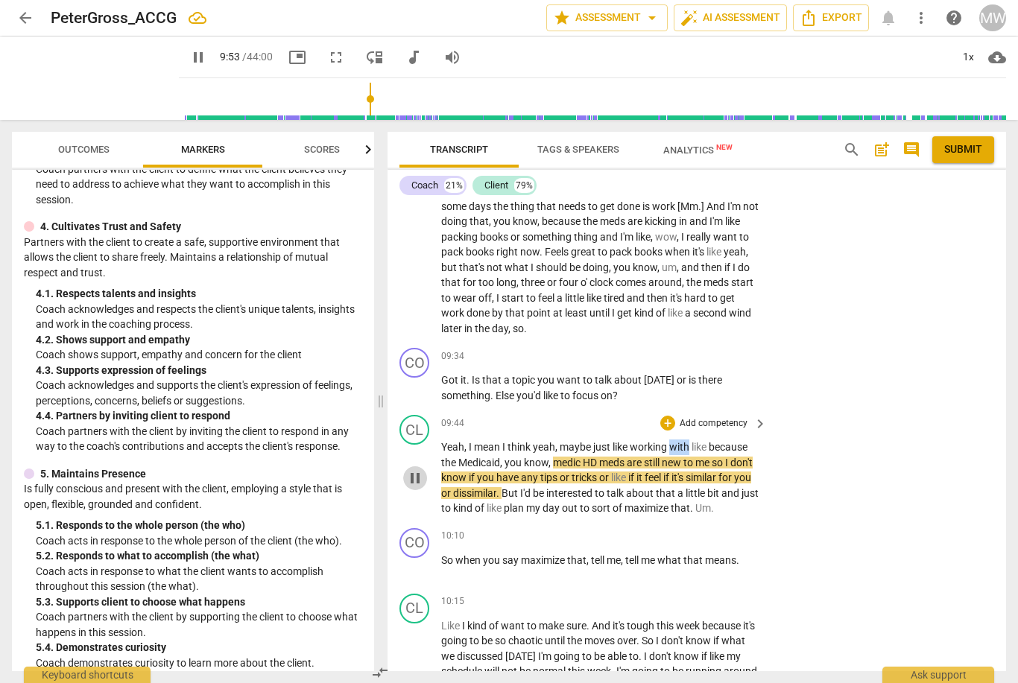
click at [405, 469] on span "pause" at bounding box center [415, 478] width 24 height 18
type input "593"
click at [495, 457] on span "Medicaid" at bounding box center [479, 463] width 42 height 12
click at [496, 457] on span "Medicaid" at bounding box center [479, 463] width 42 height 12
click at [571, 457] on span "medic" at bounding box center [557, 463] width 30 height 12
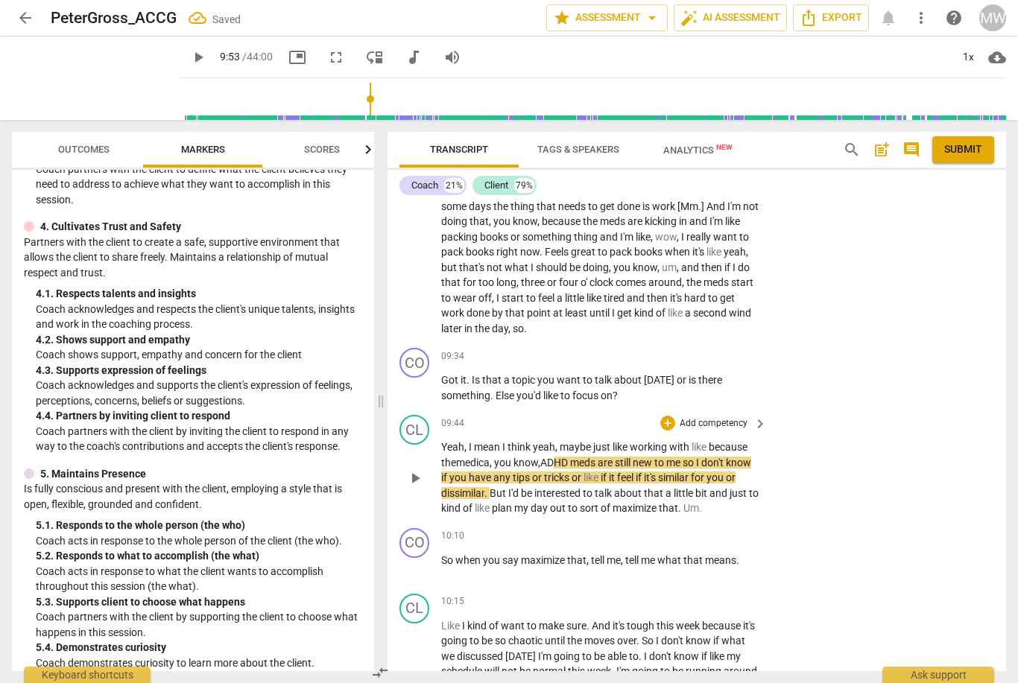
click at [682, 441] on span "with" at bounding box center [680, 447] width 22 height 12
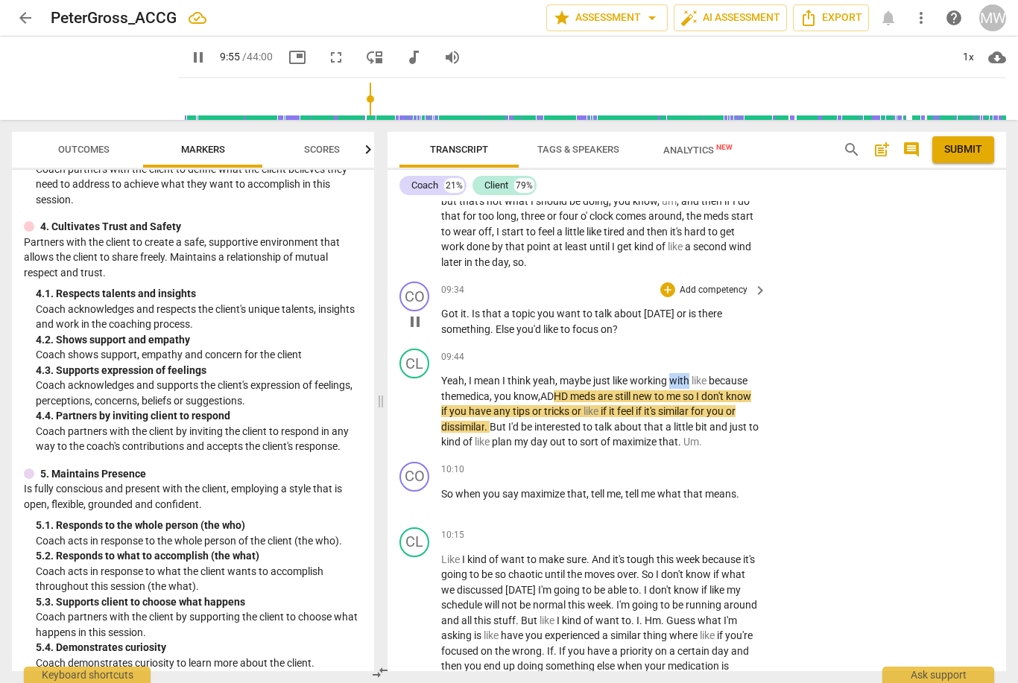
scroll to position [2998, 0]
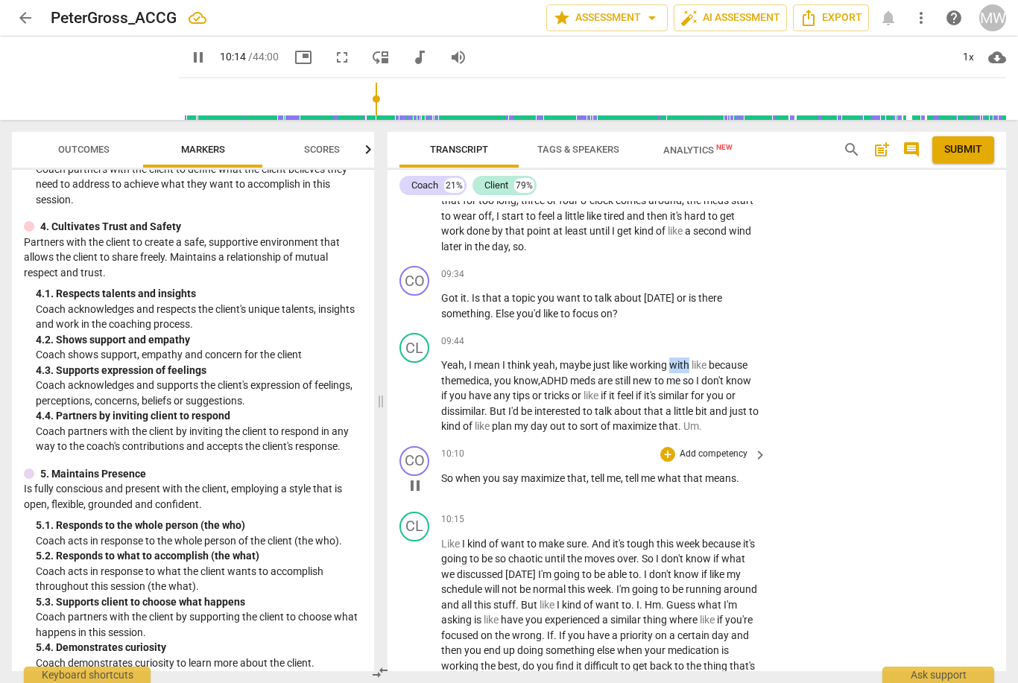
click at [416, 477] on span "pause" at bounding box center [415, 486] width 18 height 18
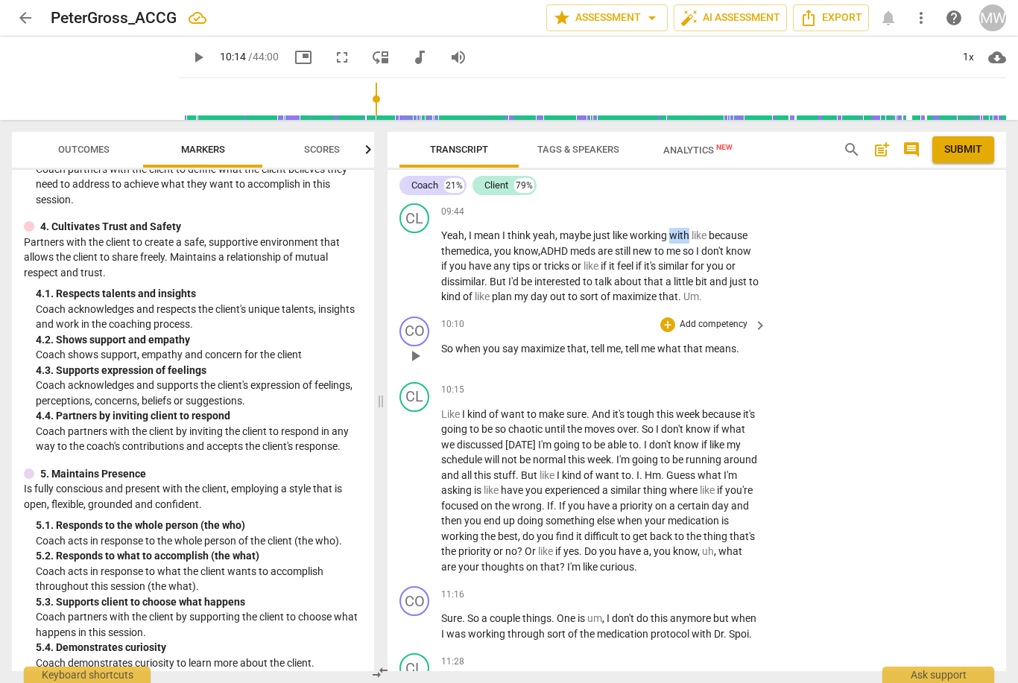
scroll to position [3133, 0]
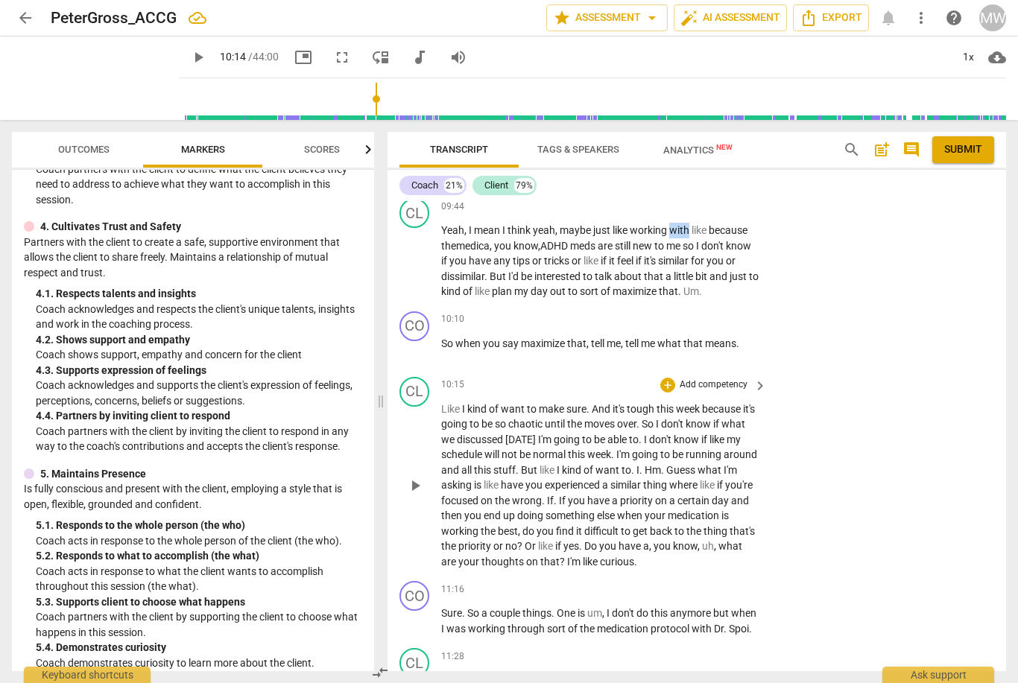
click at [417, 477] on span "play_arrow" at bounding box center [415, 486] width 18 height 18
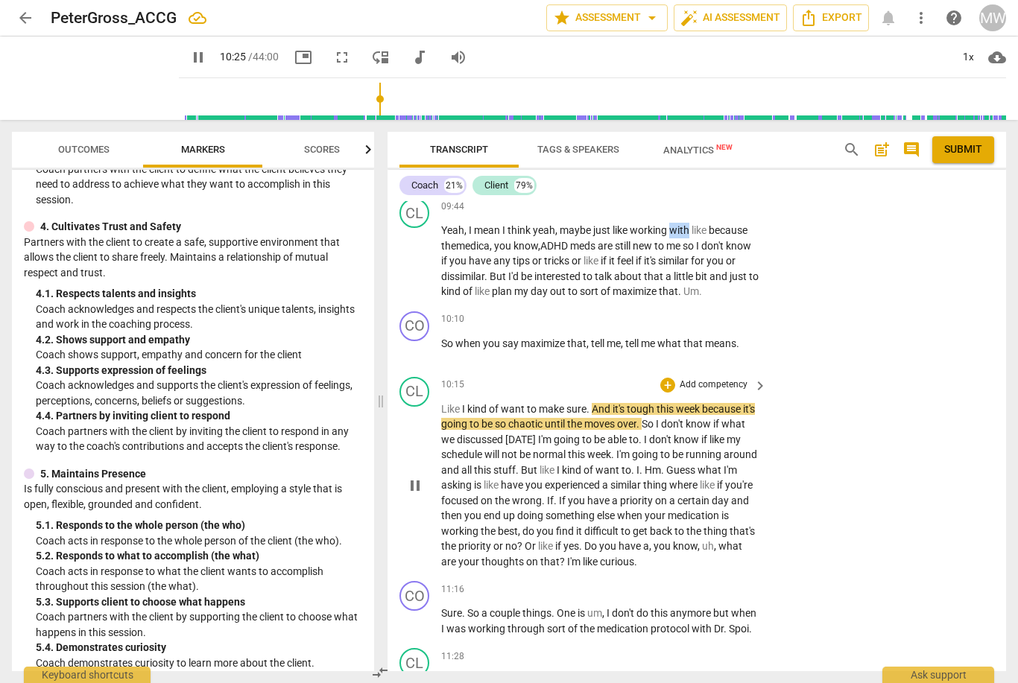
click at [415, 477] on span "pause" at bounding box center [415, 486] width 18 height 18
type input "626"
click at [664, 378] on div "+" at bounding box center [667, 385] width 15 height 15
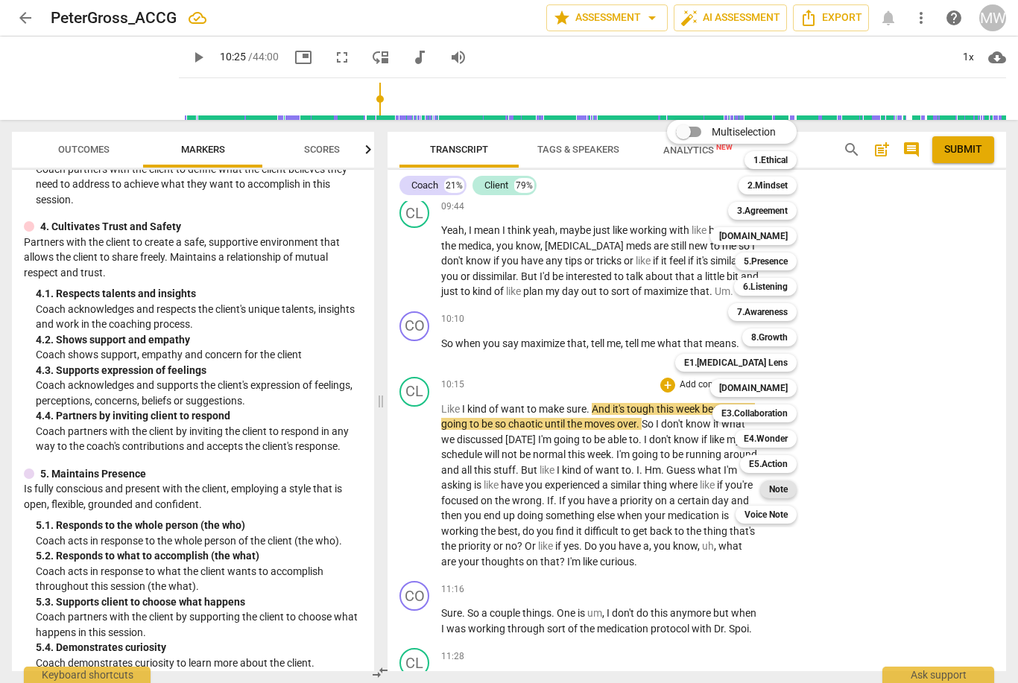
click at [775, 486] on b "Note" at bounding box center [778, 489] width 19 height 18
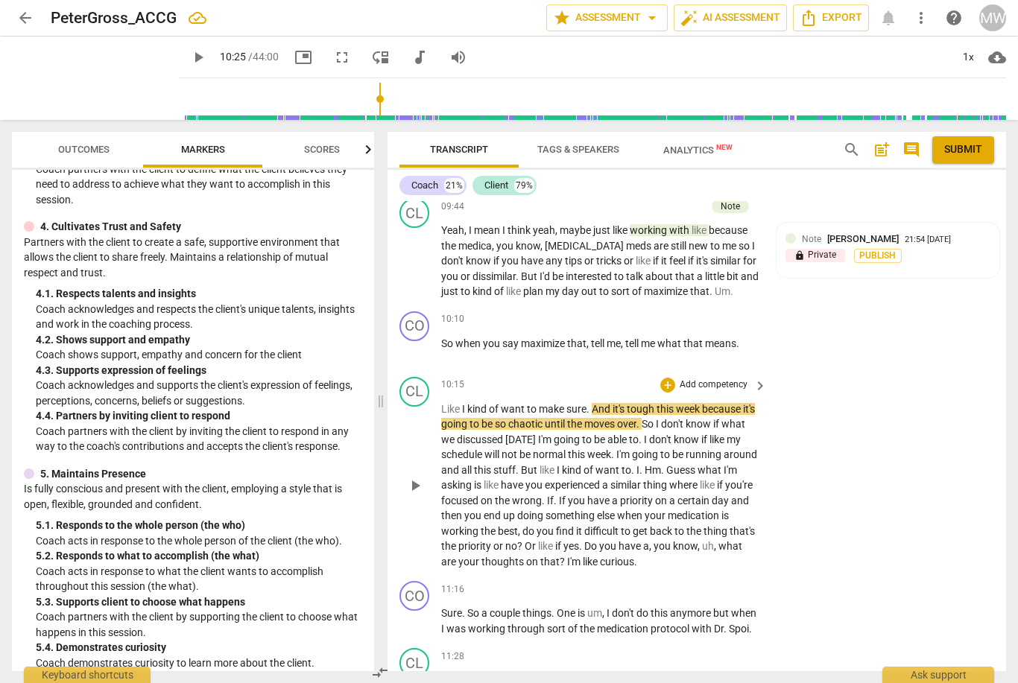
click at [661, 378] on div "+ Add competency" at bounding box center [704, 385] width 89 height 15
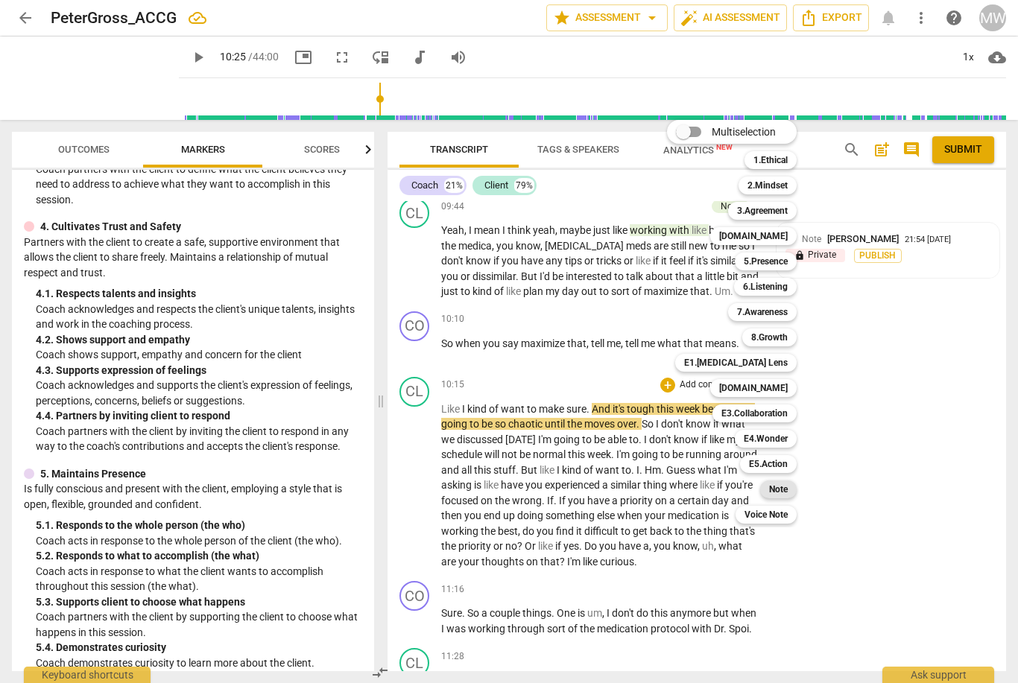
click at [779, 490] on b "Note" at bounding box center [778, 489] width 19 height 18
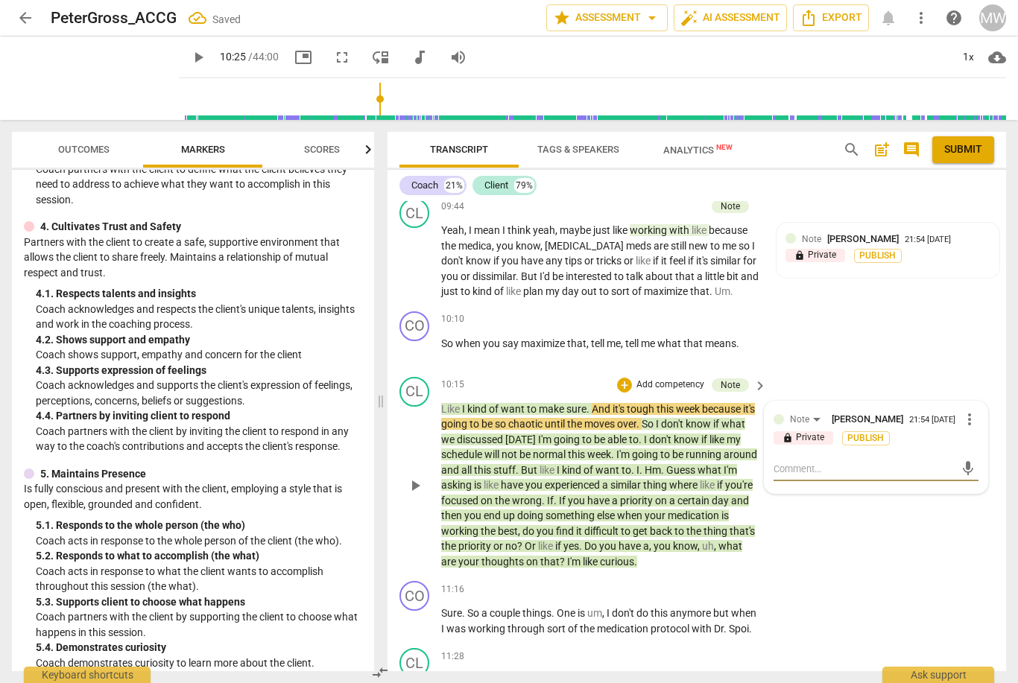
click at [966, 410] on span "more_vert" at bounding box center [969, 419] width 18 height 18
click at [978, 388] on li "Delete" at bounding box center [978, 386] width 51 height 28
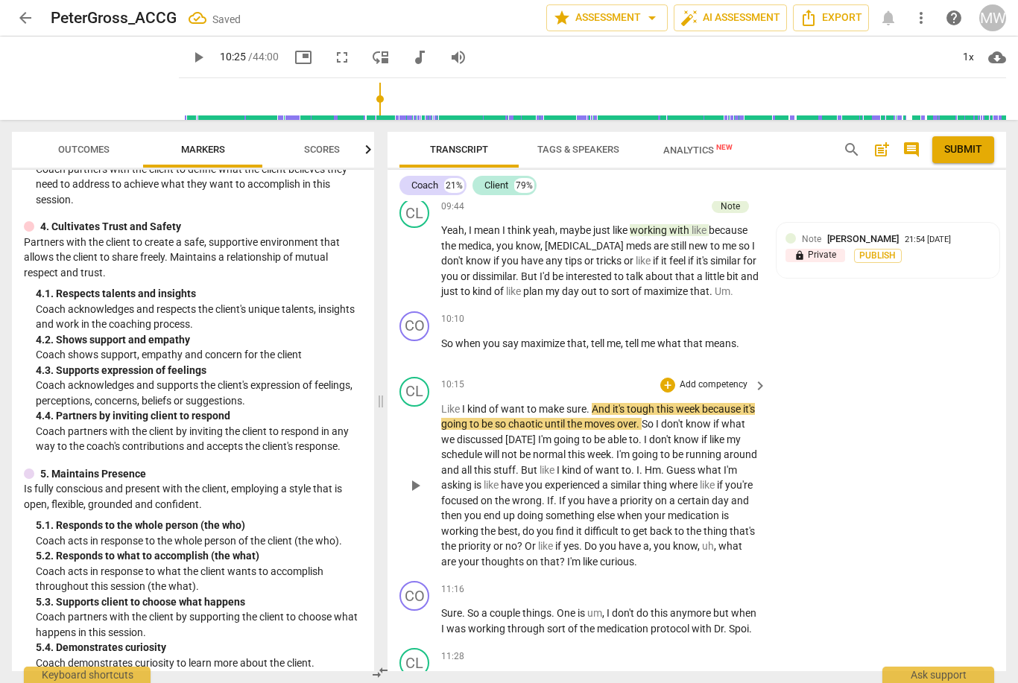
click at [461, 403] on span "Like" at bounding box center [451, 409] width 21 height 12
click at [849, 371] on div "CL play_arrow pause 10:15 + Add competency keyboard_arrow_right Like I kind of …" at bounding box center [696, 473] width 618 height 205
click at [450, 403] on span "Like" at bounding box center [451, 409] width 21 height 12
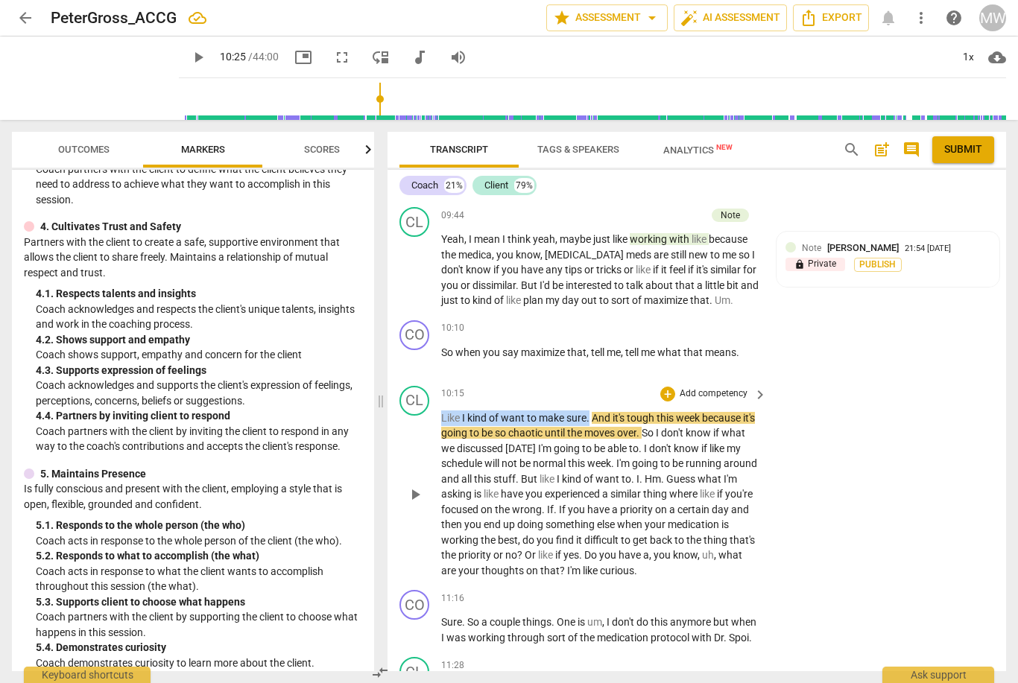
scroll to position [3137, 0]
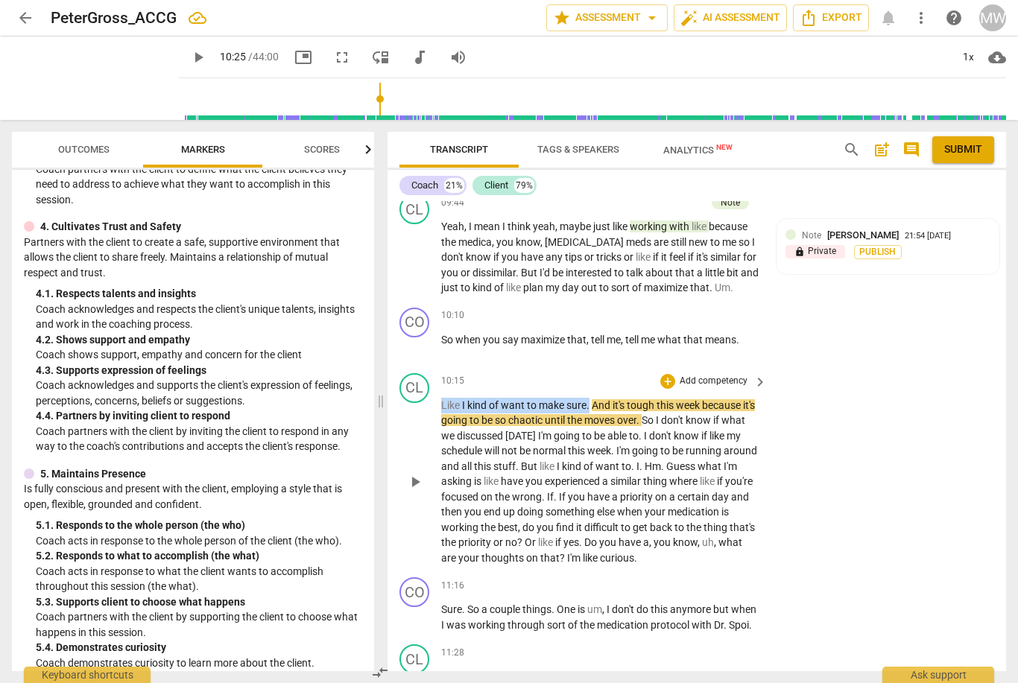
click at [861, 367] on div "CL play_arrow pause 10:15 + Add competency keyboard_arrow_right Like I kind of …" at bounding box center [696, 469] width 618 height 205
